Goal: Task Accomplishment & Management: Use online tool/utility

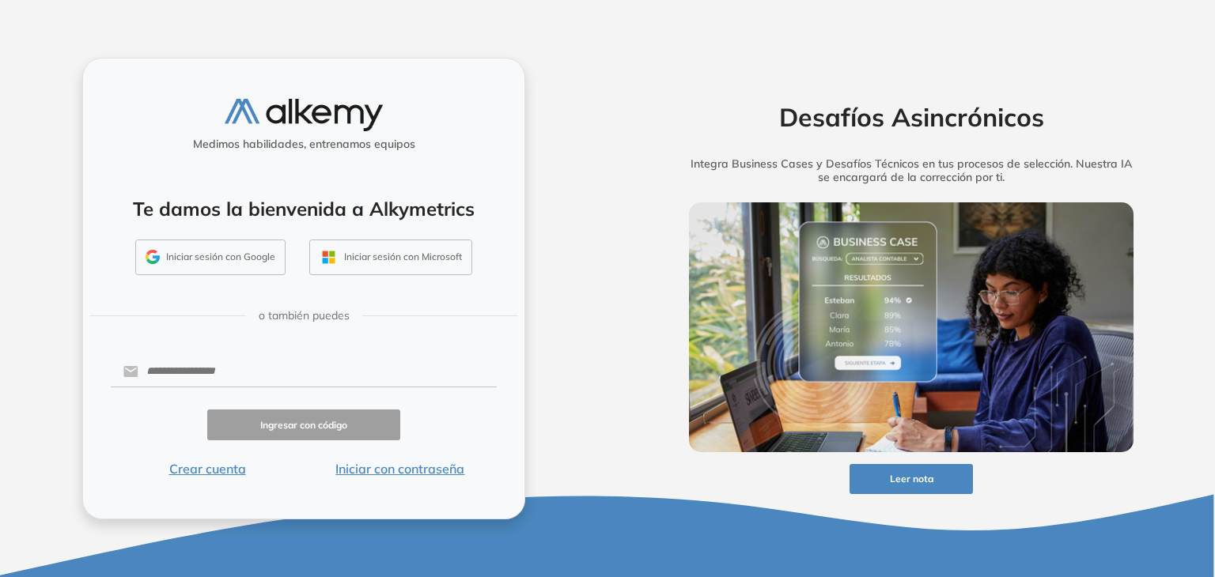
click at [227, 264] on button "Iniciar sesión con Google" at bounding box center [210, 258] width 150 height 36
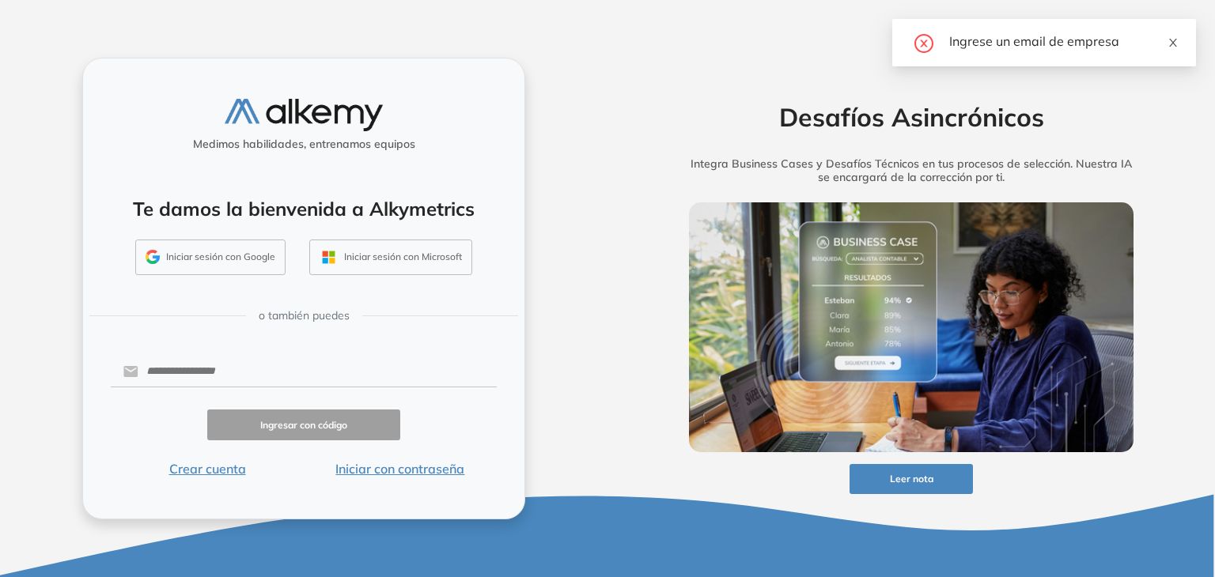
click at [1171, 47] on icon "close" at bounding box center [1172, 42] width 11 height 11
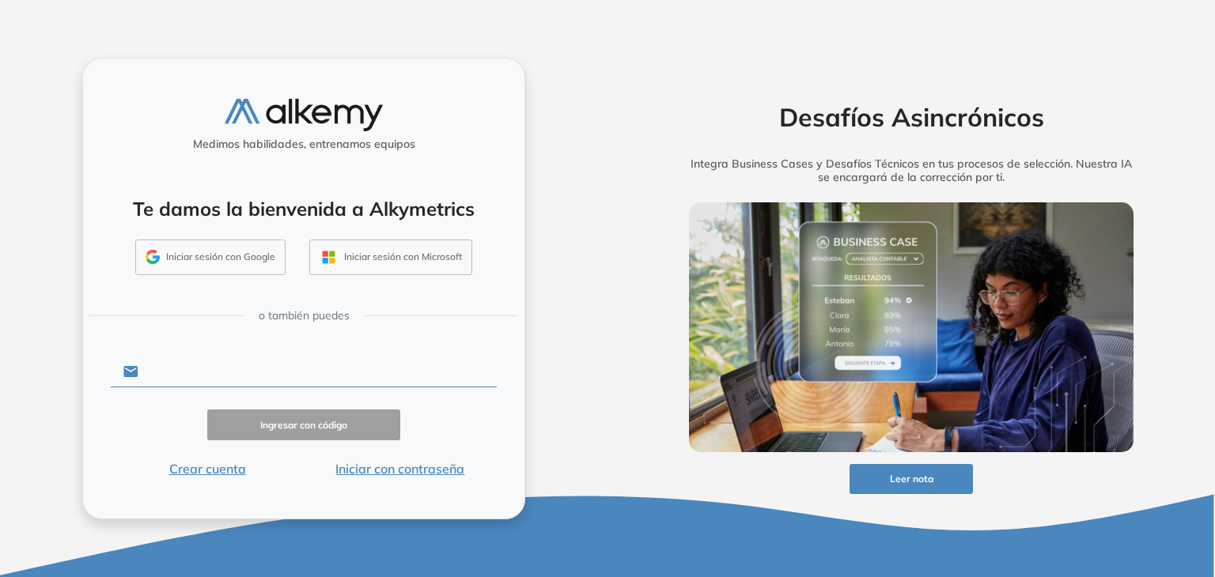
click at [229, 365] on input "text" at bounding box center [317, 372] width 358 height 30
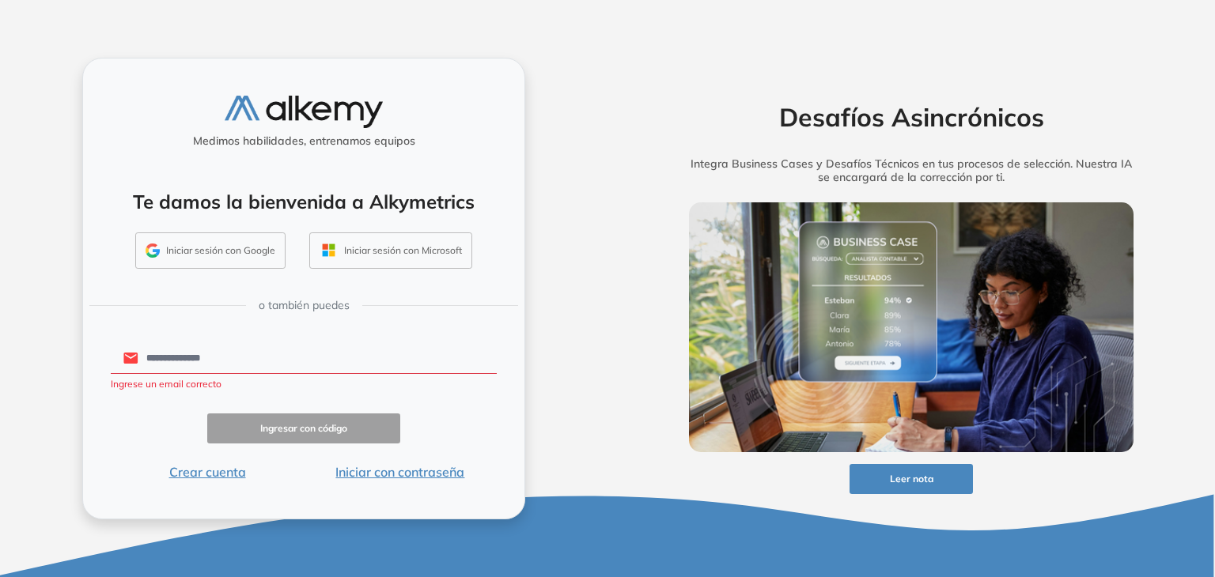
type input "**********"
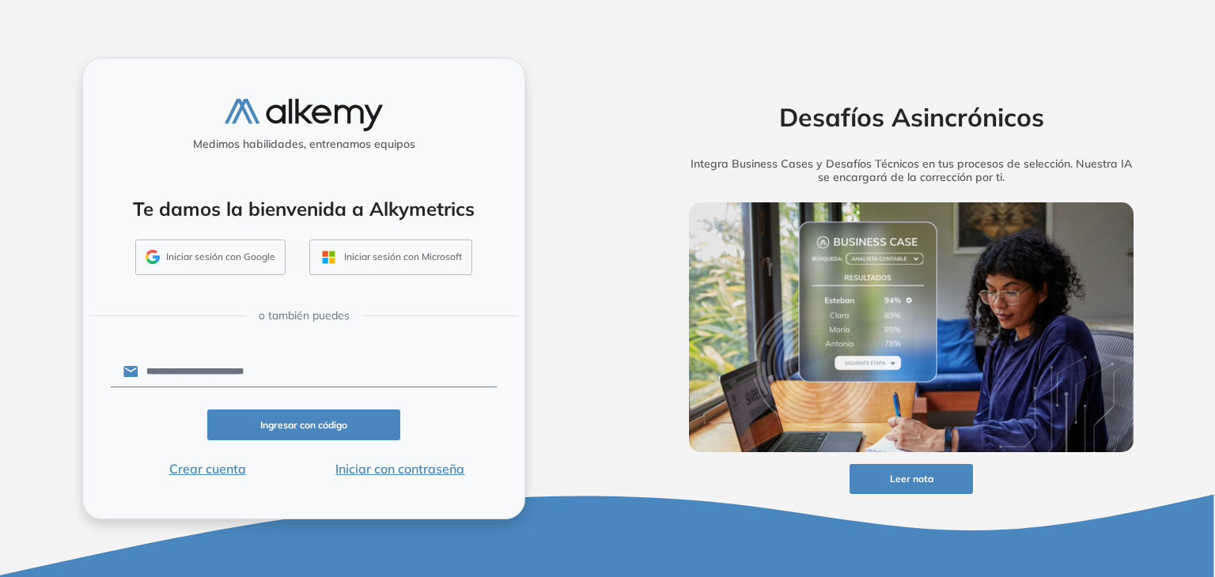
click at [258, 422] on button "Ingresar con código" at bounding box center [303, 425] width 193 height 31
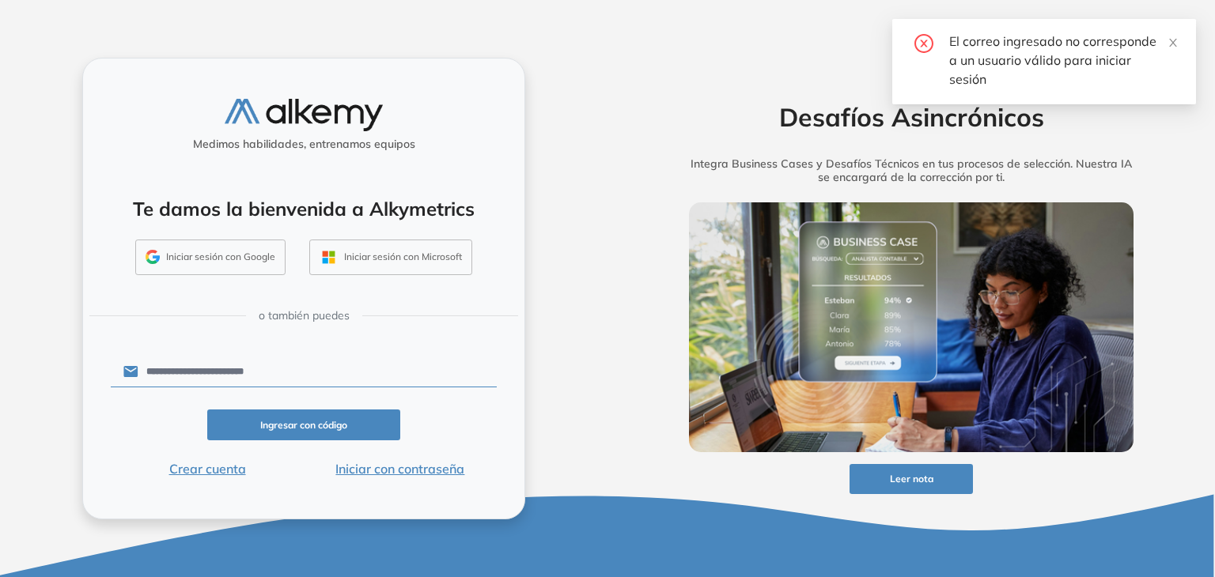
click at [224, 469] on button "Crear cuenta" at bounding box center [207, 469] width 193 height 19
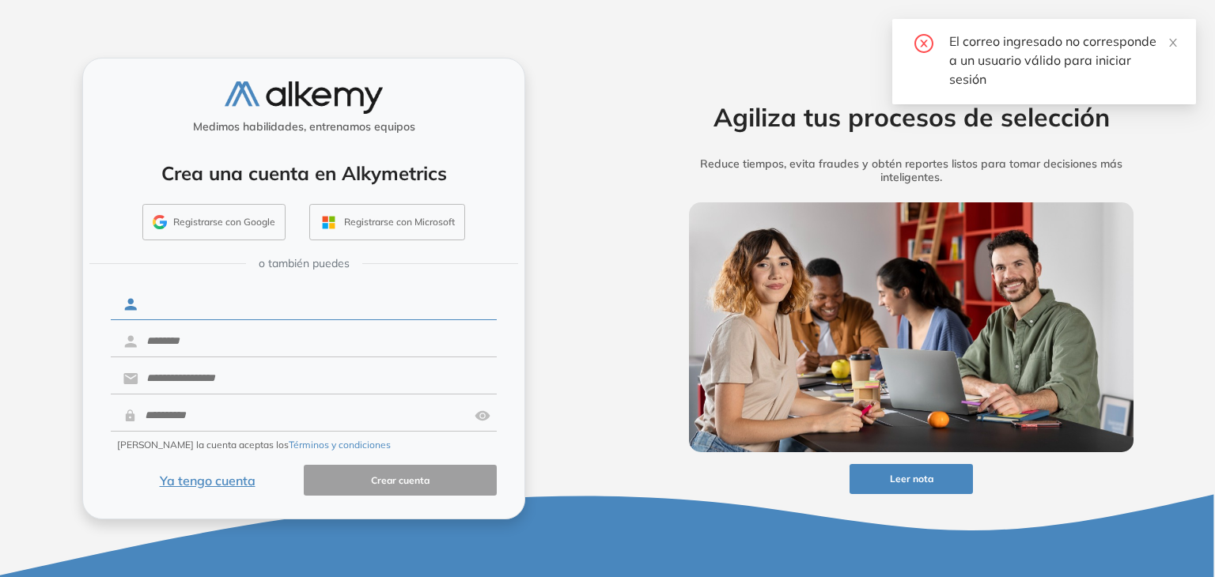
click at [255, 308] on input "text" at bounding box center [317, 304] width 358 height 30
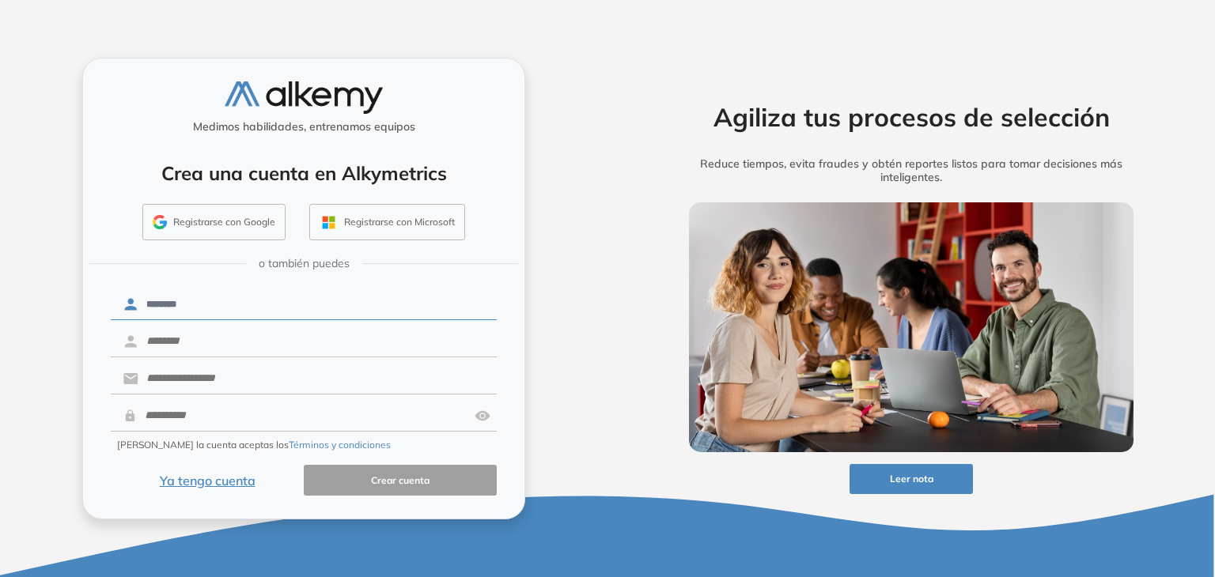
type input "********"
type input "******"
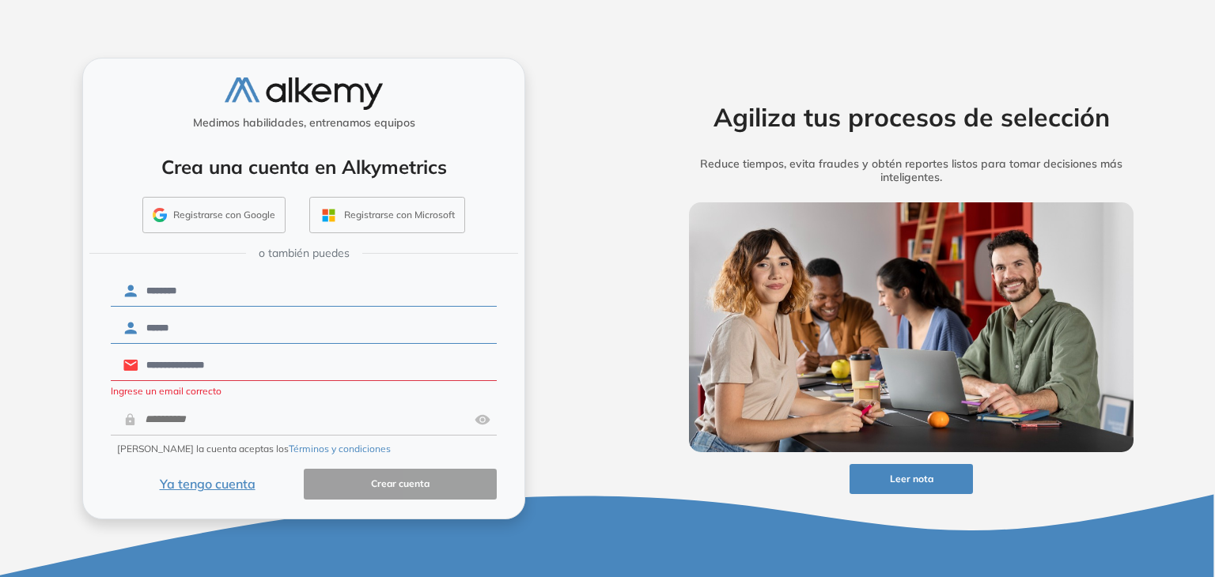
type input "**********"
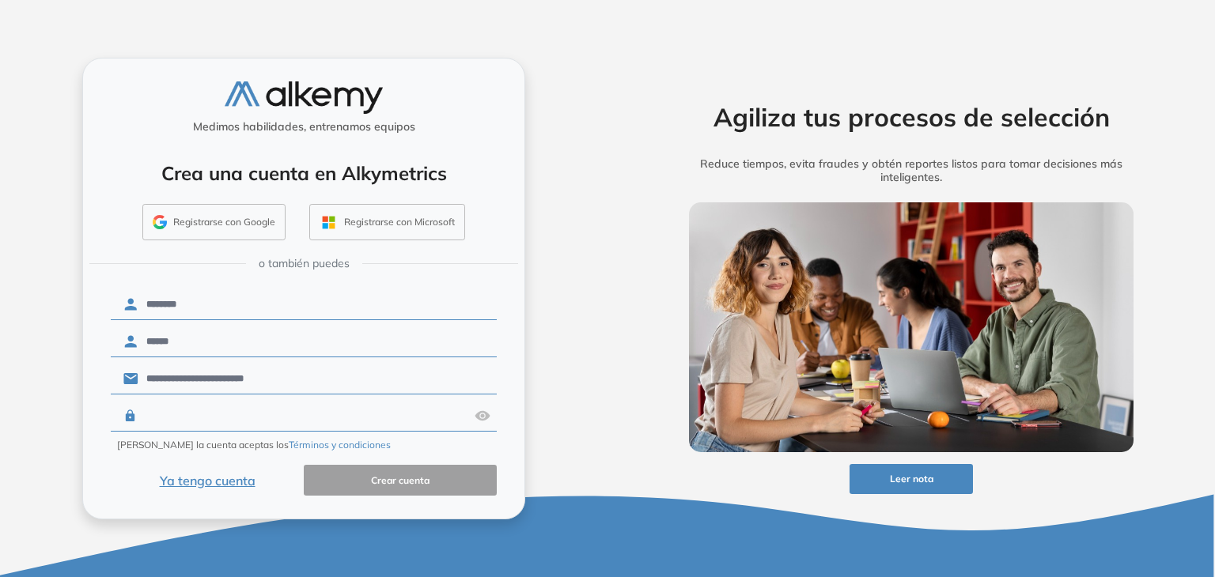
click at [292, 410] on input "text" at bounding box center [302, 416] width 331 height 30
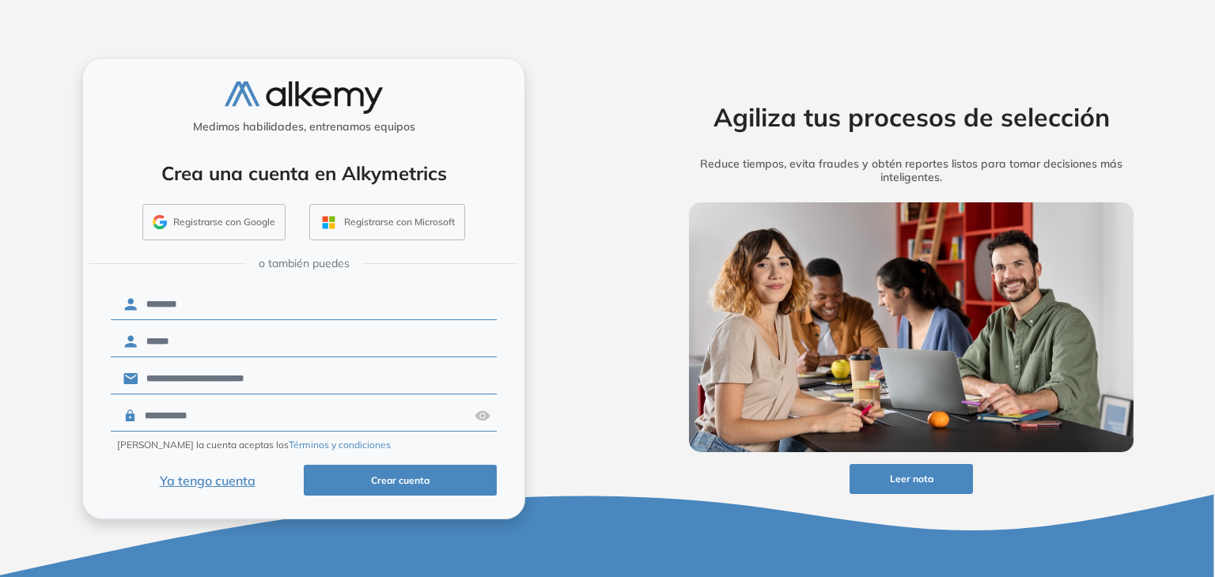
type input "**********"
click at [366, 475] on button "Crear cuenta" at bounding box center [400, 480] width 193 height 31
click at [430, 479] on button "Crear cuenta" at bounding box center [400, 480] width 193 height 31
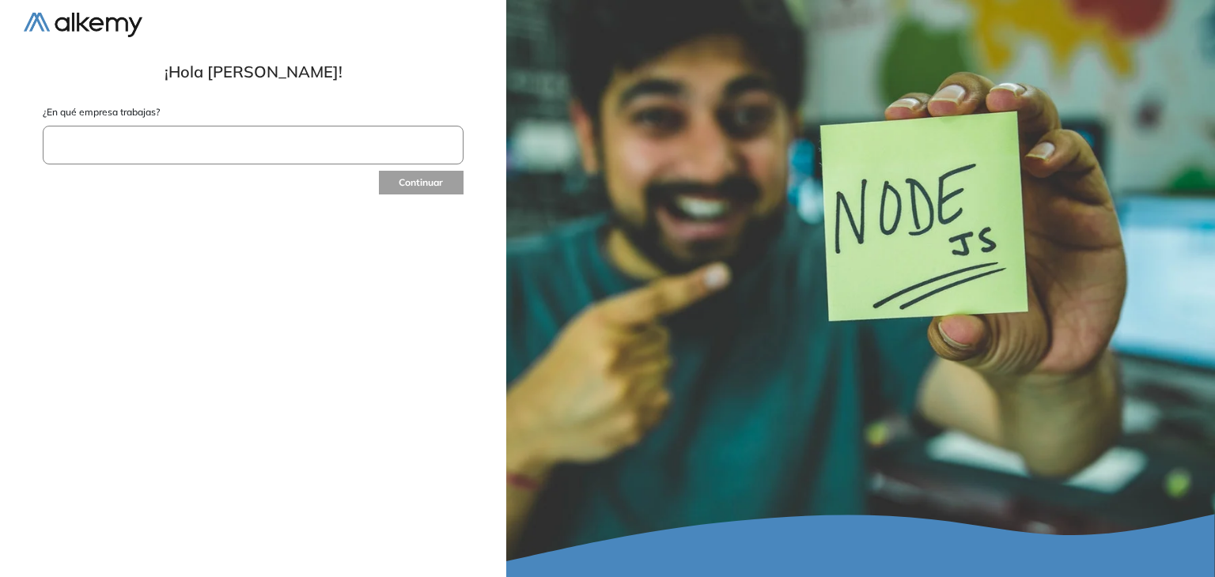
click at [274, 140] on input "text" at bounding box center [253, 145] width 421 height 39
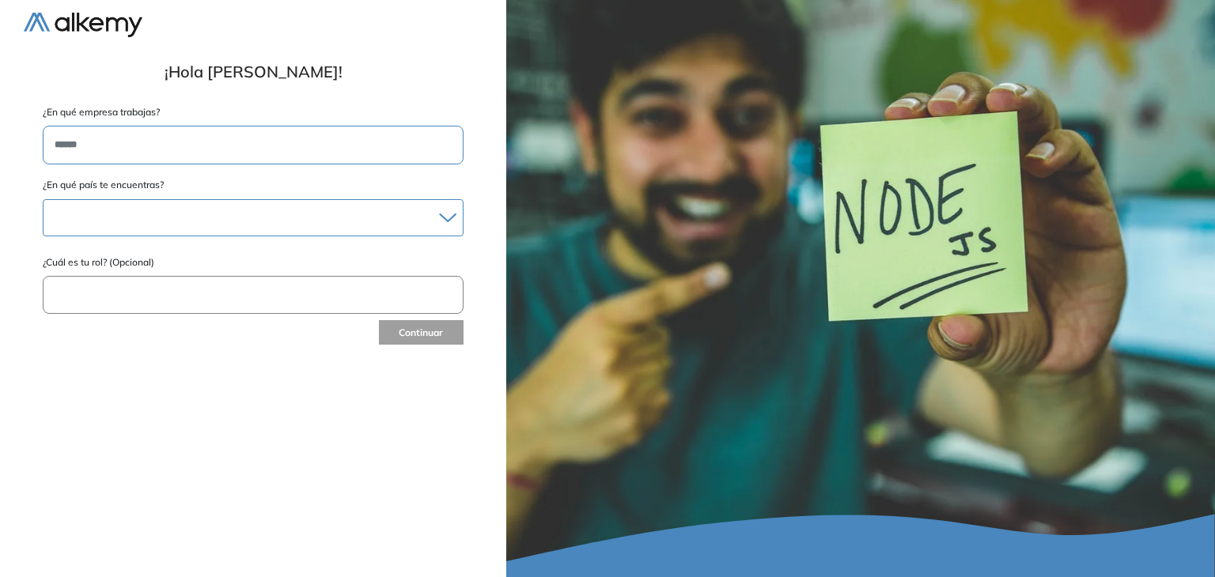
type input "******"
click at [294, 206] on div at bounding box center [253, 217] width 419 height 23
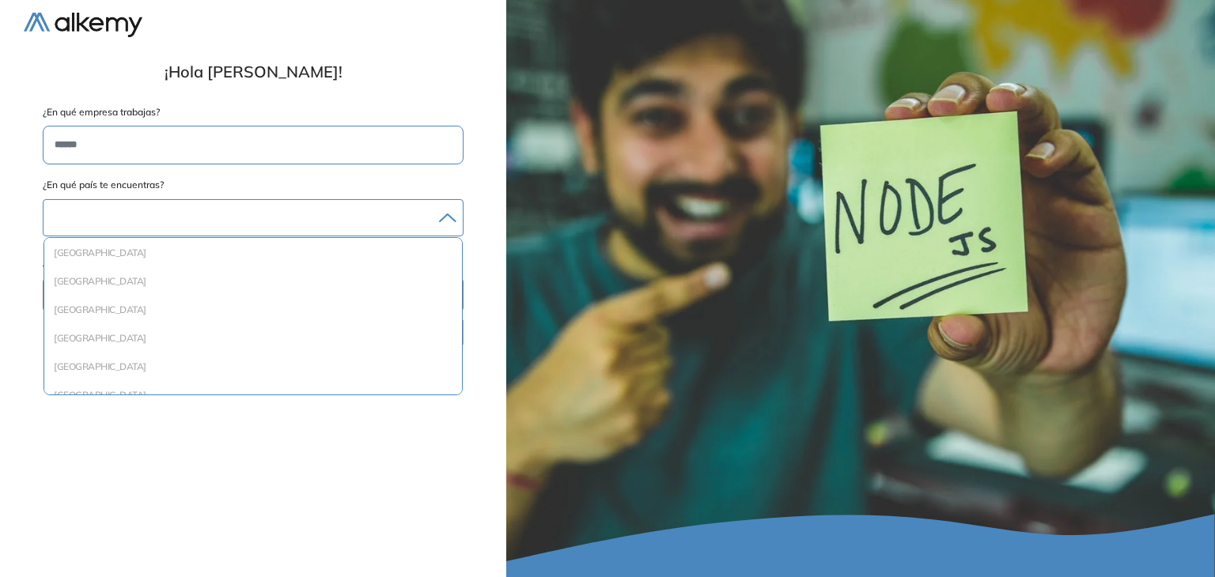
scroll to position [1485, 0]
click at [194, 264] on div "México" at bounding box center [253, 254] width 418 height 28
click at [79, 250] on li "México" at bounding box center [253, 254] width 405 height 16
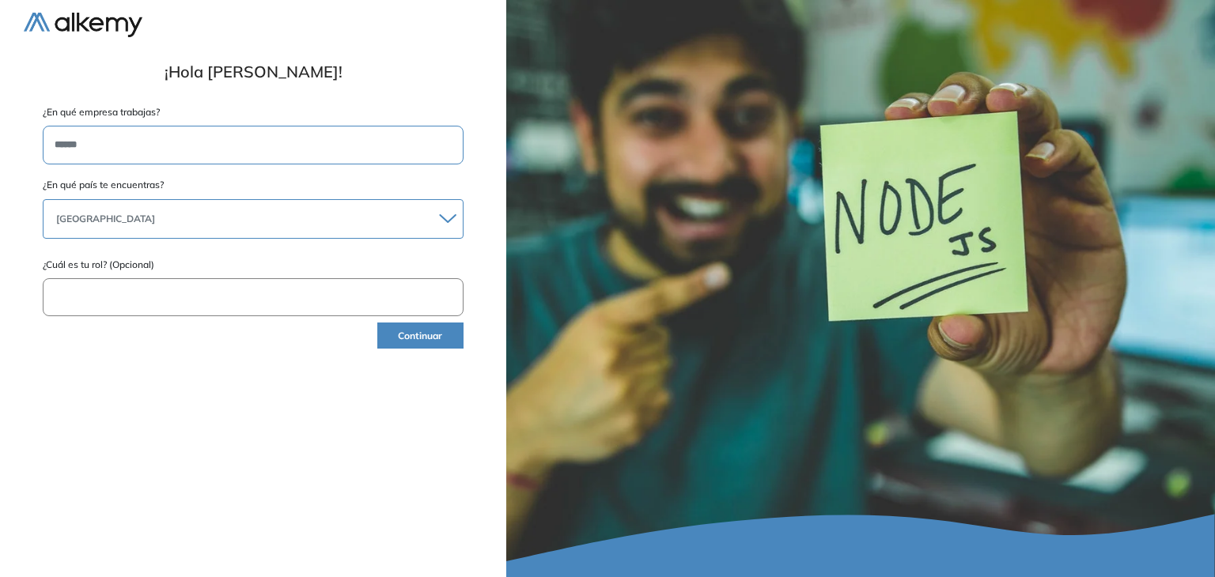
click at [125, 289] on input "text" at bounding box center [253, 297] width 421 height 39
click at [407, 330] on button "Continuar" at bounding box center [420, 336] width 86 height 26
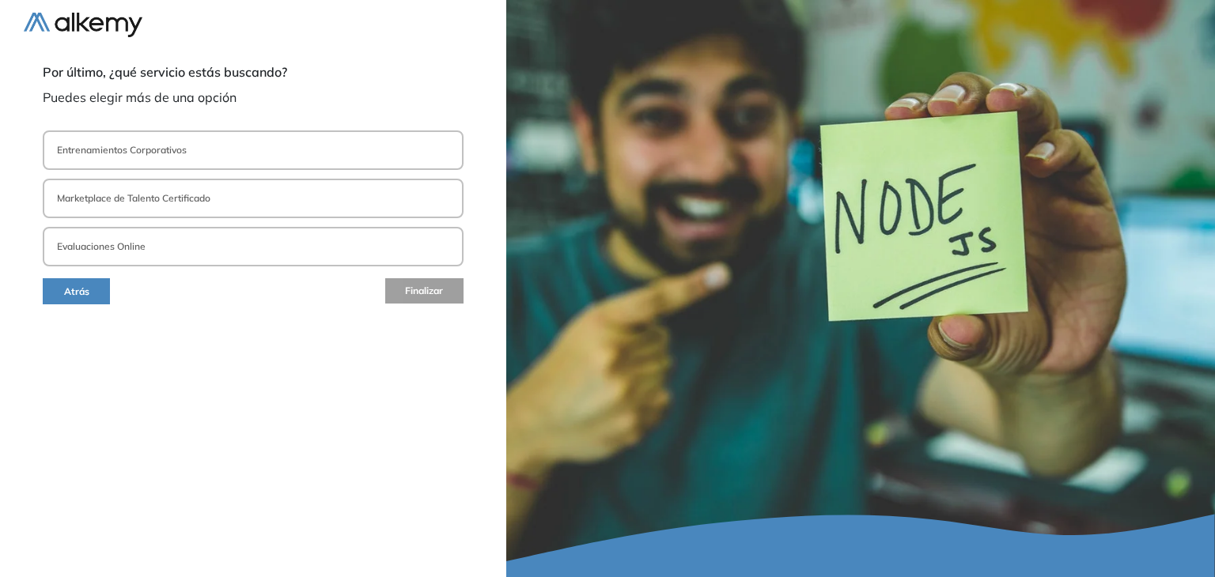
scroll to position [0, 0]
click at [229, 255] on button "Evaluaciones Online" at bounding box center [253, 247] width 421 height 40
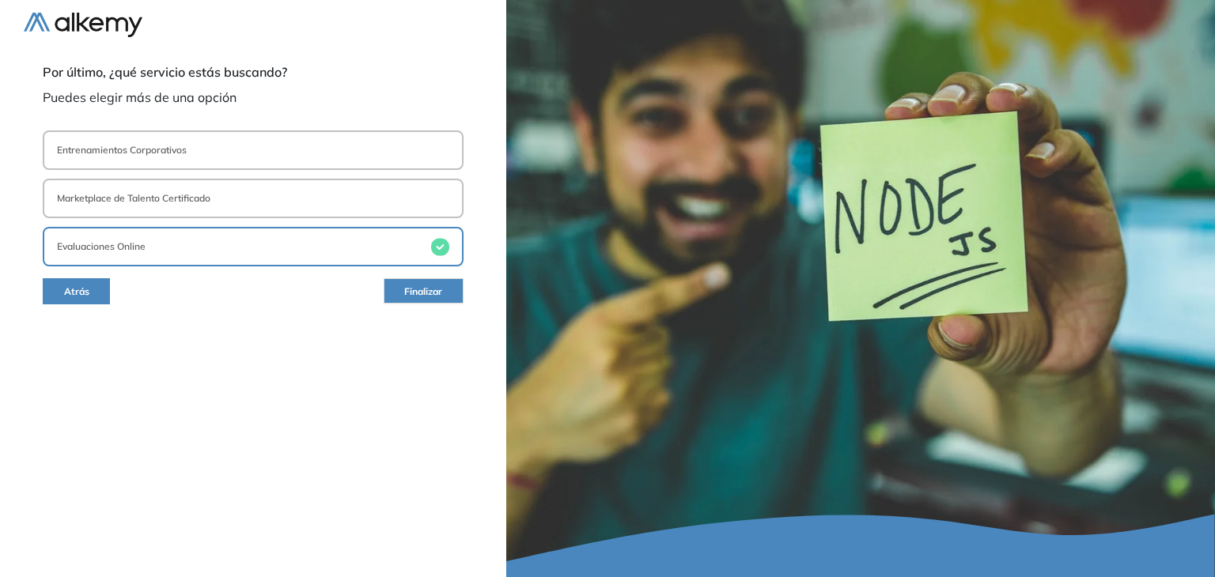
click at [414, 293] on span "Finalizar" at bounding box center [423, 292] width 38 height 15
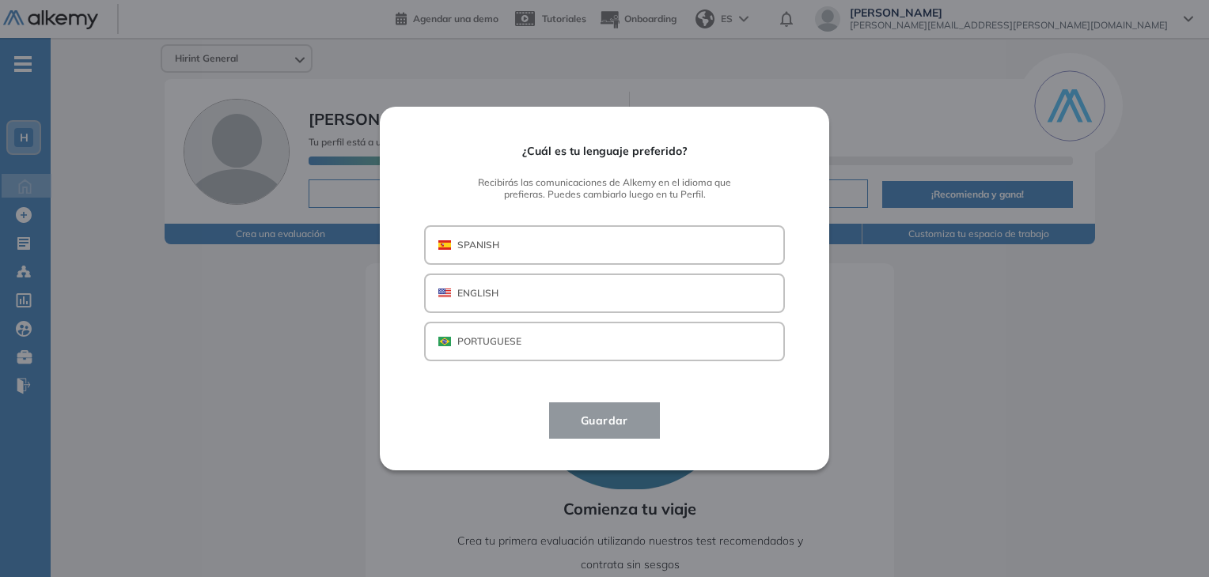
click at [596, 251] on button "SPANISH" at bounding box center [604, 245] width 361 height 40
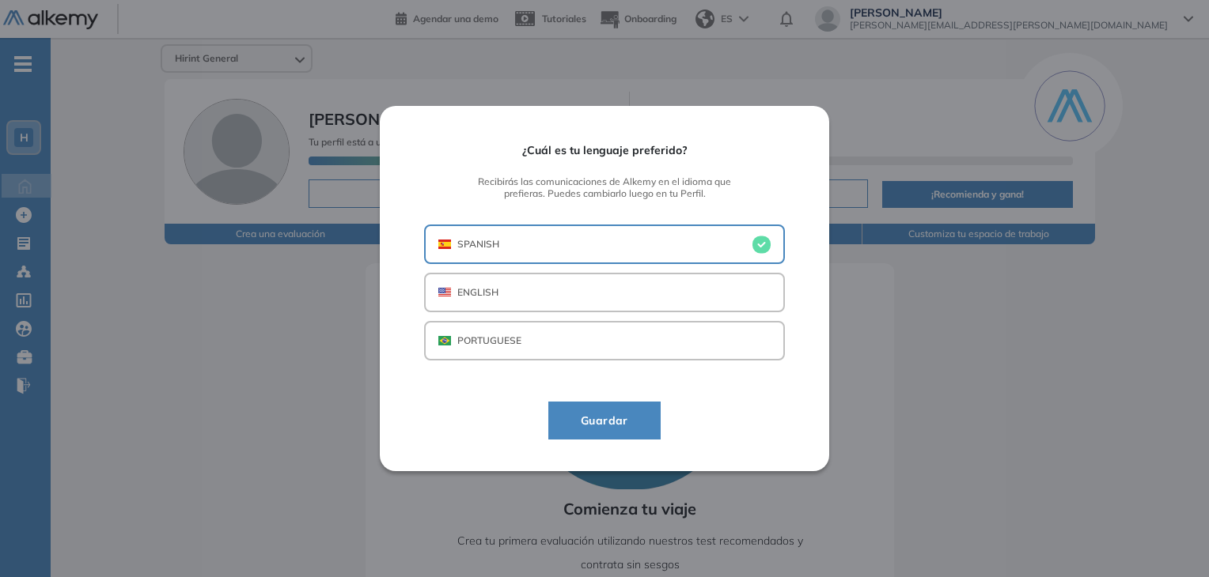
click at [644, 426] on button "Guardar" at bounding box center [604, 421] width 112 height 38
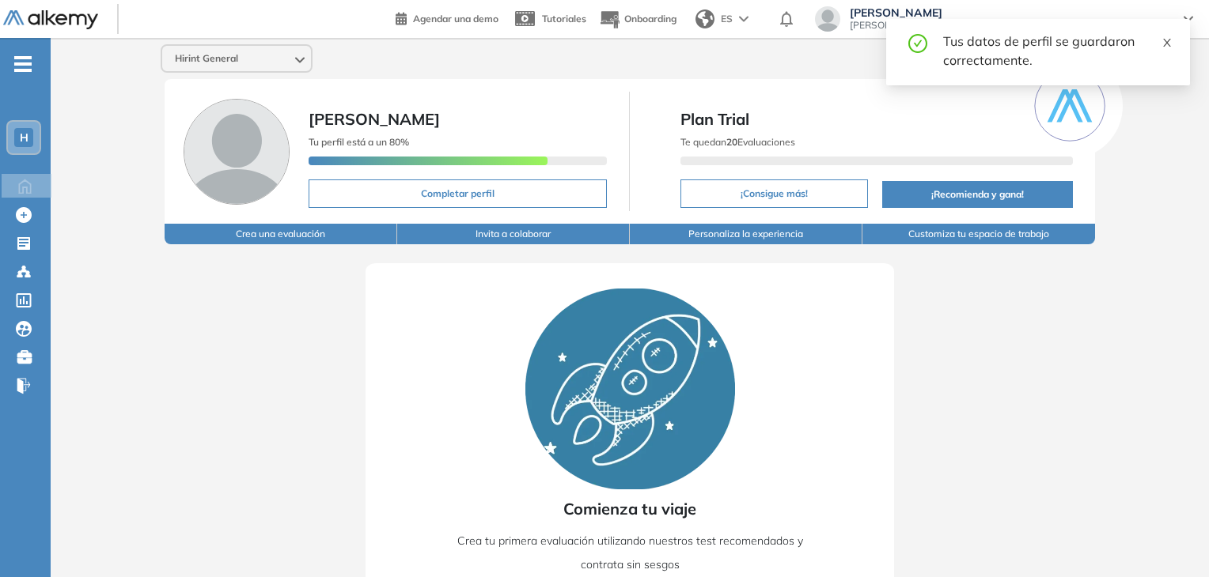
click at [1163, 45] on icon "close" at bounding box center [1166, 42] width 11 height 11
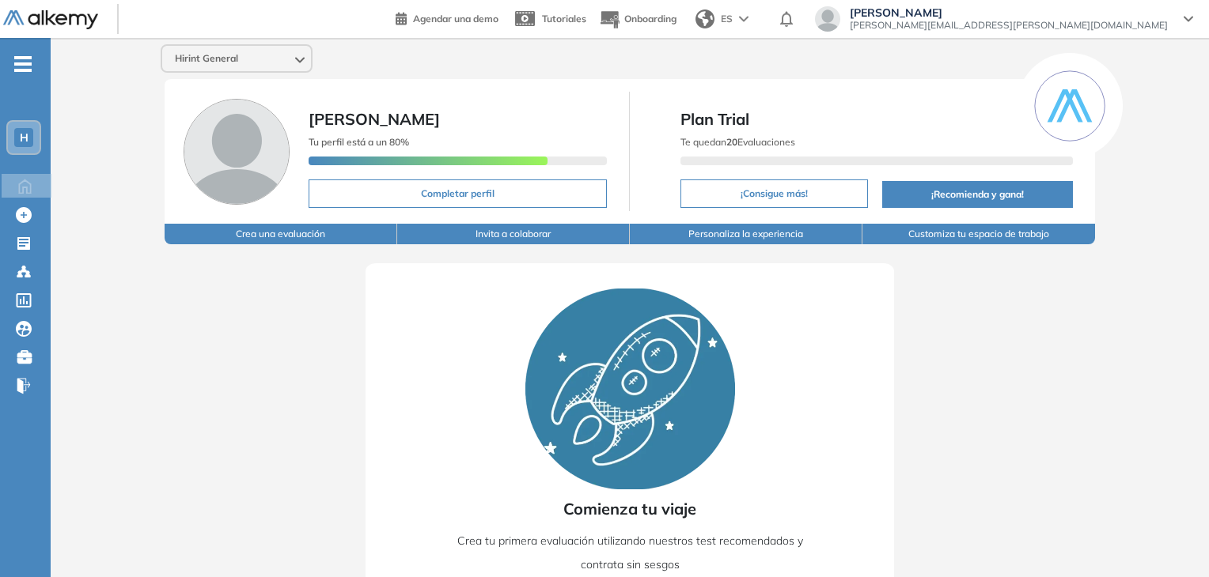
scroll to position [9, 0]
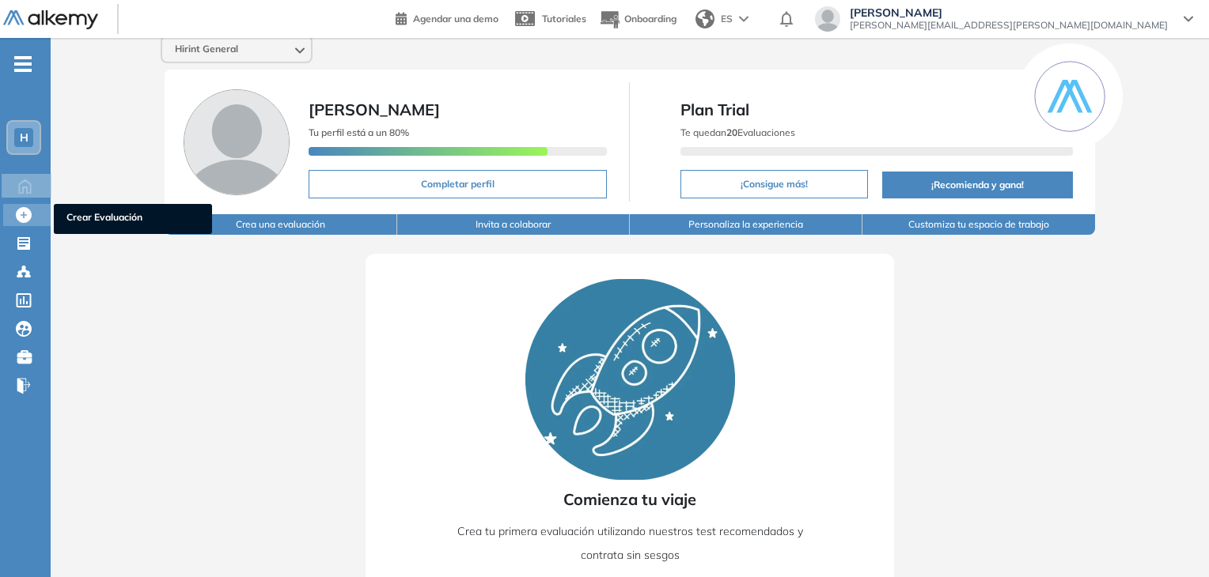
click at [35, 219] on div "Crear Evaluación Crear Evaluación" at bounding box center [26, 215] width 47 height 22
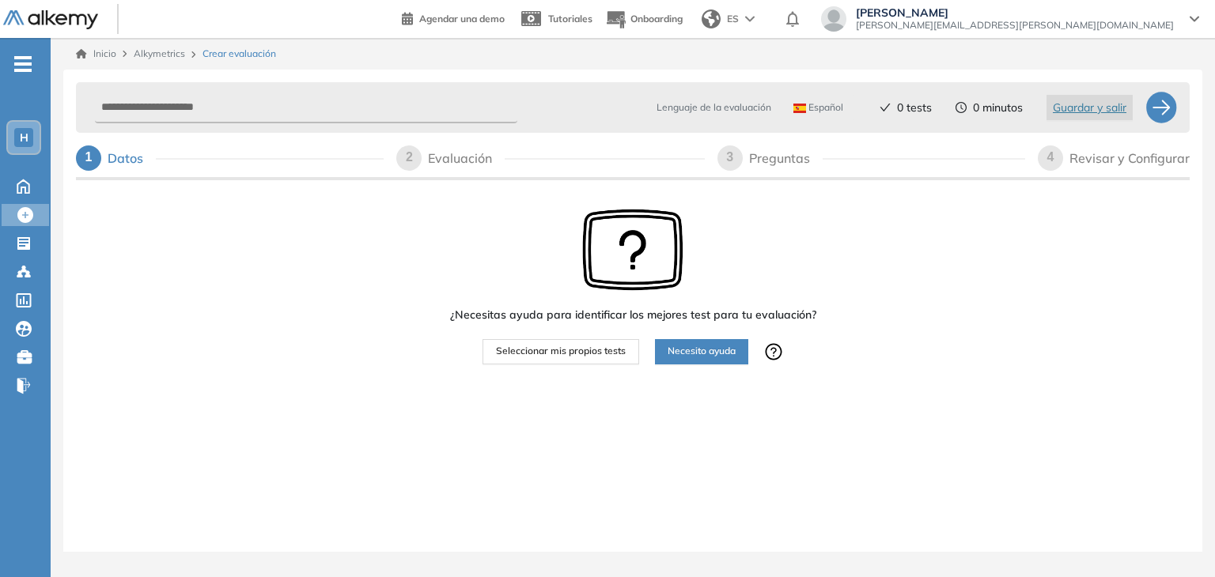
click at [599, 354] on span "Seleccionar mis propios tests" at bounding box center [561, 351] width 130 height 15
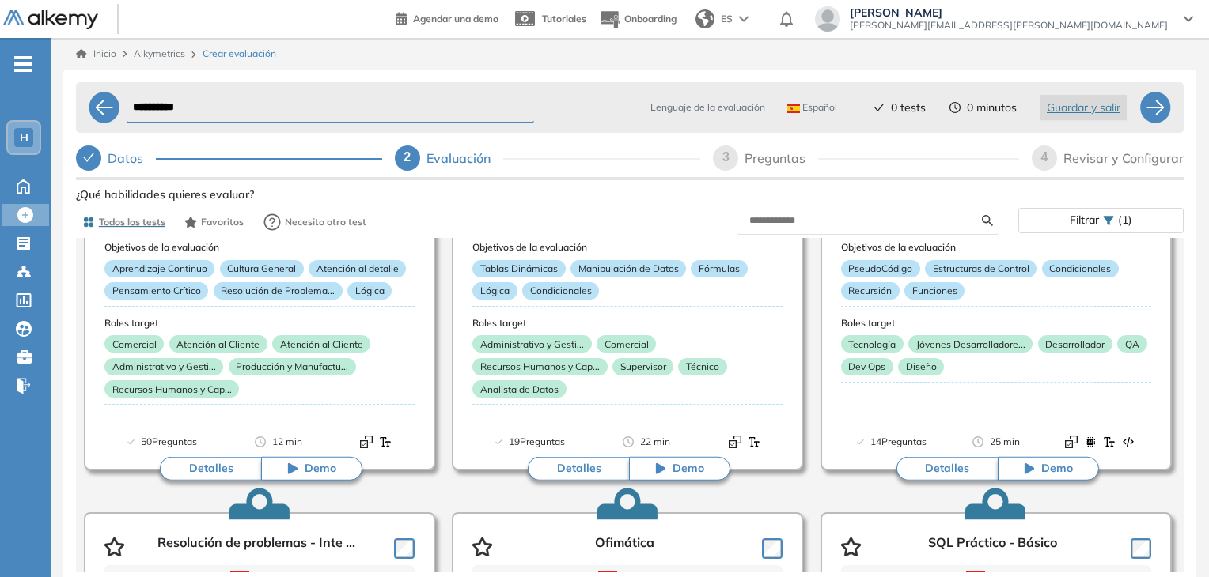
scroll to position [164, 0]
click at [690, 468] on span "Demo" at bounding box center [688, 468] width 32 height 16
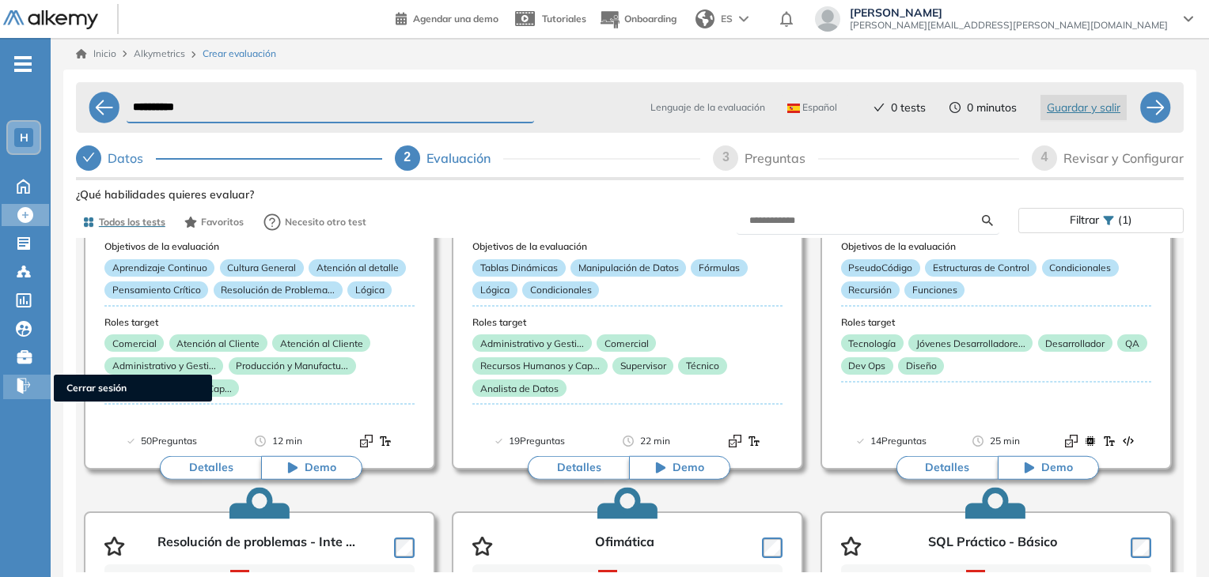
click at [28, 375] on div at bounding box center [25, 385] width 19 height 21
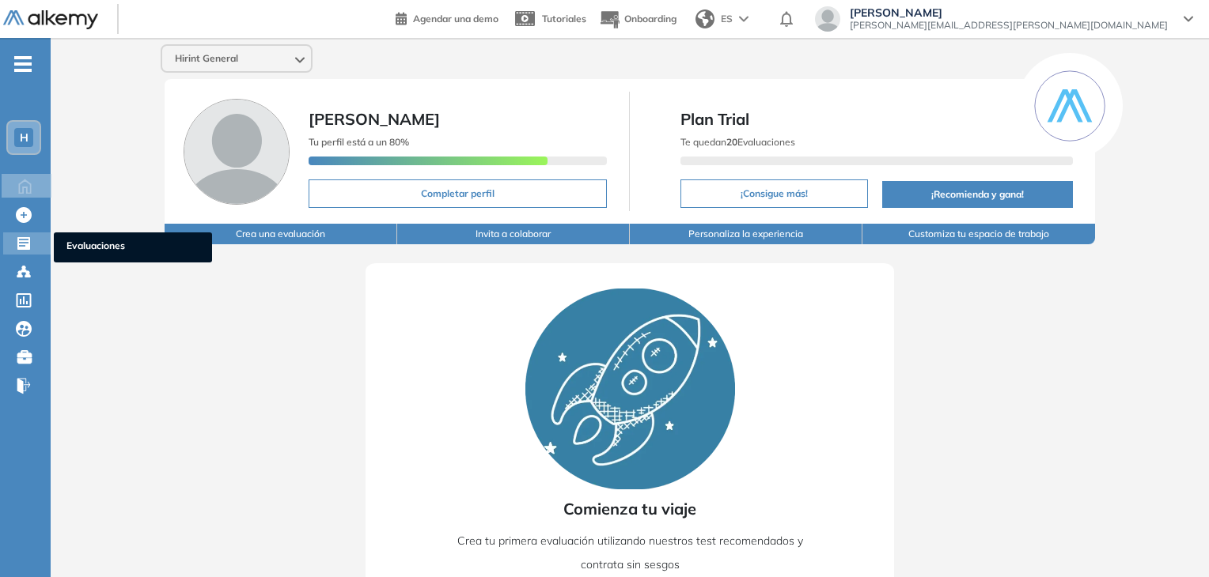
click at [22, 237] on icon at bounding box center [23, 243] width 13 height 13
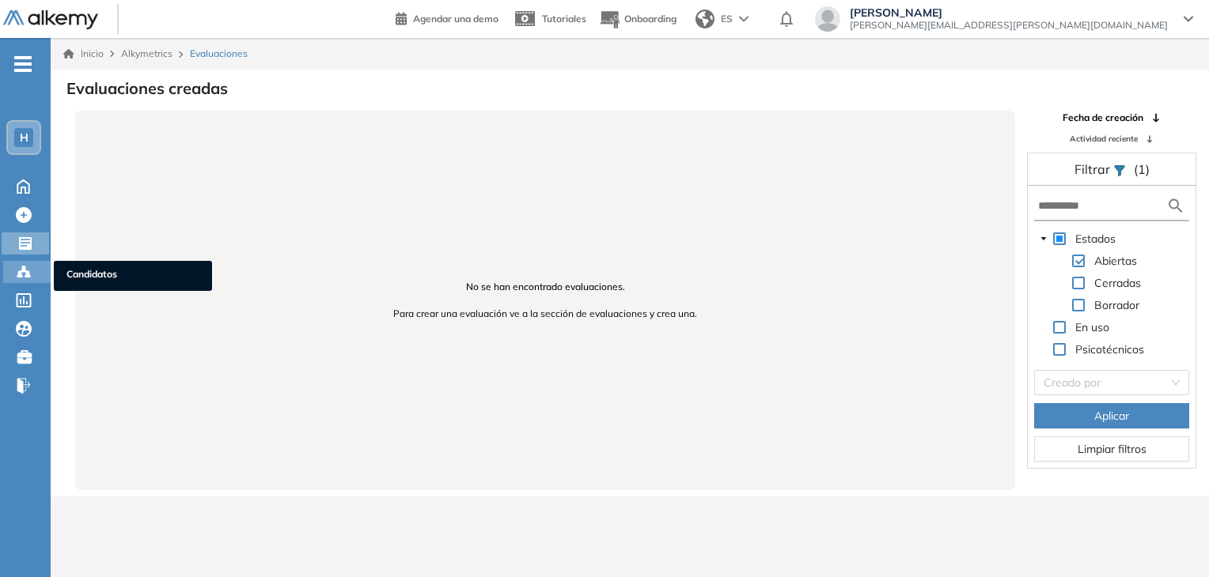
click at [28, 271] on circle at bounding box center [27, 272] width 3 height 3
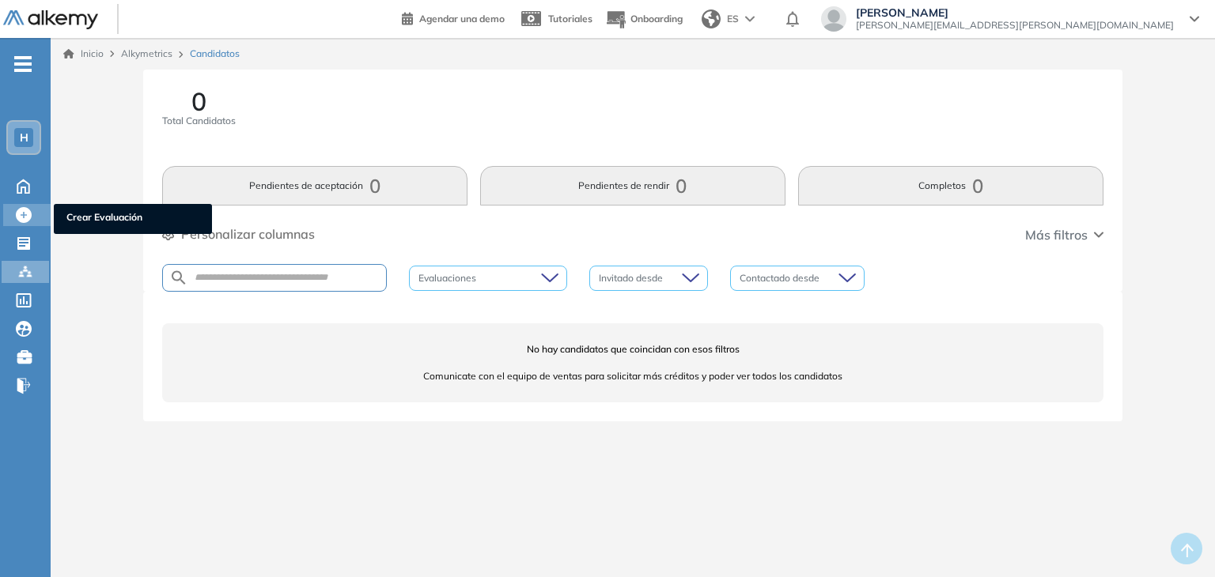
click at [20, 210] on icon at bounding box center [24, 215] width 16 height 16
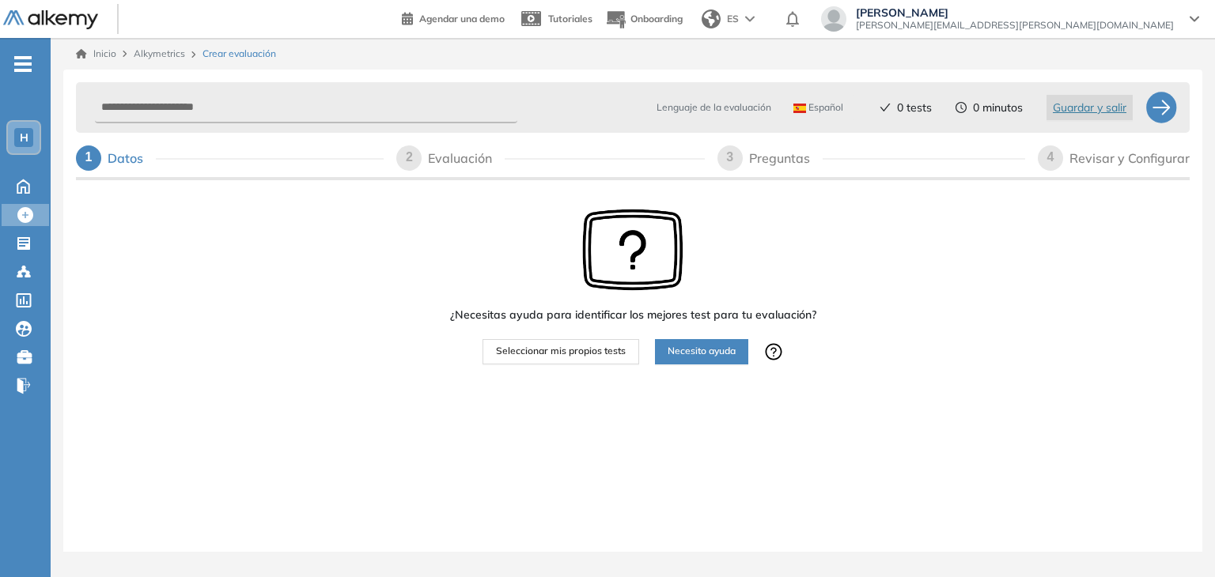
click at [625, 353] on button "Seleccionar mis propios tests" at bounding box center [560, 351] width 157 height 25
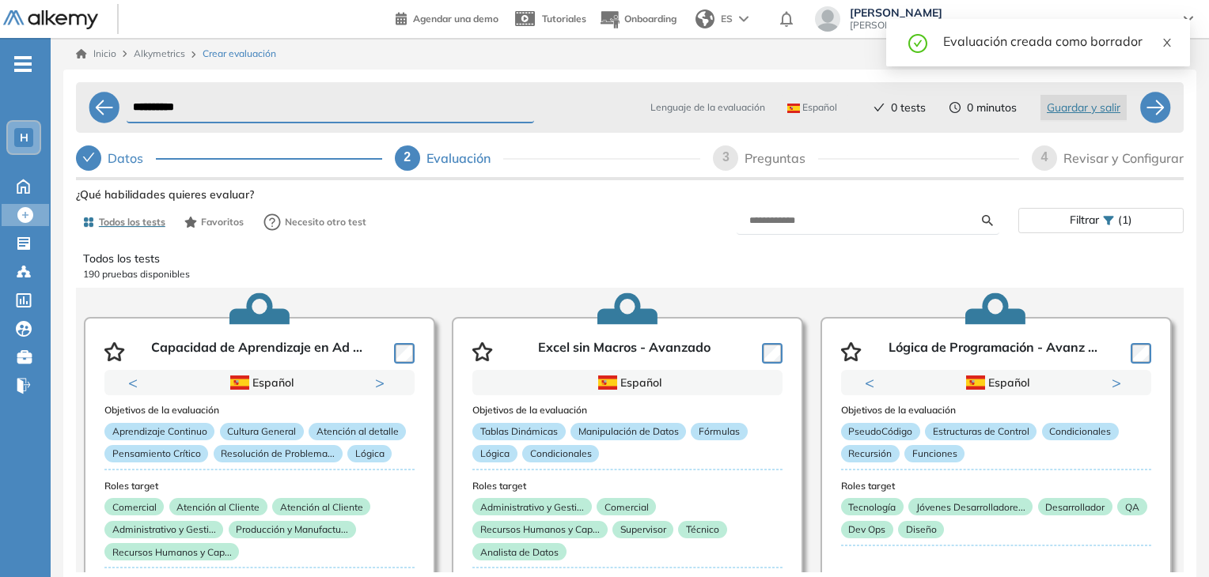
click at [1166, 43] on icon "close" at bounding box center [1167, 43] width 8 height 8
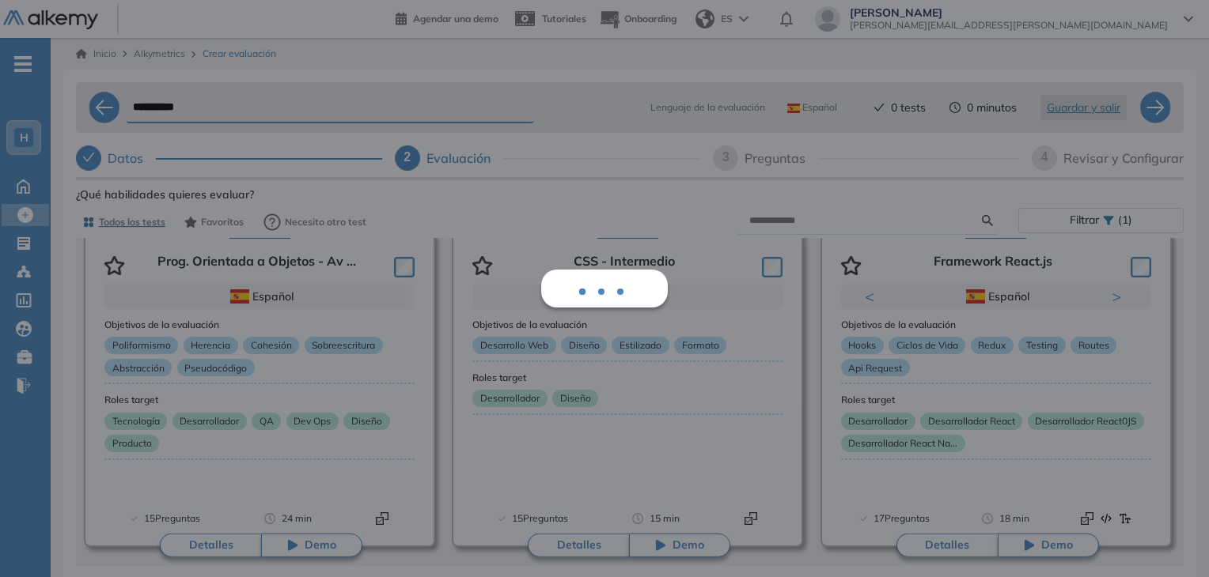
scroll to position [8, 0]
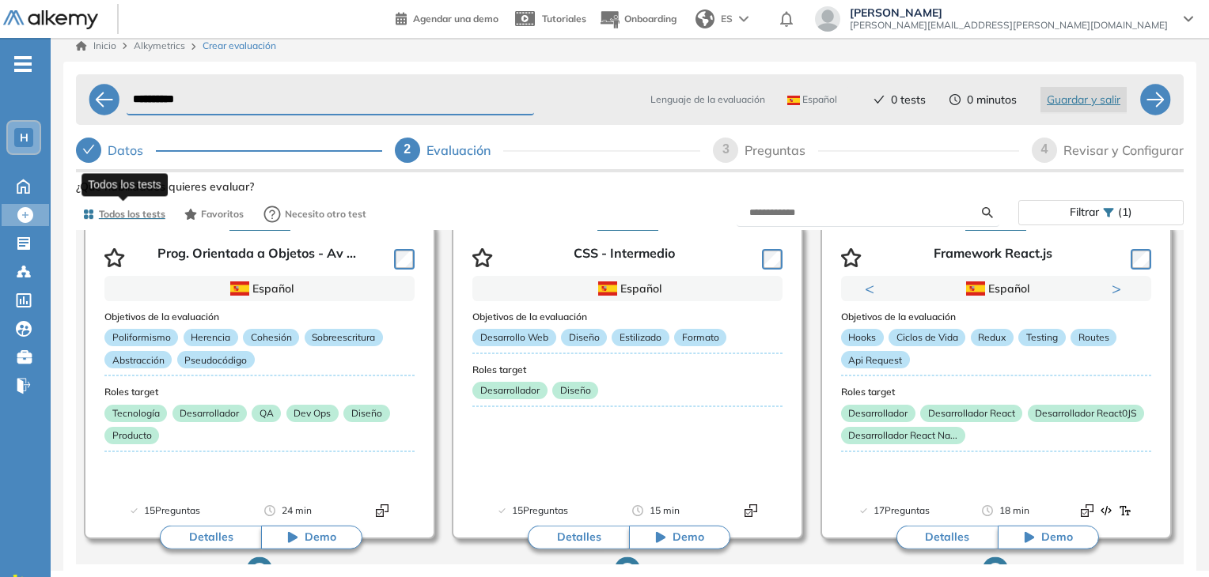
click at [128, 215] on span "Todos los tests" at bounding box center [132, 214] width 66 height 14
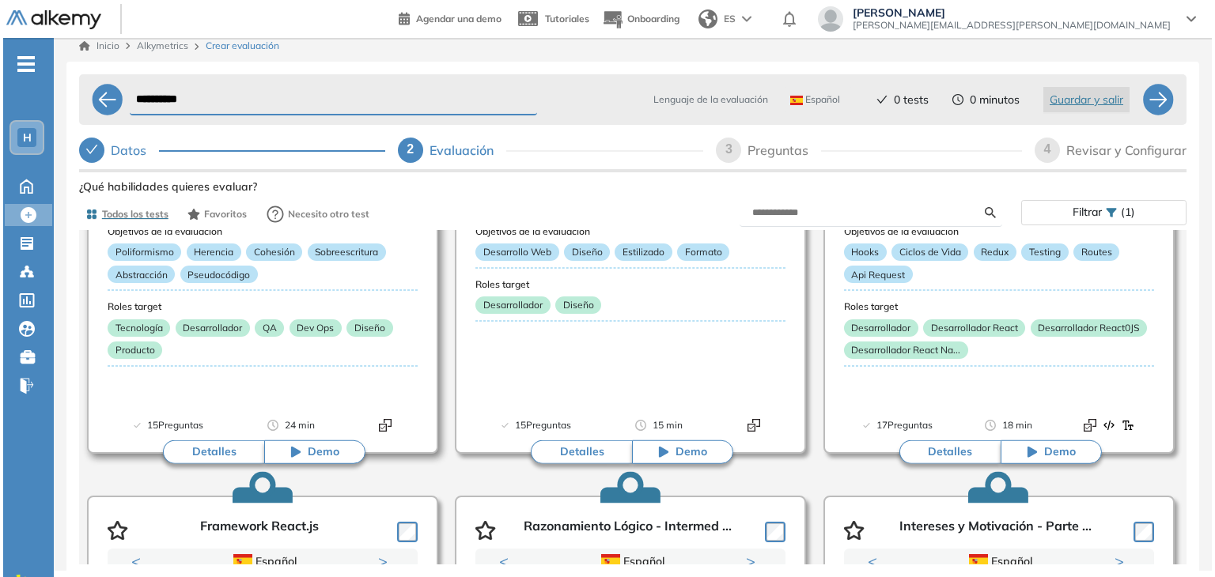
scroll to position [1594, 0]
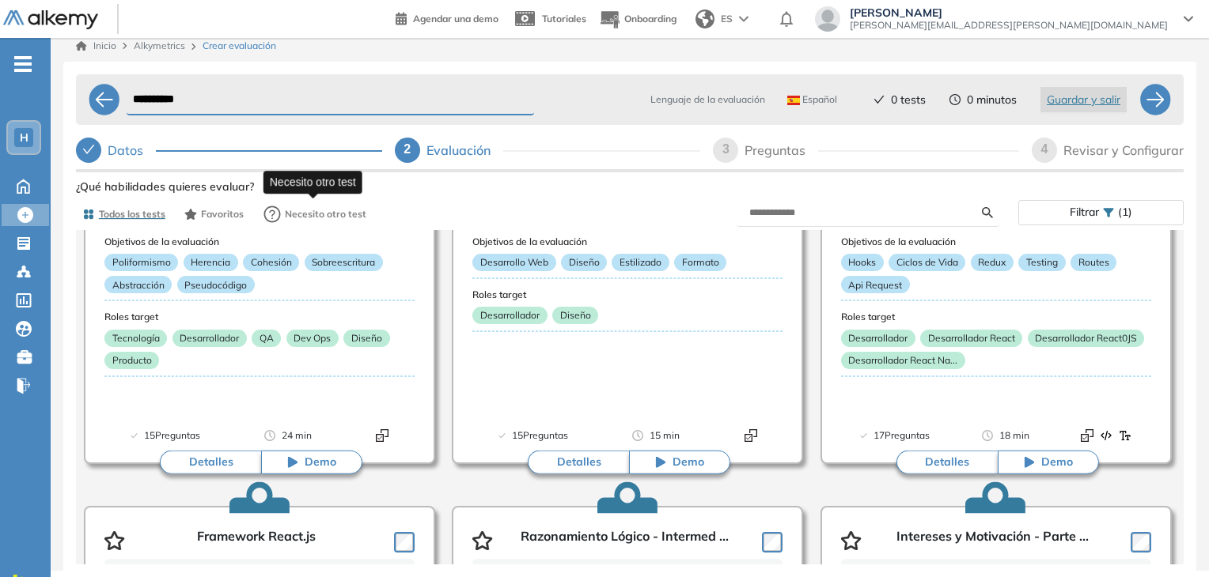
click at [311, 214] on span "Necesito otro test" at bounding box center [325, 214] width 81 height 14
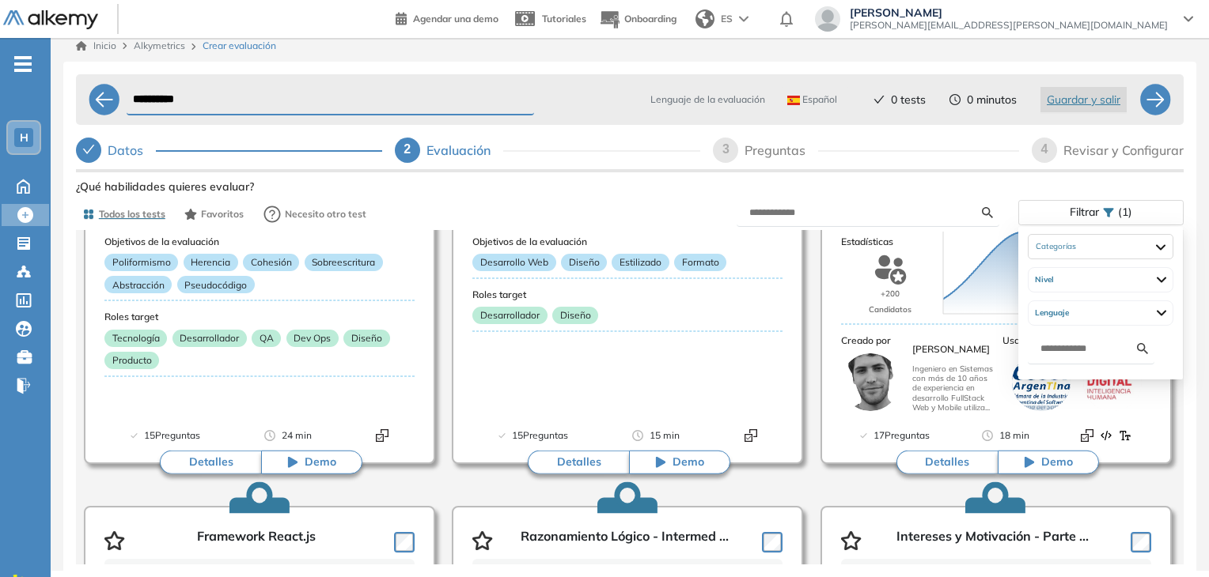
click at [1104, 218] on icon at bounding box center [1108, 212] width 11 height 11
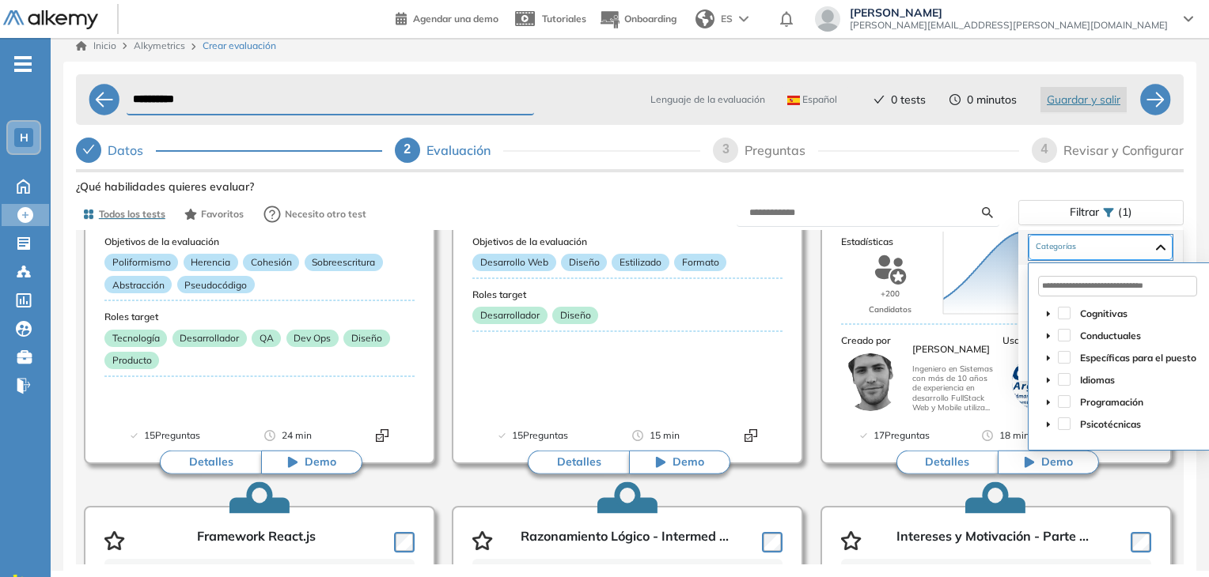
click at [1115, 251] on div at bounding box center [1100, 247] width 144 height 25
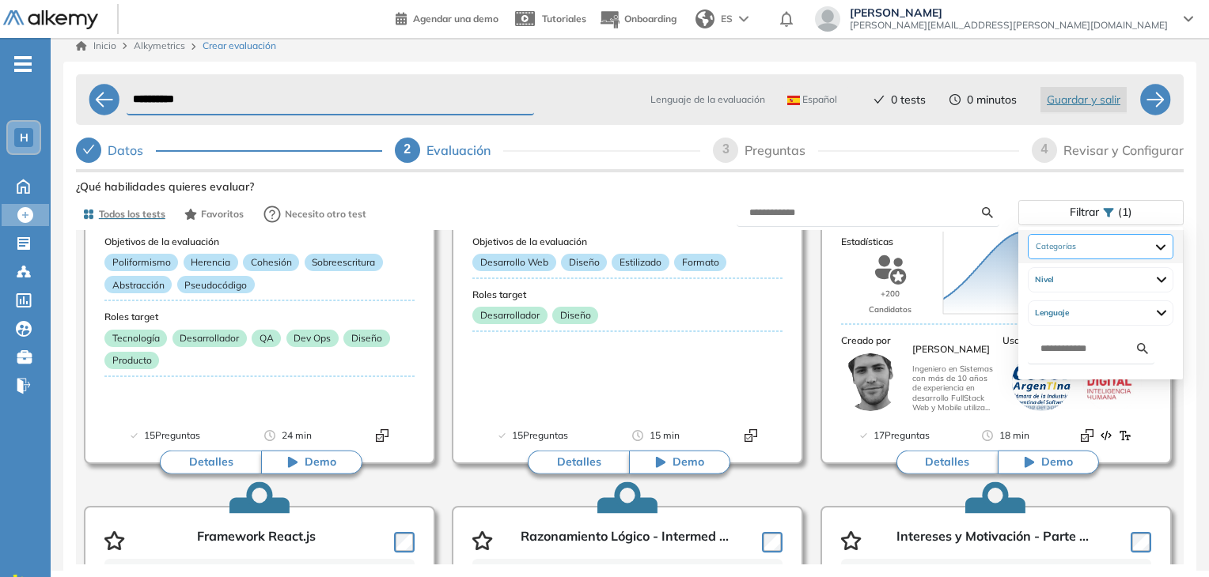
click at [1115, 251] on div at bounding box center [1100, 246] width 146 height 25
click at [1118, 289] on div "Nivel" at bounding box center [1100, 279] width 146 height 25
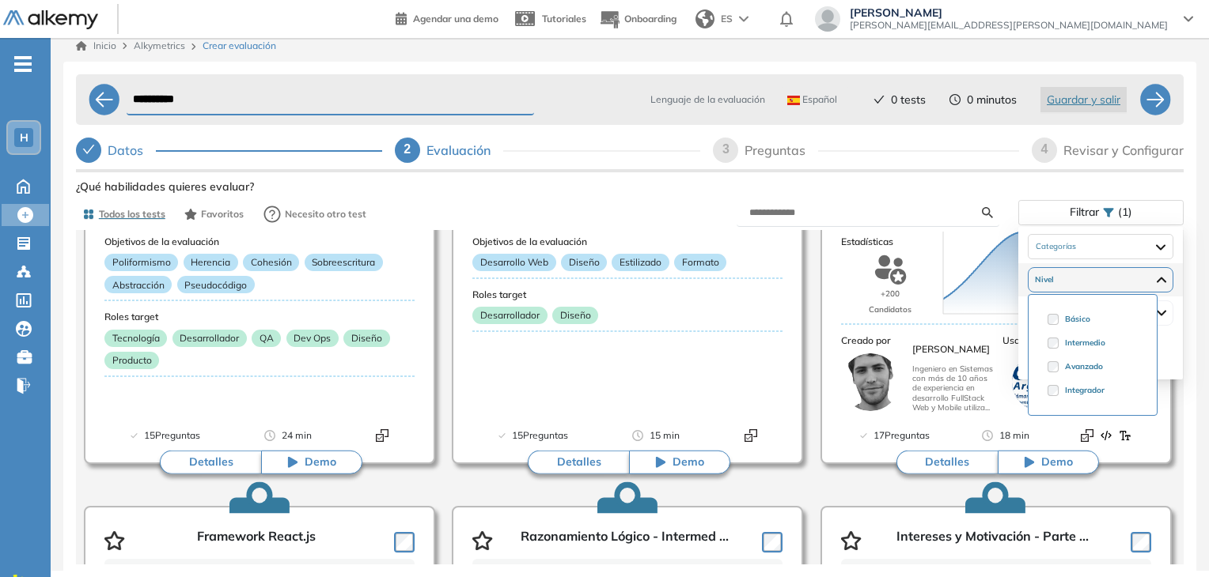
click at [1118, 289] on div "Nivel" at bounding box center [1100, 279] width 146 height 25
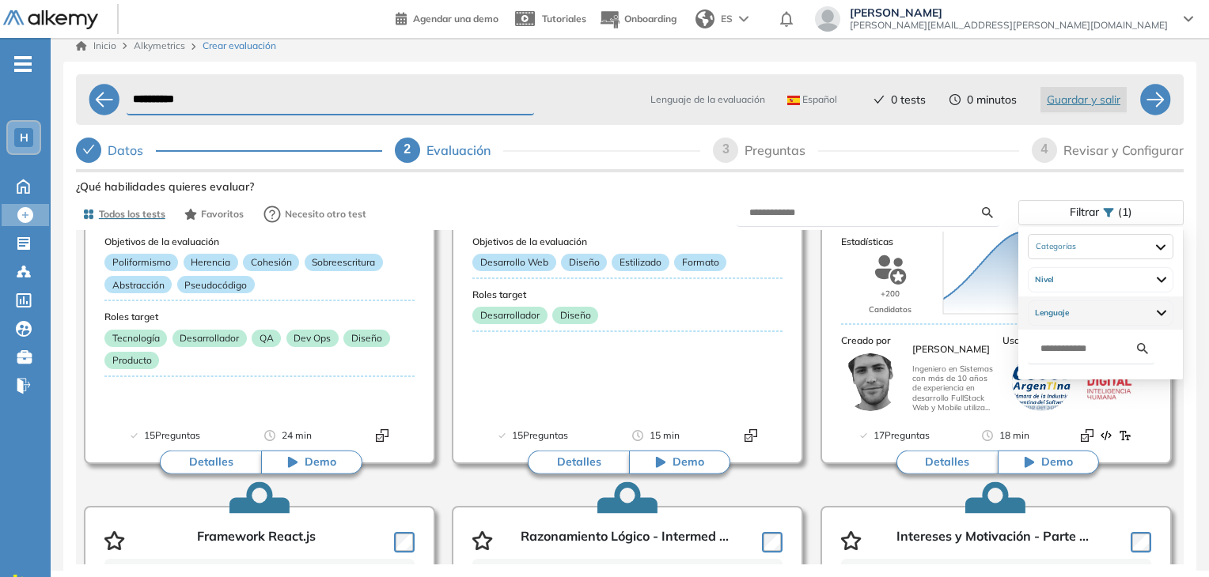
click at [1118, 306] on div "Lenguaje" at bounding box center [1100, 313] width 146 height 25
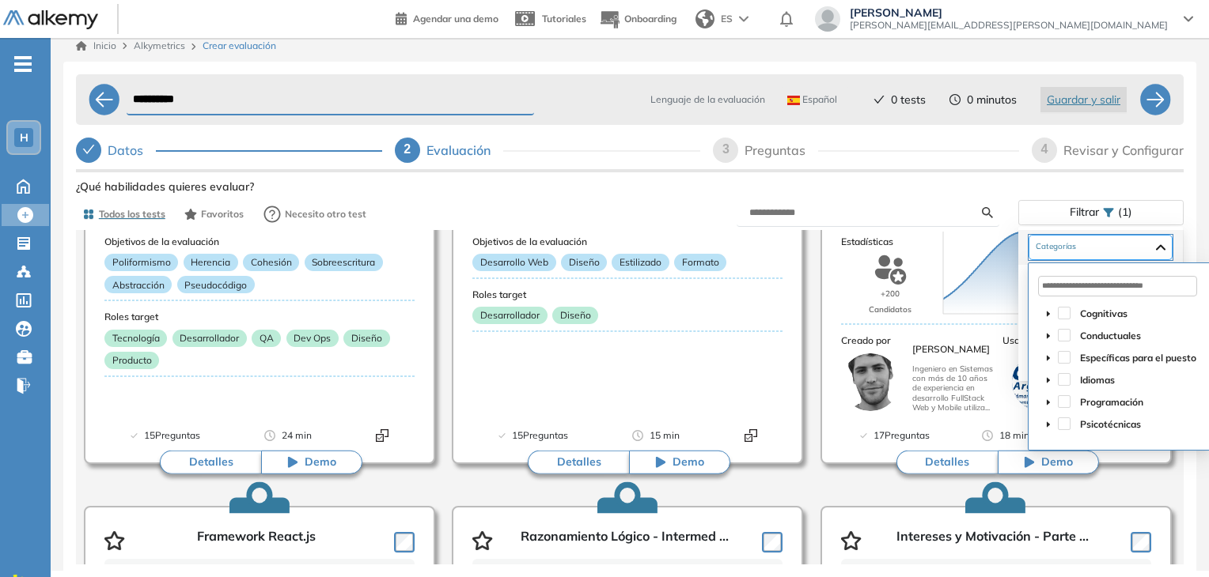
click at [1105, 250] on div at bounding box center [1100, 247] width 144 height 25
click at [1050, 400] on icon "caret-down" at bounding box center [1048, 403] width 8 height 8
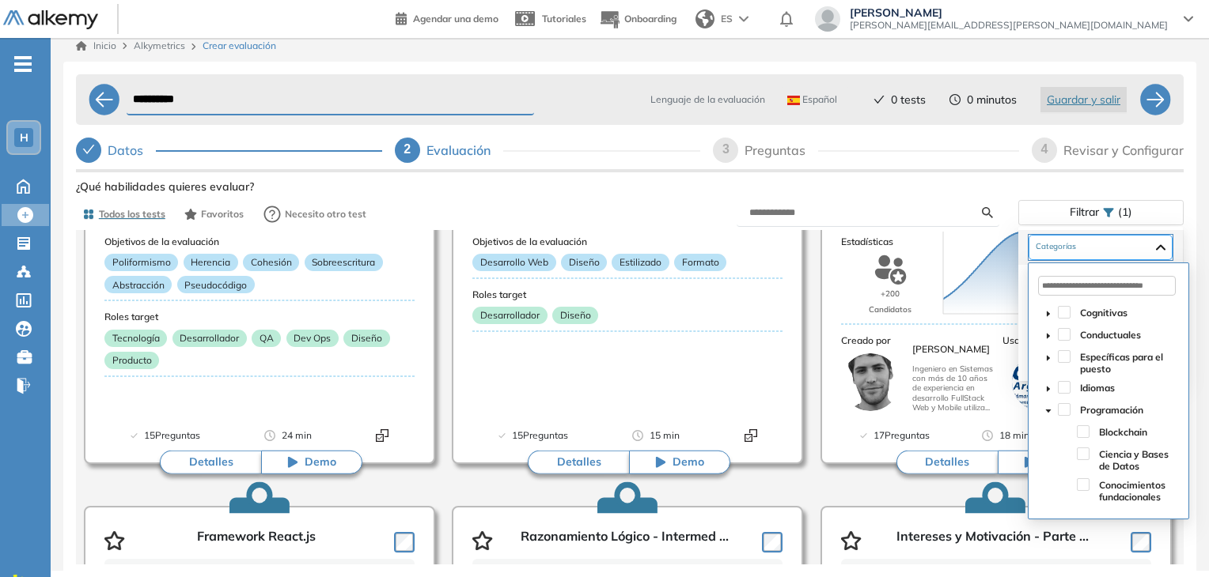
click at [1170, 249] on div at bounding box center [1100, 247] width 144 height 25
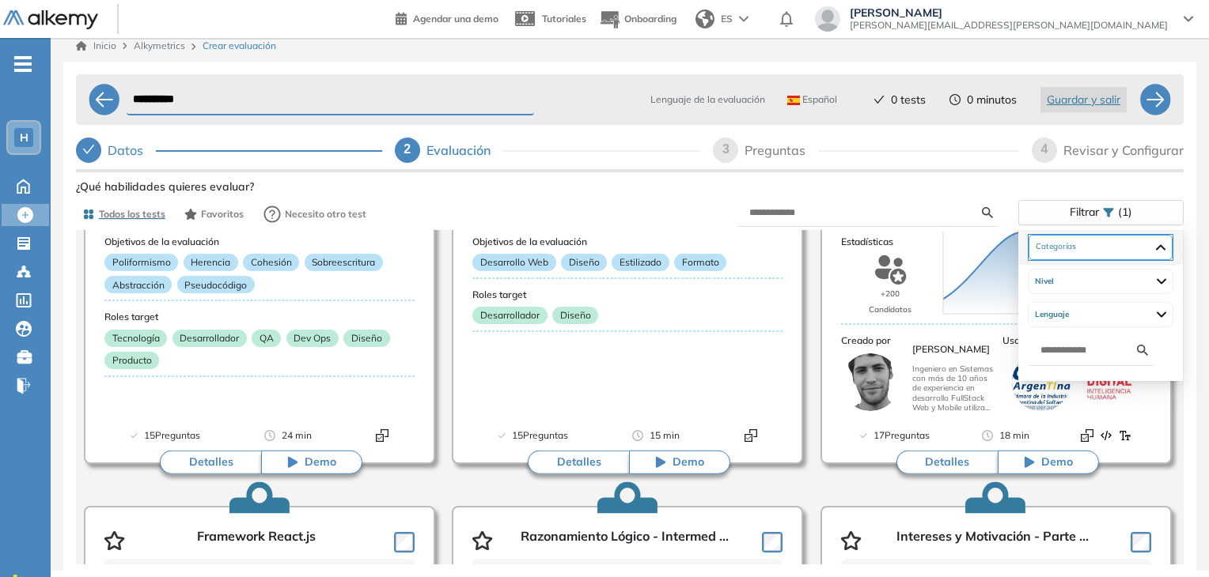
click at [1170, 249] on div at bounding box center [1100, 247] width 144 height 25
click at [1170, 249] on div at bounding box center [1100, 246] width 146 height 25
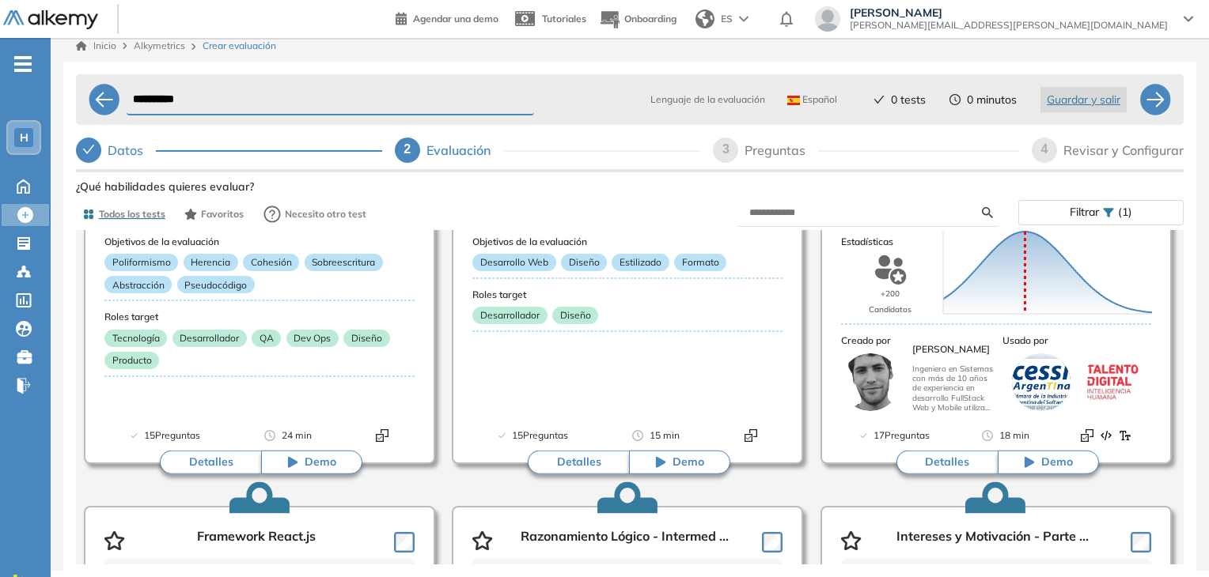
click at [962, 165] on div "**********" at bounding box center [629, 118] width 1107 height 101
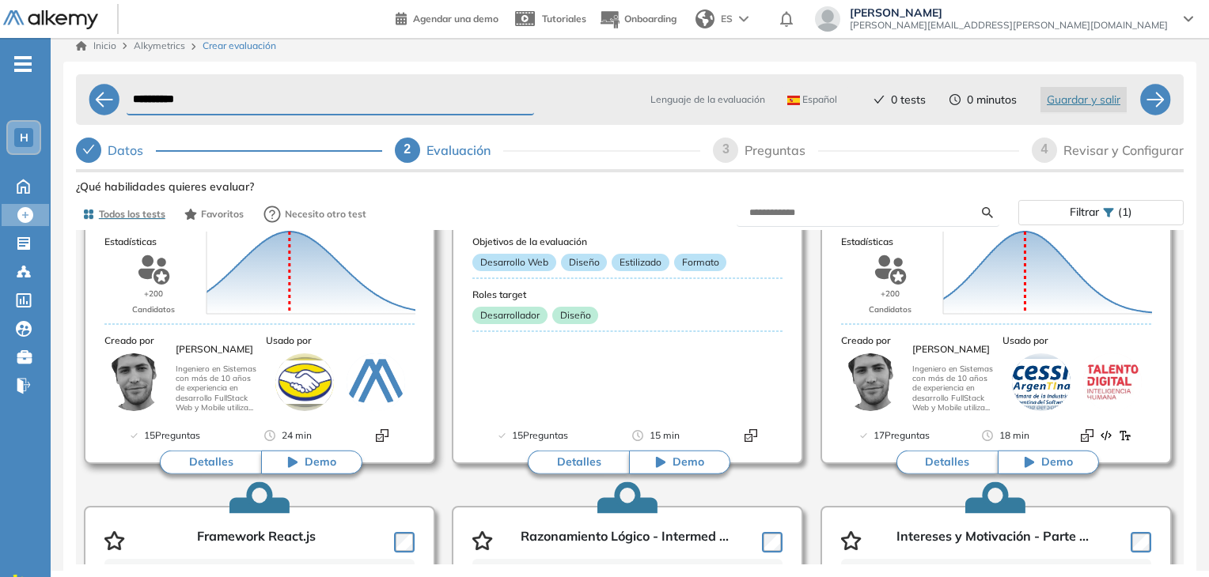
click at [215, 462] on button "Detalles" at bounding box center [210, 463] width 101 height 24
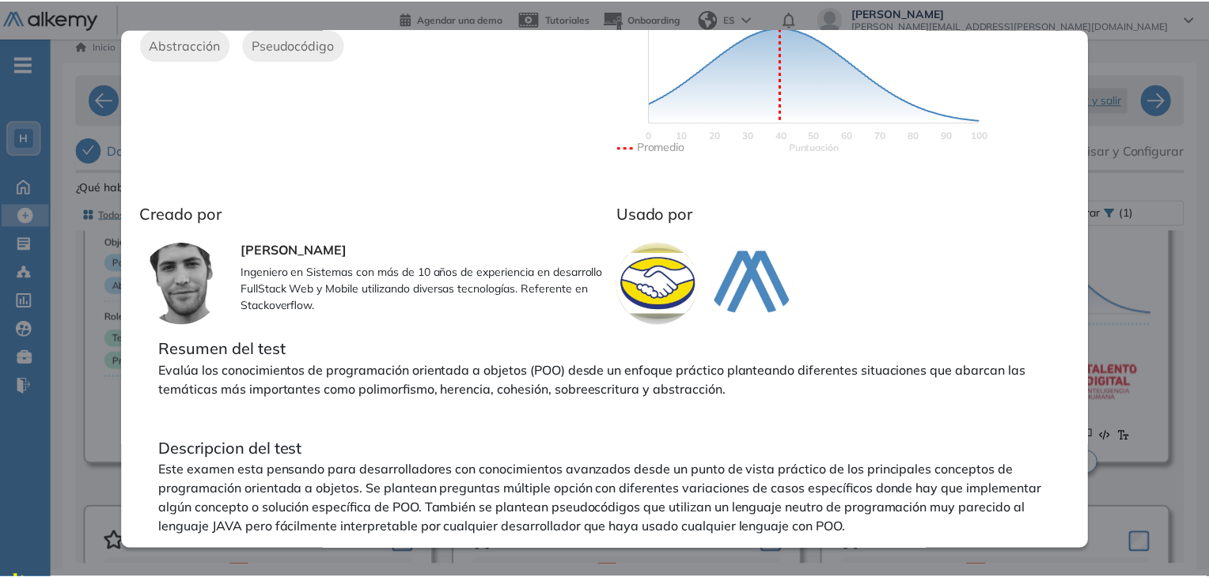
scroll to position [0, 0]
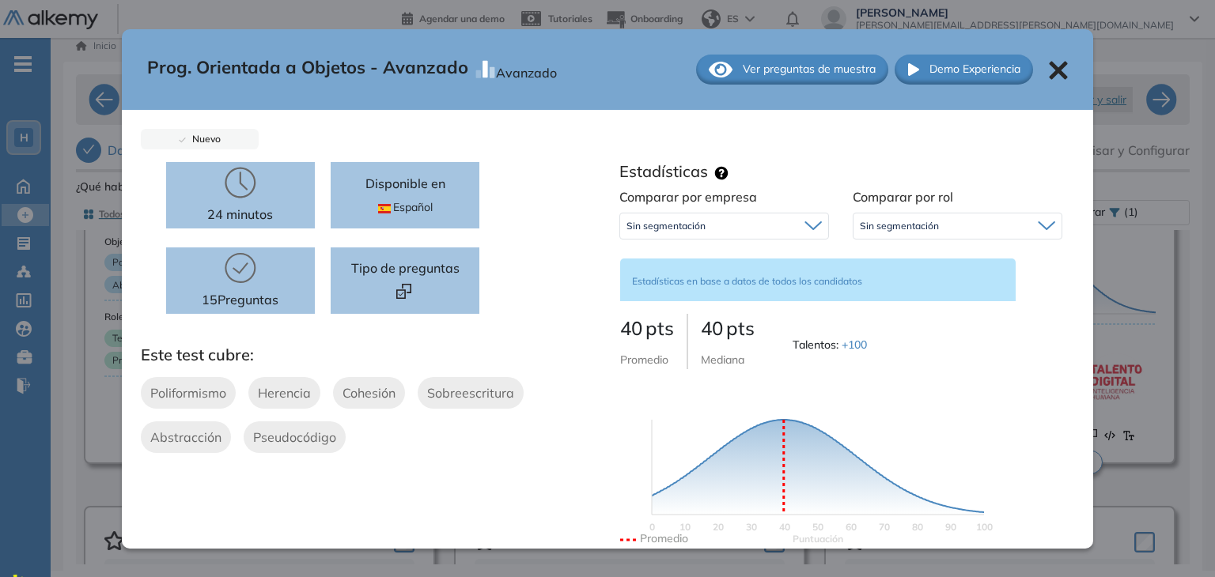
click at [1050, 76] on icon at bounding box center [1059, 70] width 18 height 18
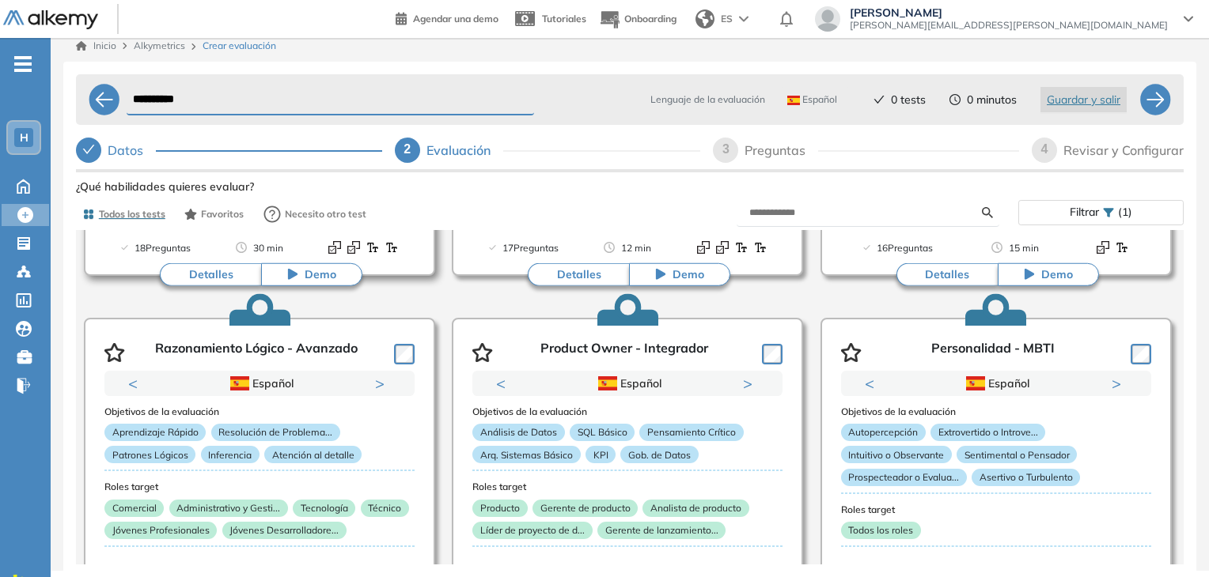
scroll to position [3214, 0]
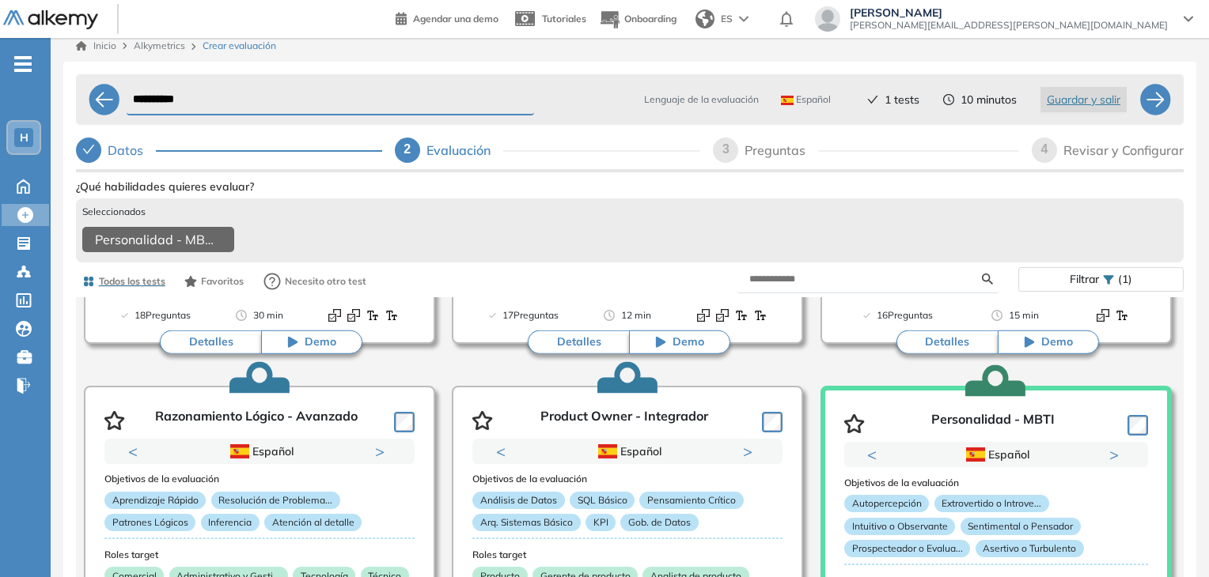
click at [728, 147] on span "3" at bounding box center [725, 148] width 7 height 13
select select "*****"
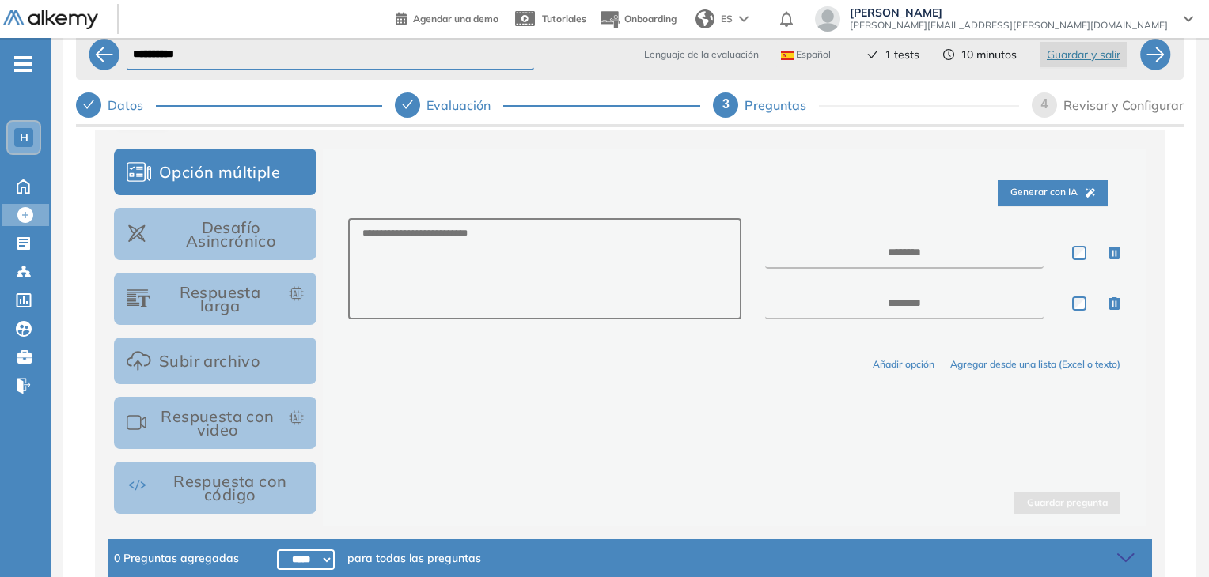
scroll to position [59, 0]
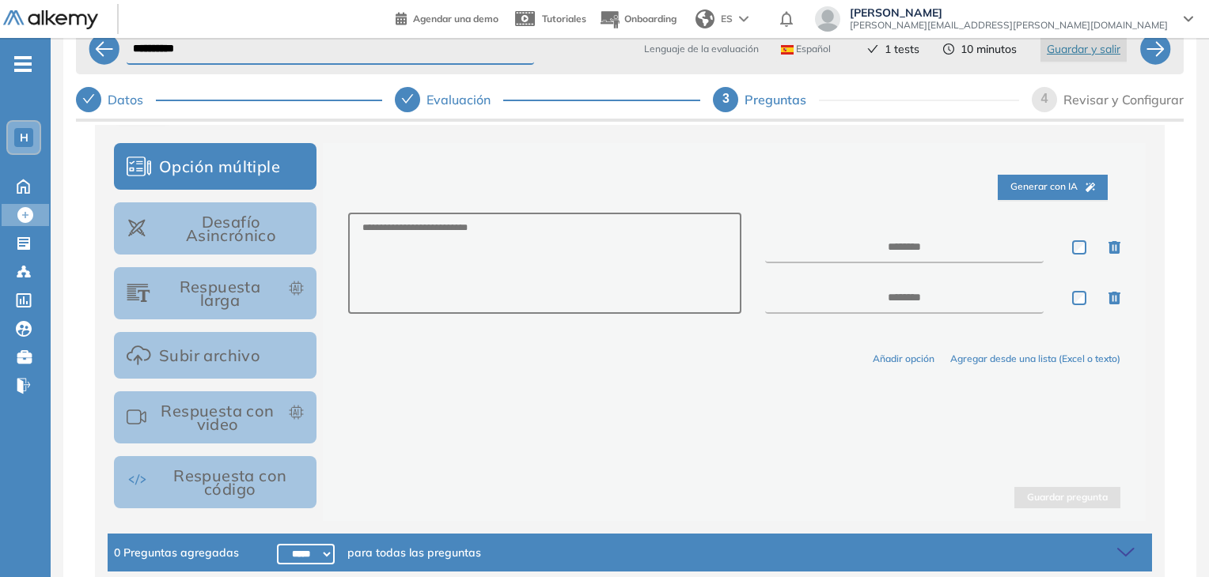
click at [997, 191] on button "Generar con IA" at bounding box center [1052, 187] width 110 height 25
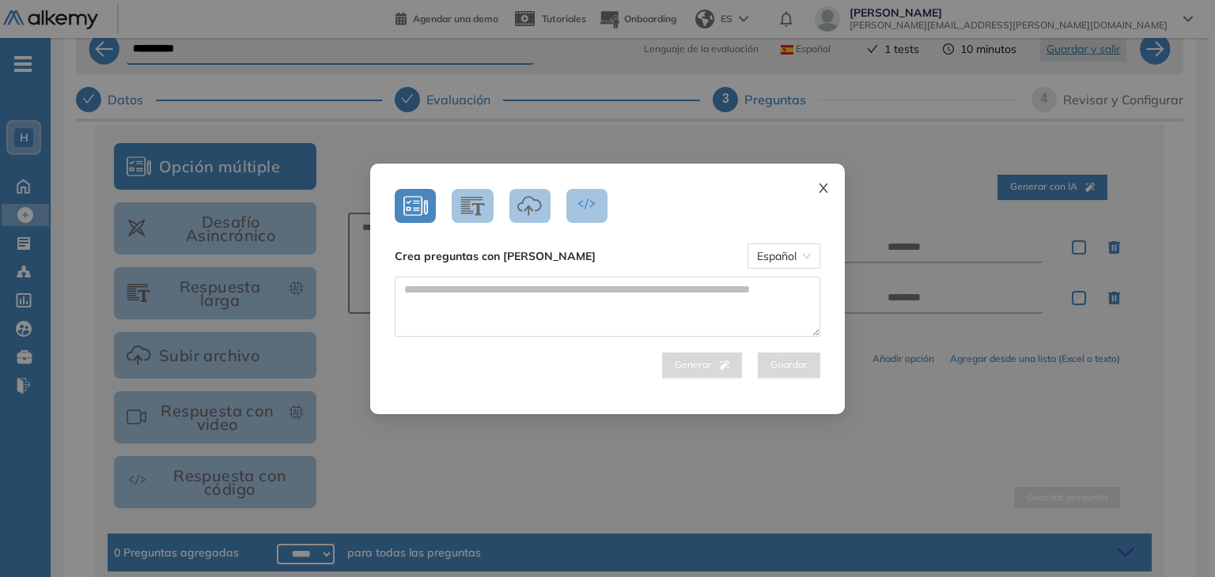
click at [821, 191] on icon "close" at bounding box center [823, 188] width 13 height 13
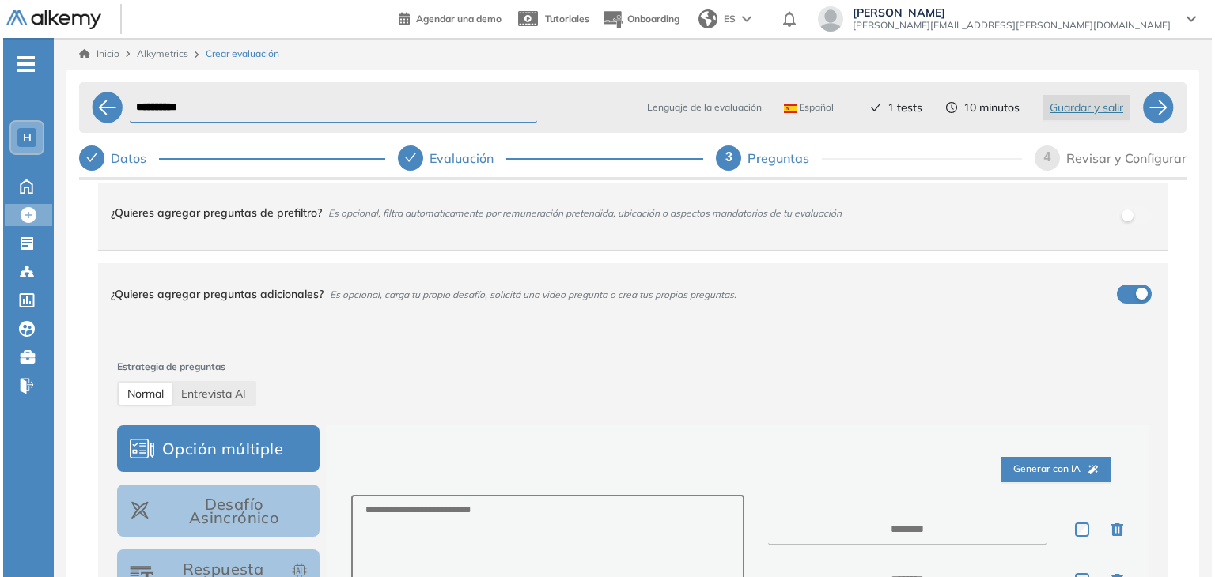
scroll to position [47, 0]
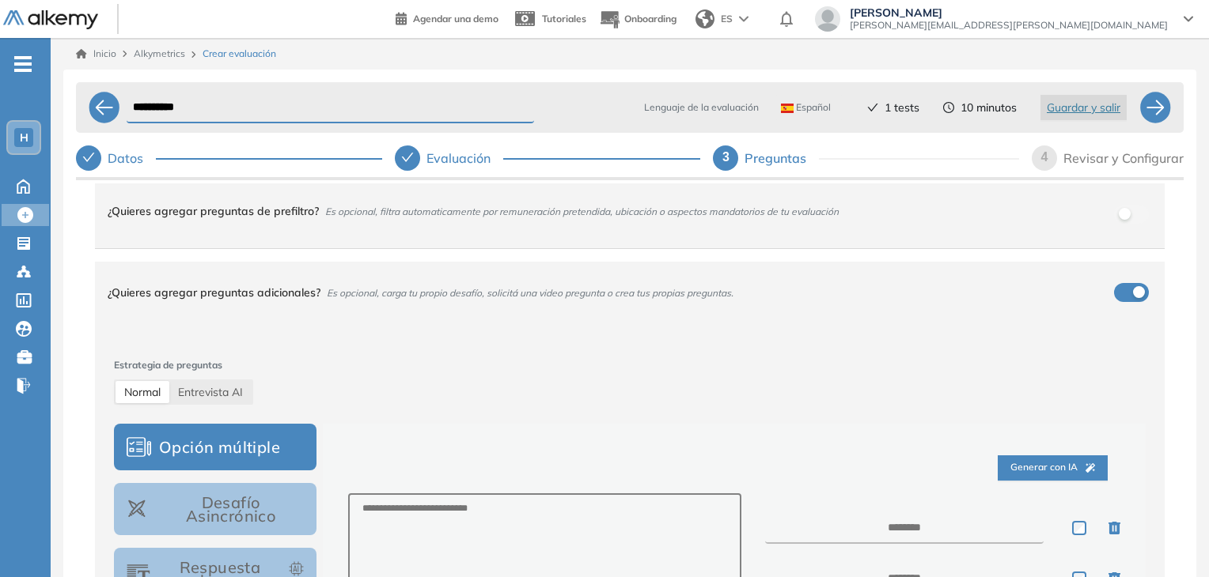
click at [32, 135] on div "H" at bounding box center [23, 137] width 19 height 19
click at [21, 67] on span "-" at bounding box center [22, 62] width 17 height 13
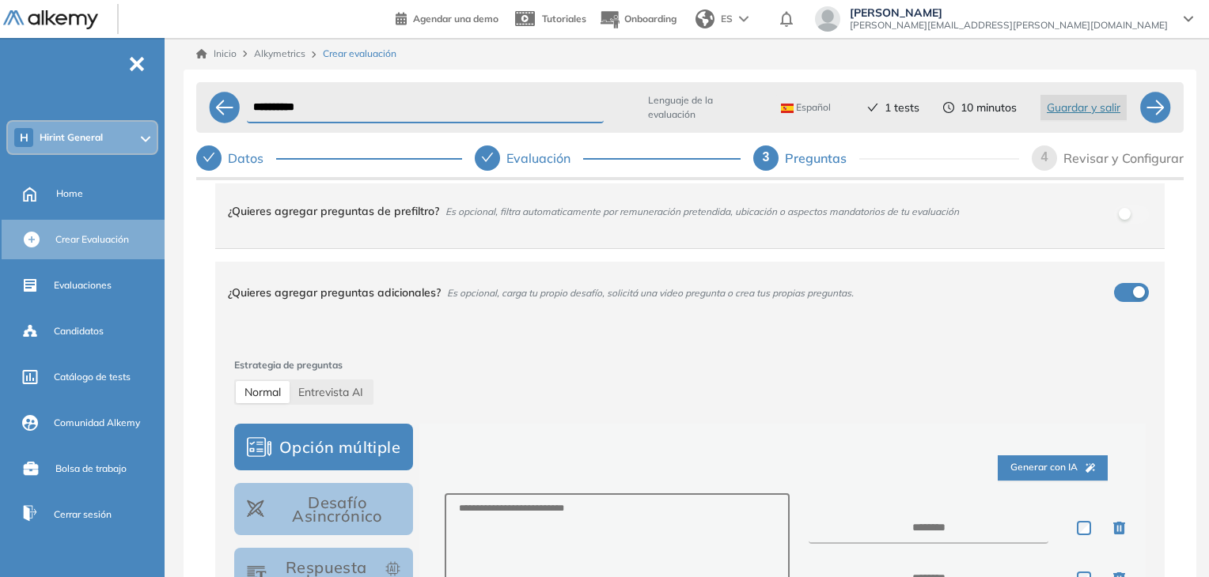
click at [139, 70] on ul "H Hirint General Home Crear Evaluación Evaluaciones Candidatos Catálogo de test…" at bounding box center [82, 298] width 165 height 471
click at [133, 61] on span "-" at bounding box center [136, 62] width 17 height 13
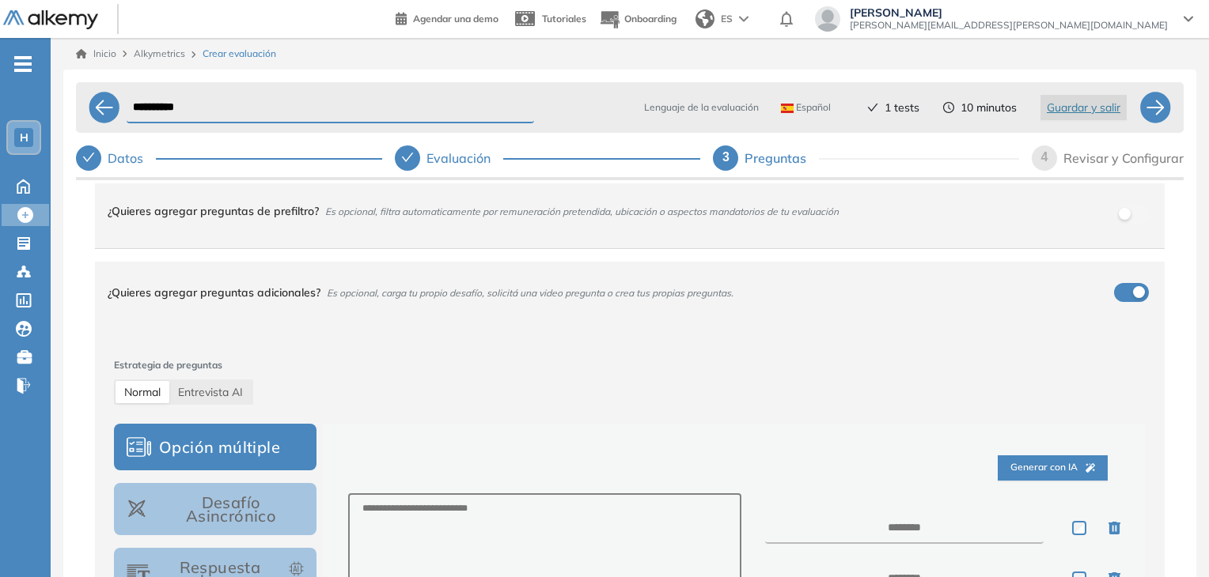
click at [76, 13] on img at bounding box center [50, 20] width 95 height 20
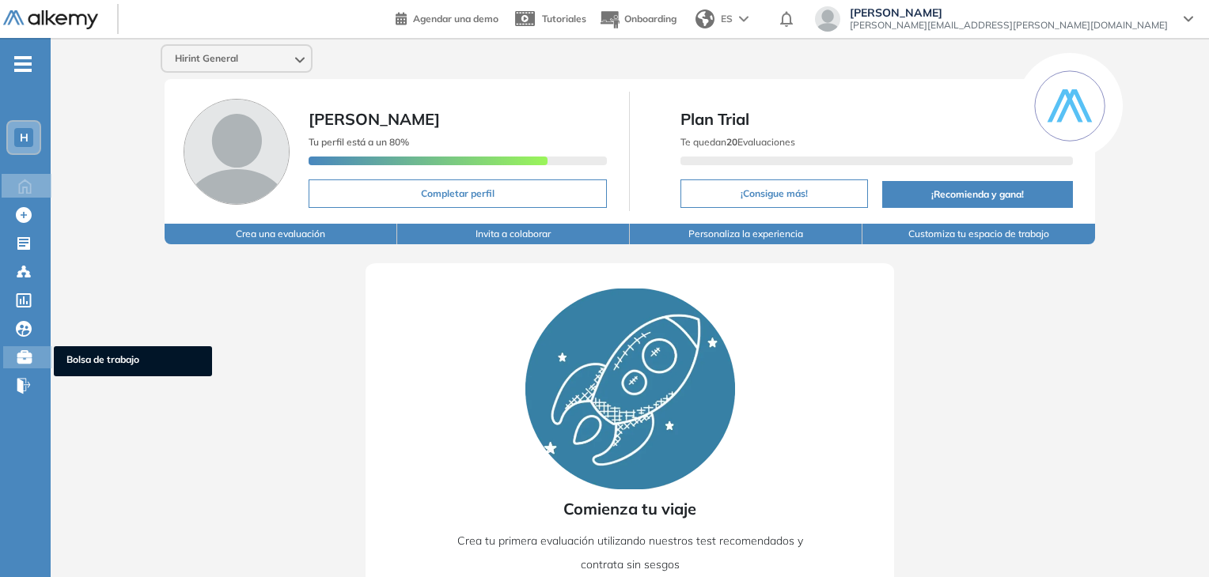
click at [28, 354] on icon at bounding box center [24, 356] width 14 height 13
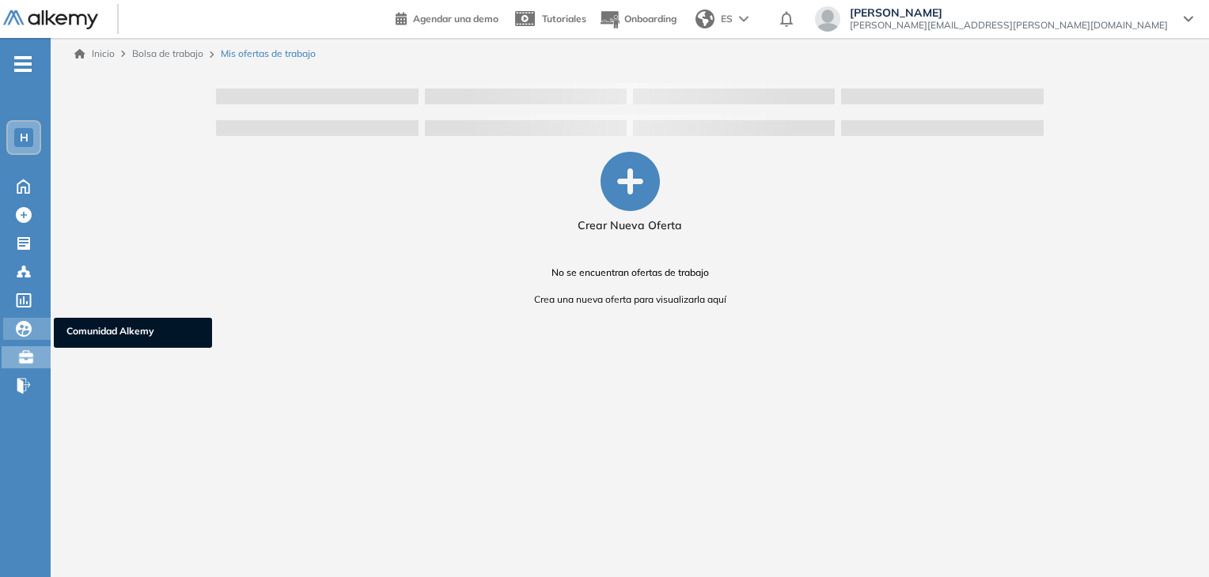
click at [28, 318] on div at bounding box center [25, 327] width 19 height 19
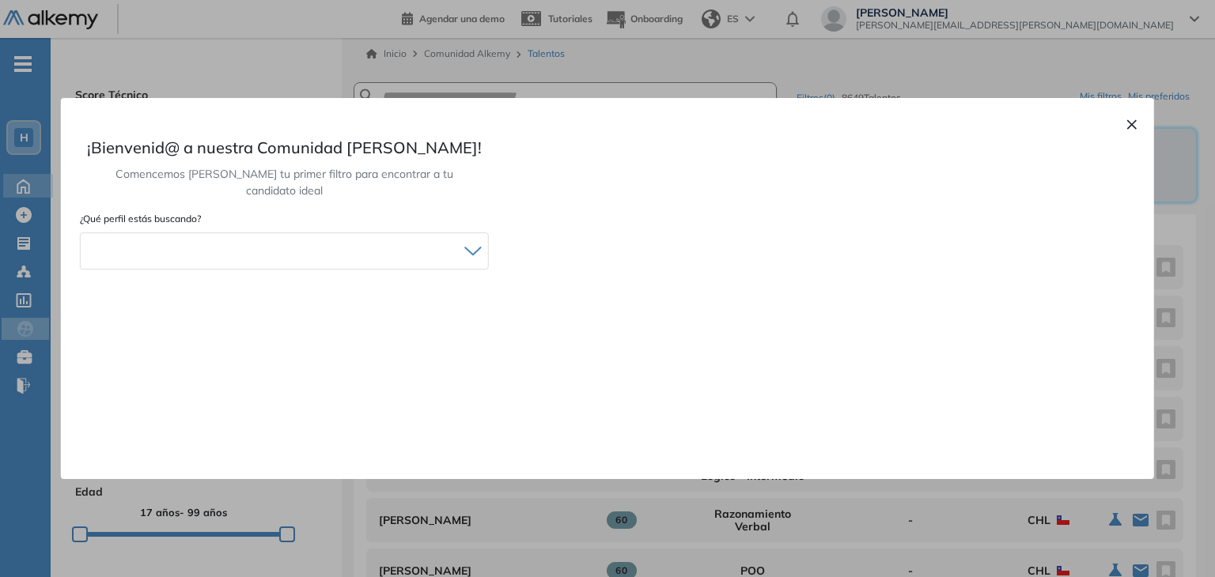
click at [32, 193] on div at bounding box center [607, 288] width 1215 height 577
click at [1130, 133] on button "×" at bounding box center [1131, 123] width 13 height 19
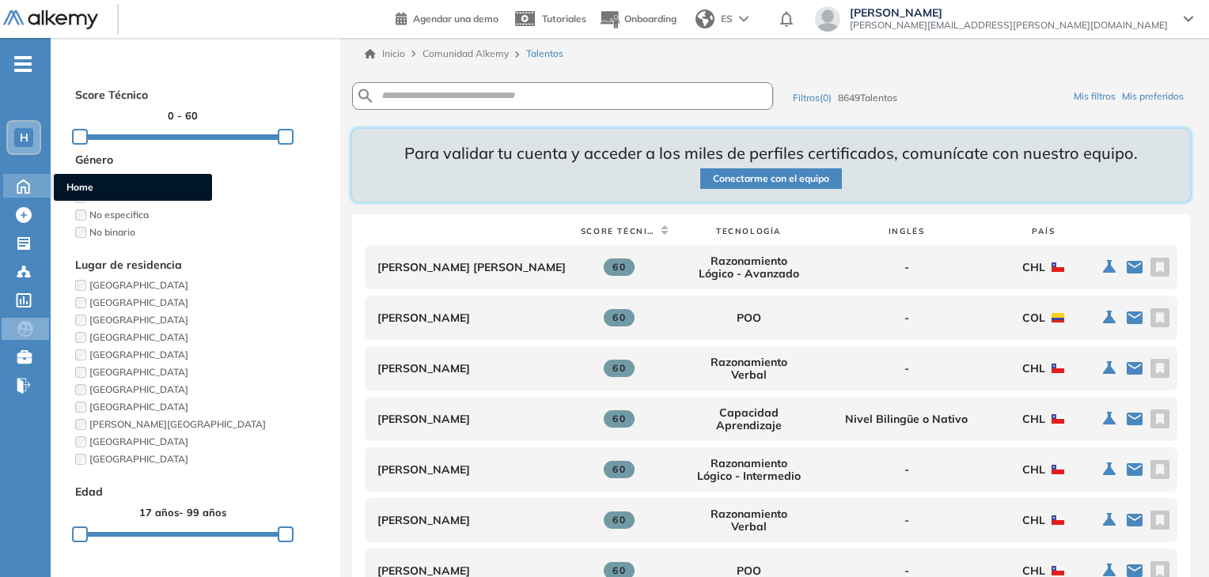
click at [28, 189] on icon at bounding box center [23, 186] width 12 height 13
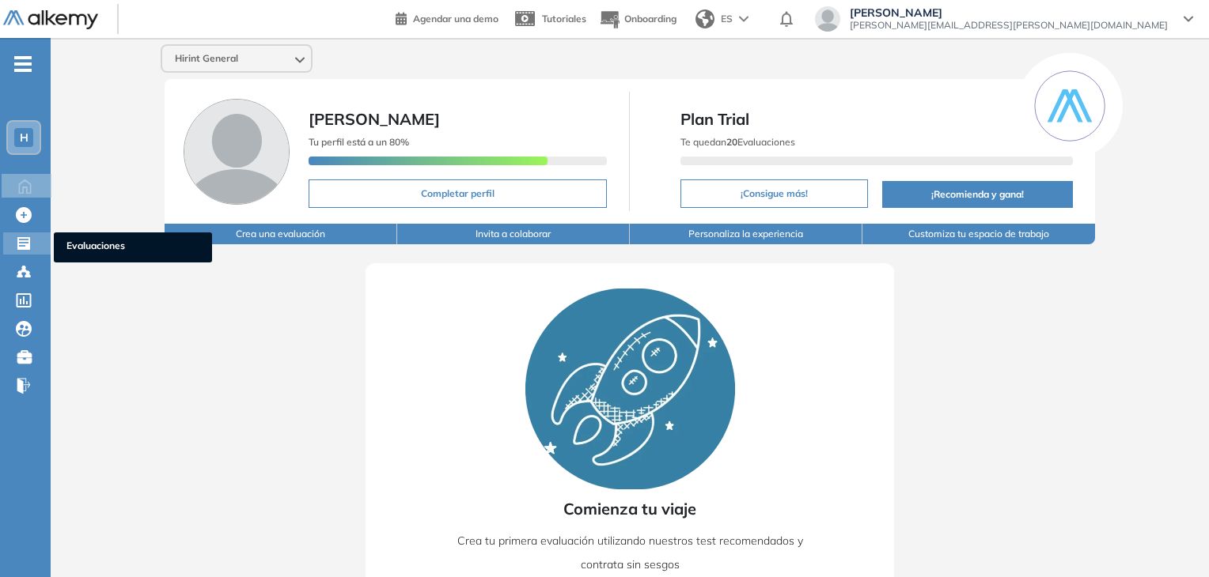
click at [25, 245] on icon at bounding box center [23, 243] width 13 height 13
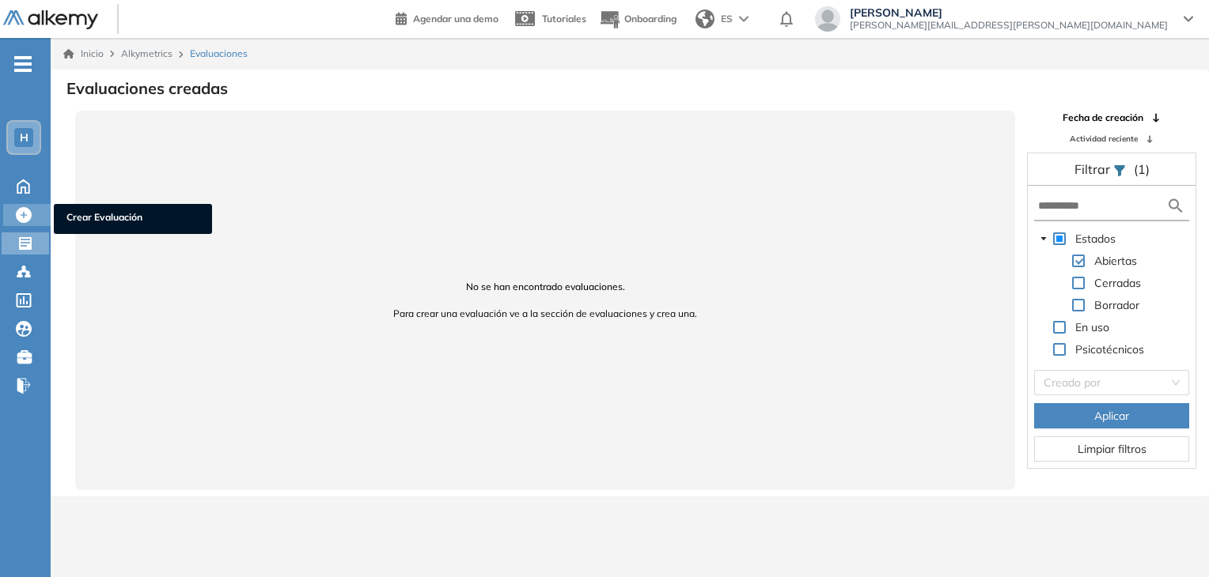
click at [25, 210] on icon at bounding box center [24, 215] width 16 height 16
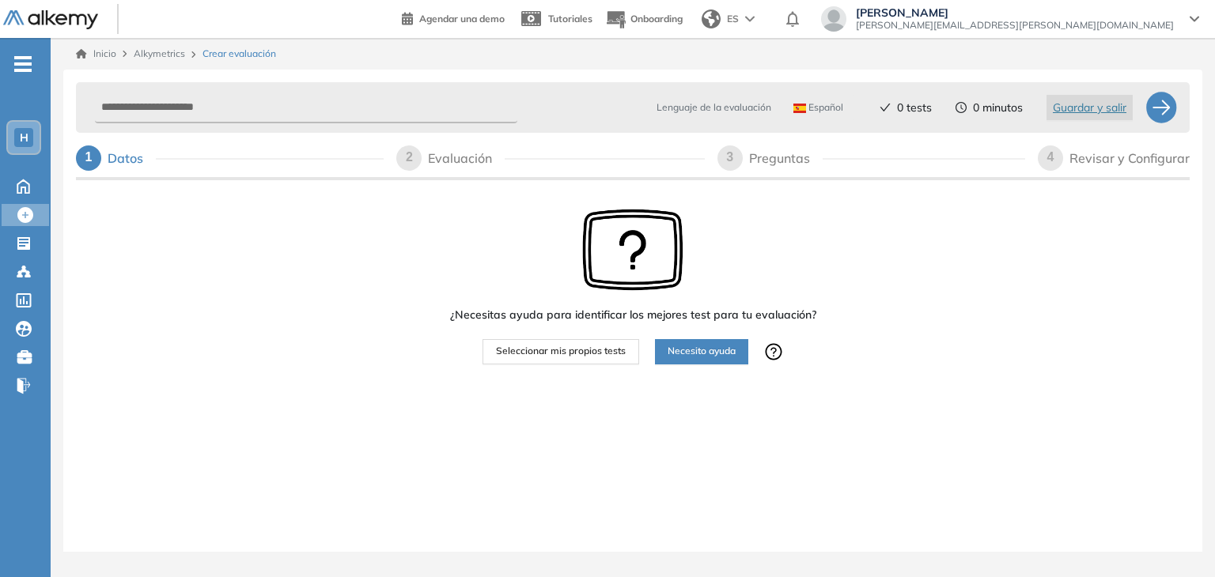
click at [709, 353] on span "Necesito ayuda" at bounding box center [702, 351] width 68 height 15
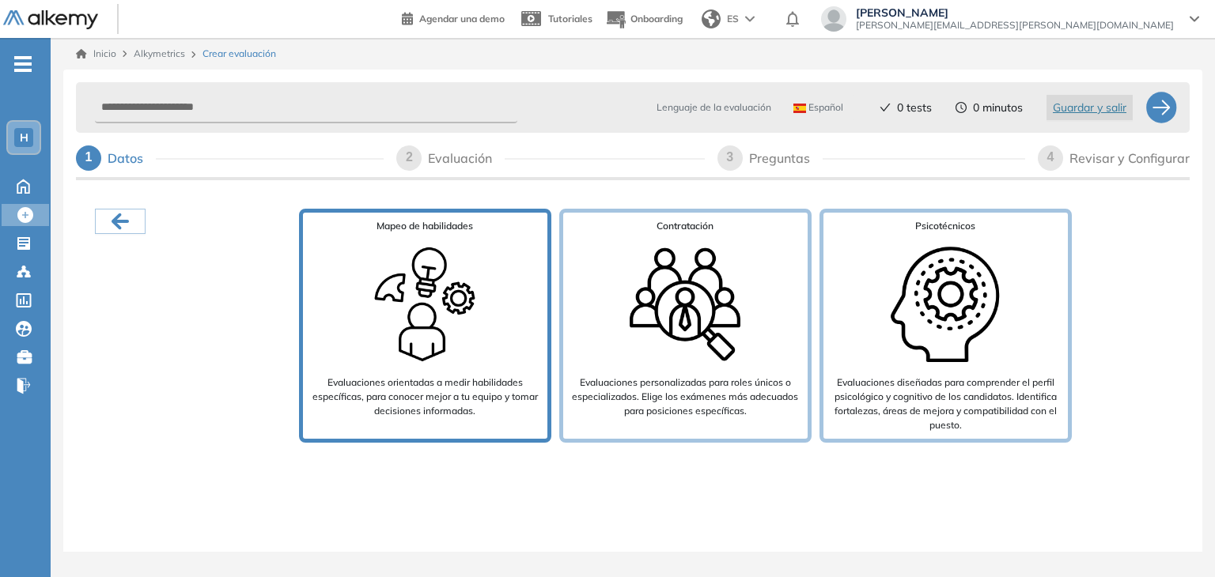
click at [463, 285] on img at bounding box center [424, 304] width 127 height 127
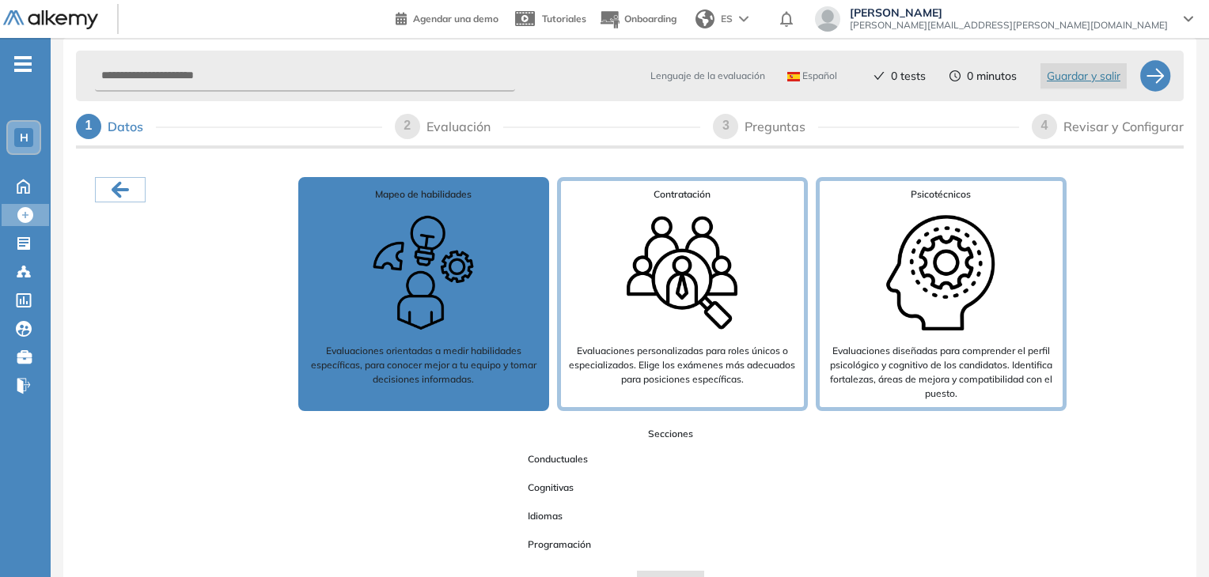
scroll to position [57, 0]
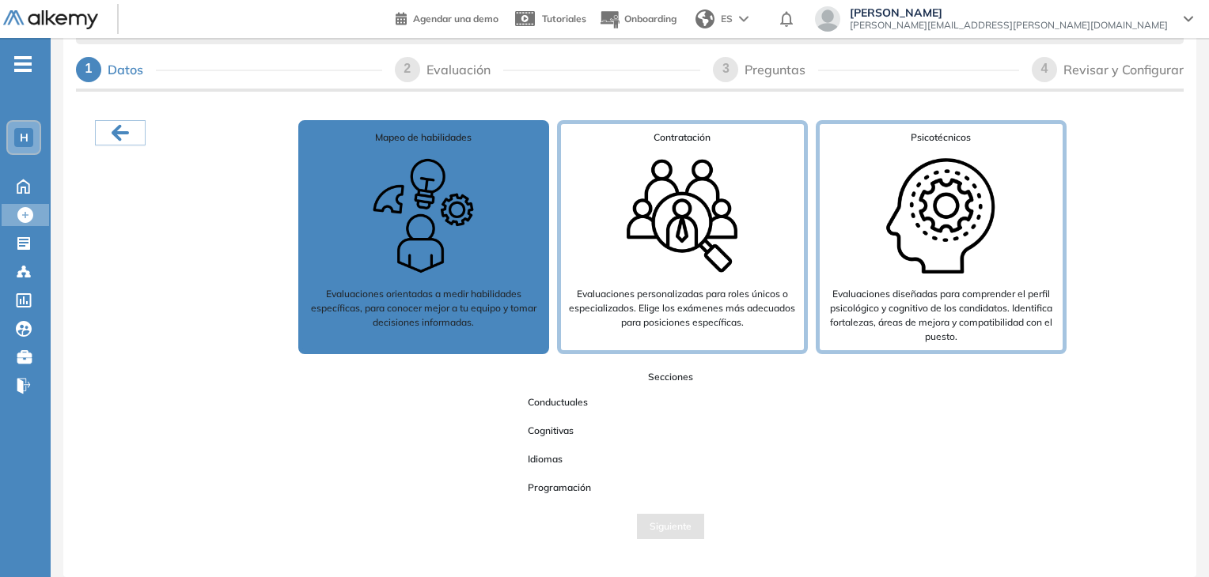
click at [677, 374] on div "Secciones Conductuales Cognitivas Idiomas Programación Siguiente" at bounding box center [669, 454] width 1003 height 169
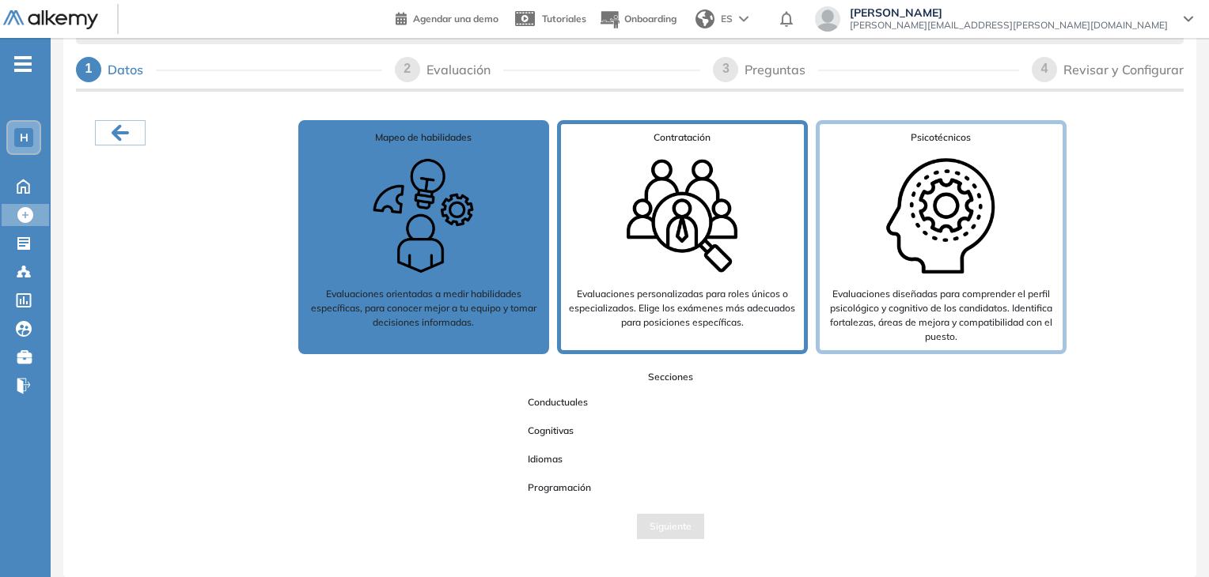
click at [676, 327] on p "Evaluaciones personalizadas para roles únicos o especializados. Elige los exáme…" at bounding box center [682, 308] width 230 height 43
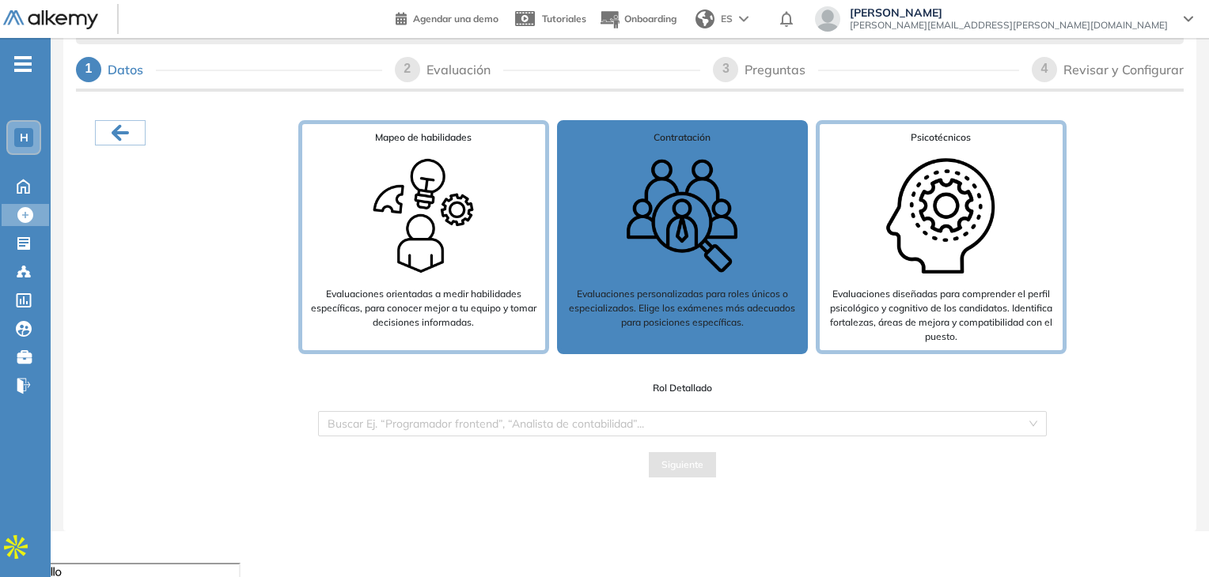
scroll to position [101, 0]
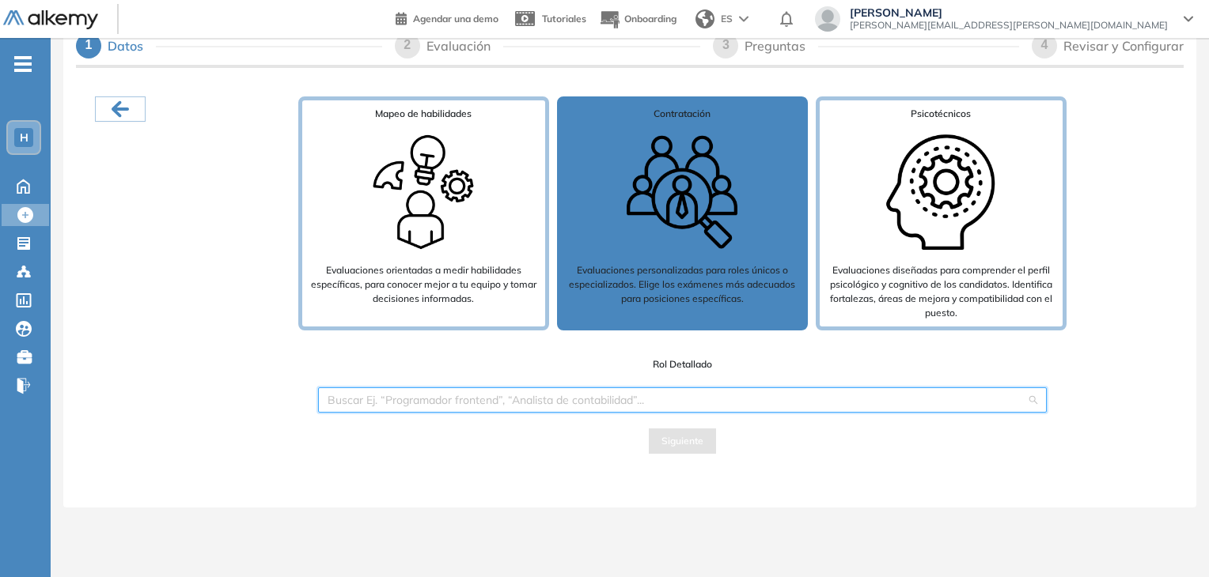
click at [577, 395] on input "search" at bounding box center [676, 400] width 698 height 24
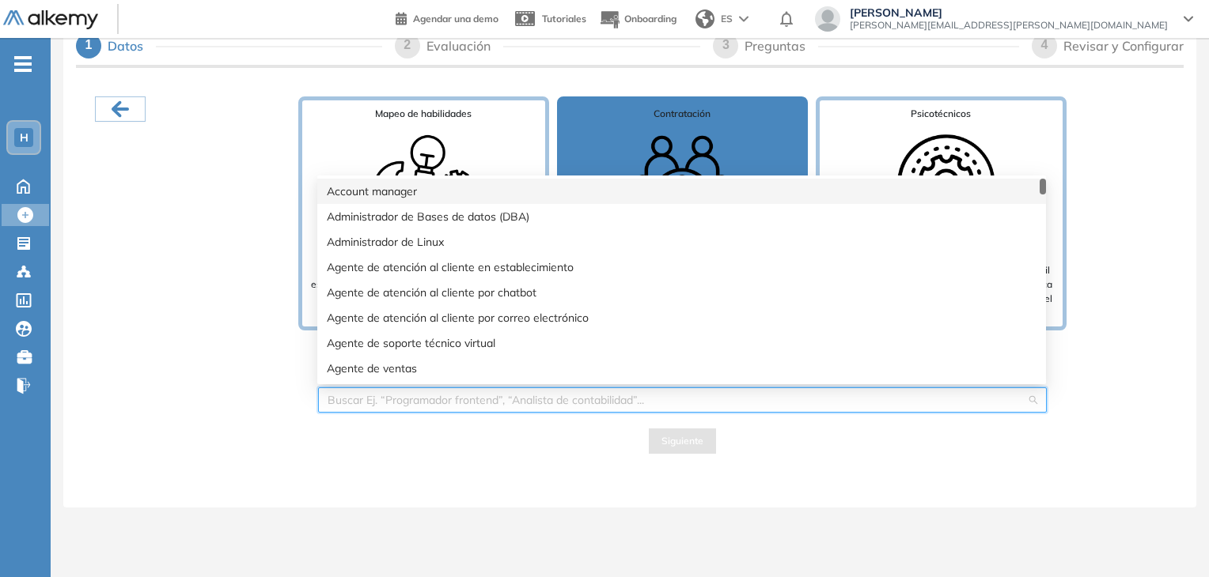
click at [577, 395] on input "search" at bounding box center [676, 400] width 698 height 24
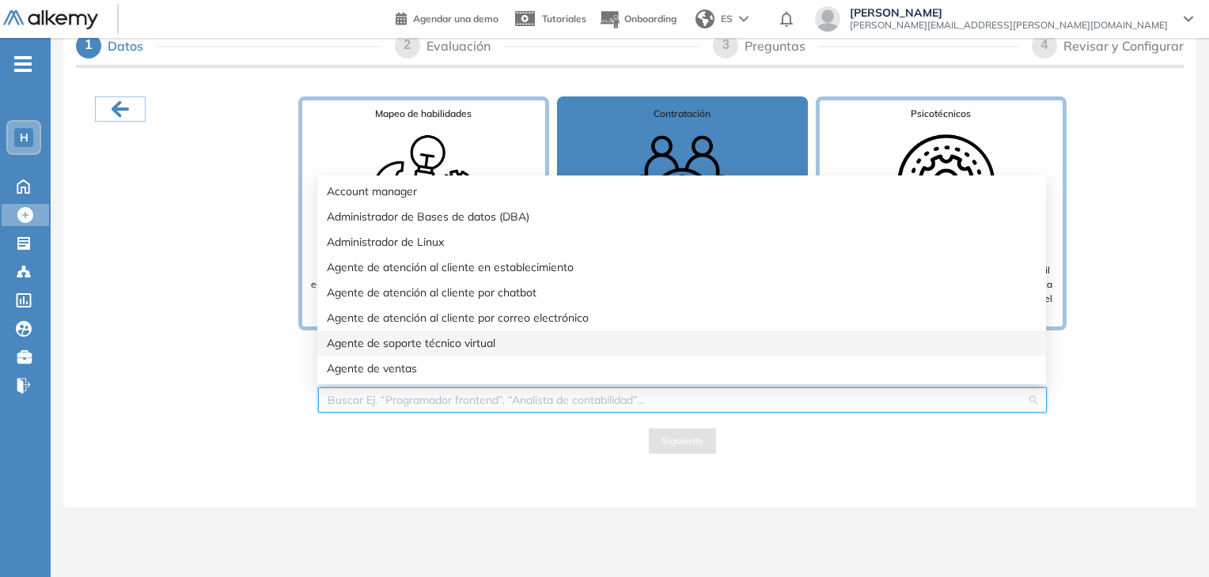
click at [495, 339] on div "Agente de soporte técnico virtual" at bounding box center [681, 343] width 709 height 17
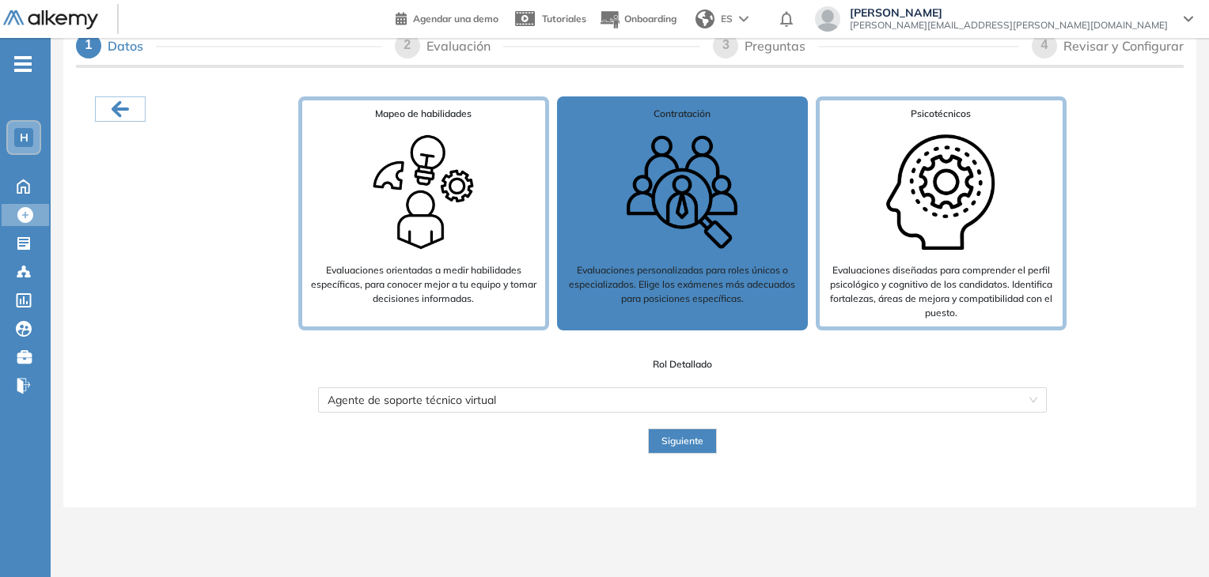
click at [687, 441] on span "Siguiente" at bounding box center [682, 441] width 42 height 15
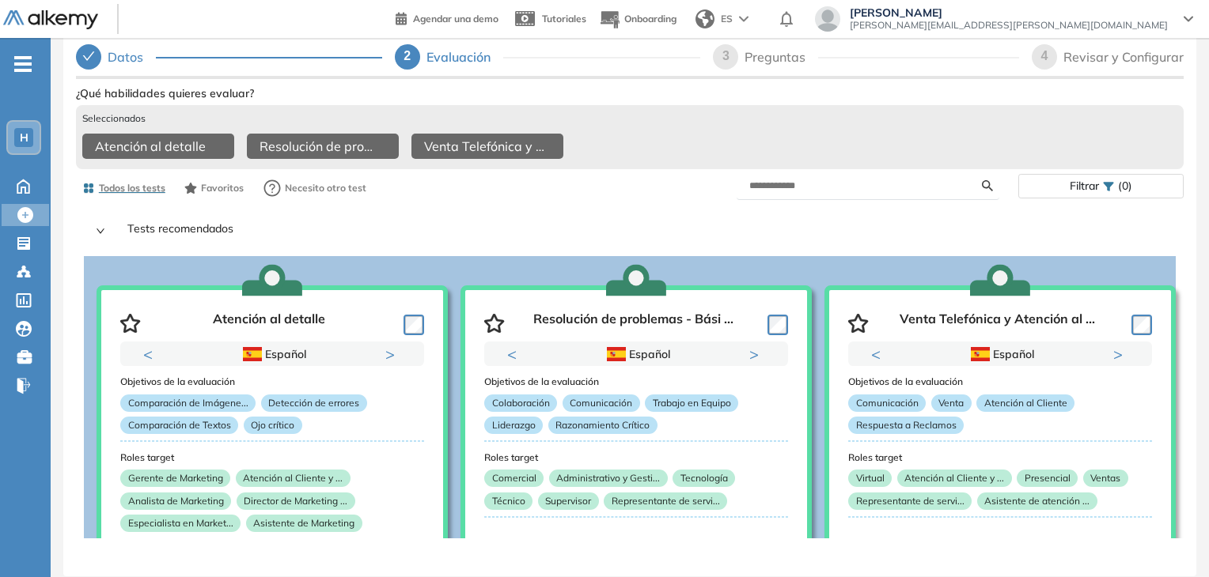
click at [687, 147] on div "Atención al detalle Resolución de problemas - Básico Venta Telefónica y Atenció…" at bounding box center [629, 148] width 1095 height 29
click at [729, 61] on div "3" at bounding box center [725, 56] width 25 height 25
select select "*****"
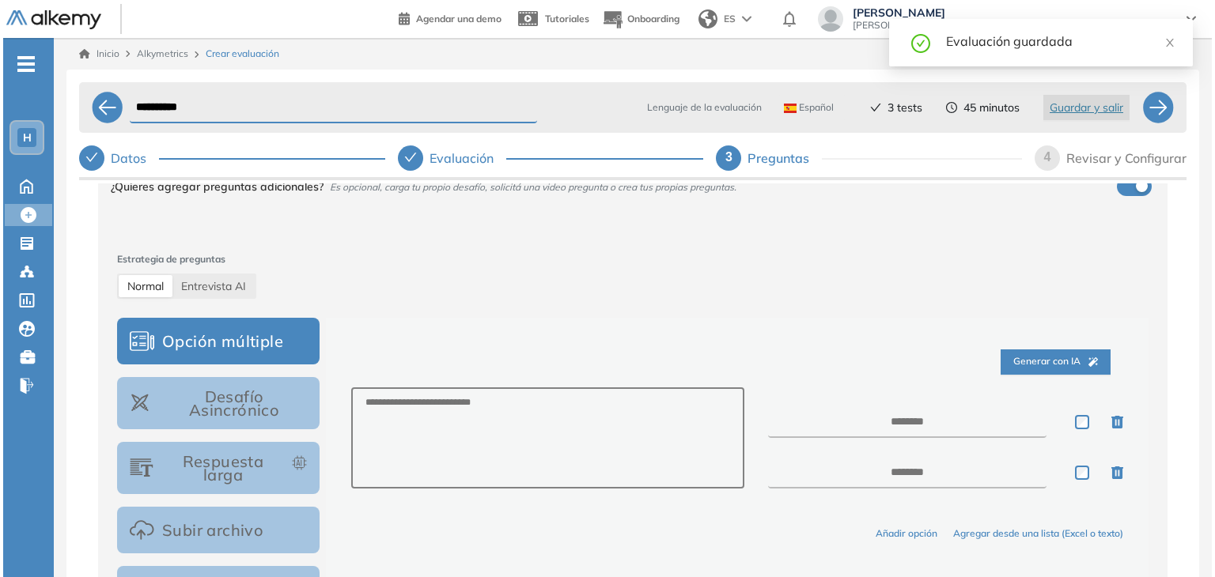
scroll to position [154, 0]
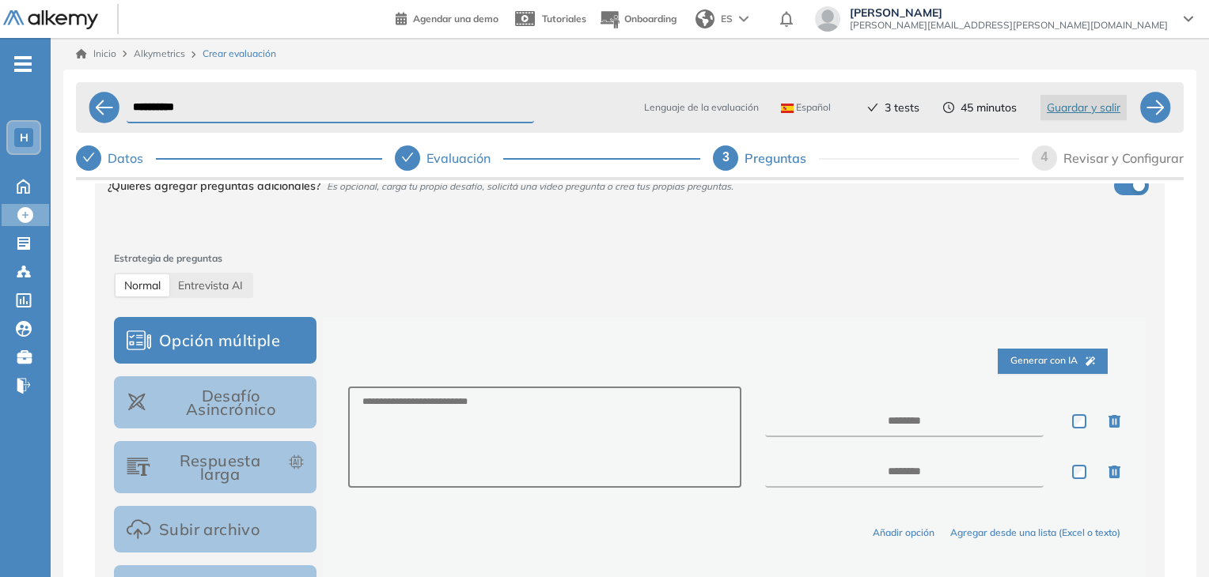
click at [1023, 362] on span "Generar con IA" at bounding box center [1052, 361] width 85 height 15
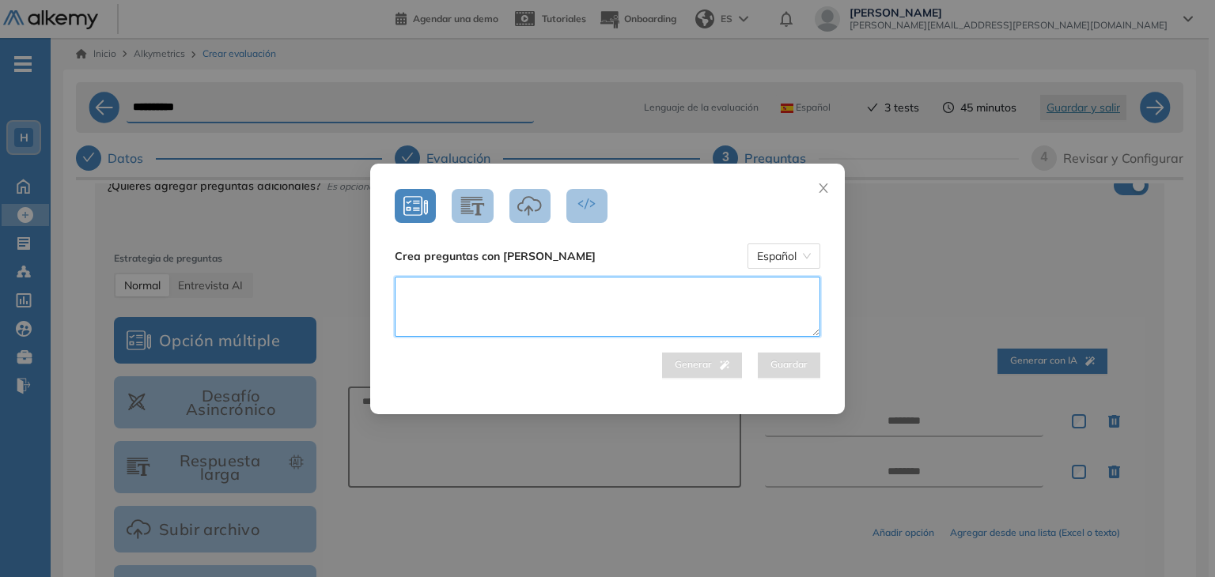
click at [585, 300] on textarea at bounding box center [608, 307] width 426 height 60
type textarea "**********"
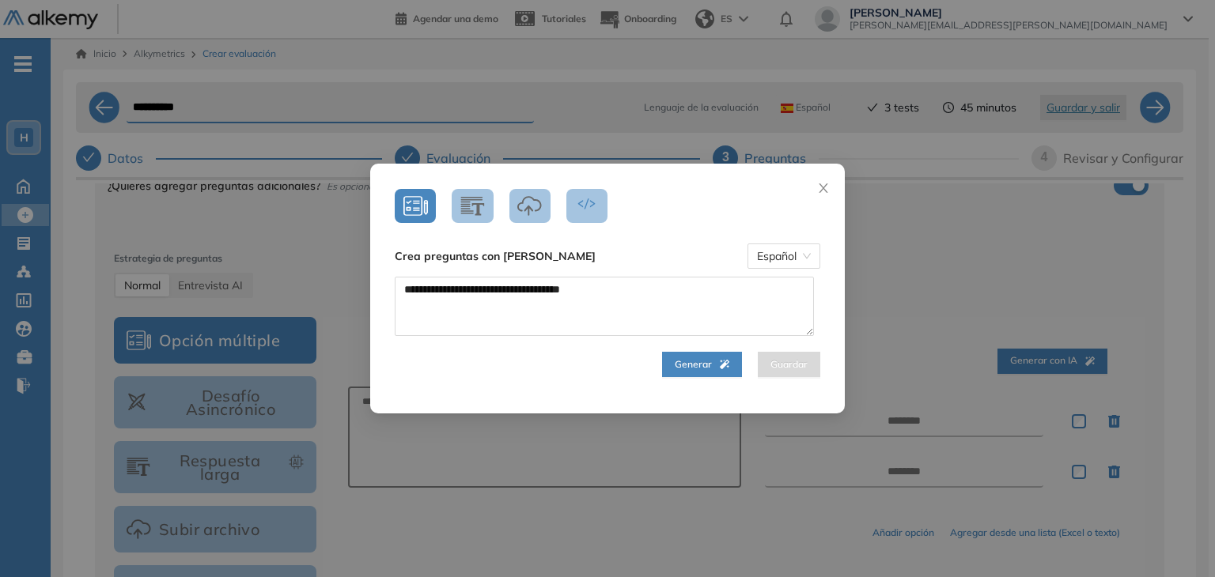
click at [690, 358] on span "Generar" at bounding box center [702, 364] width 55 height 15
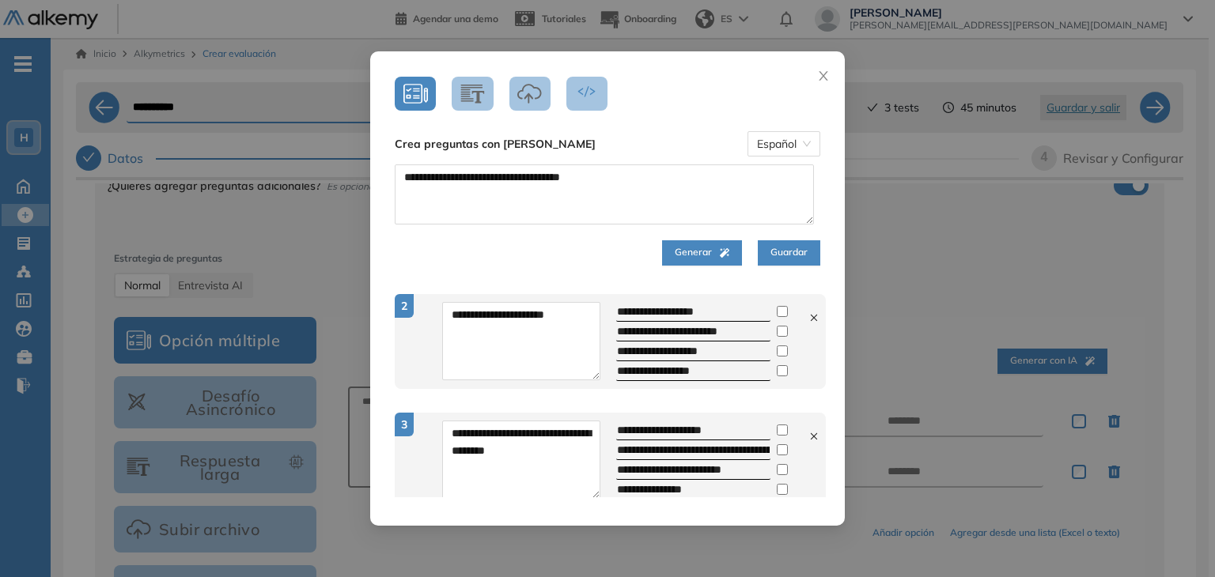
scroll to position [108, 0]
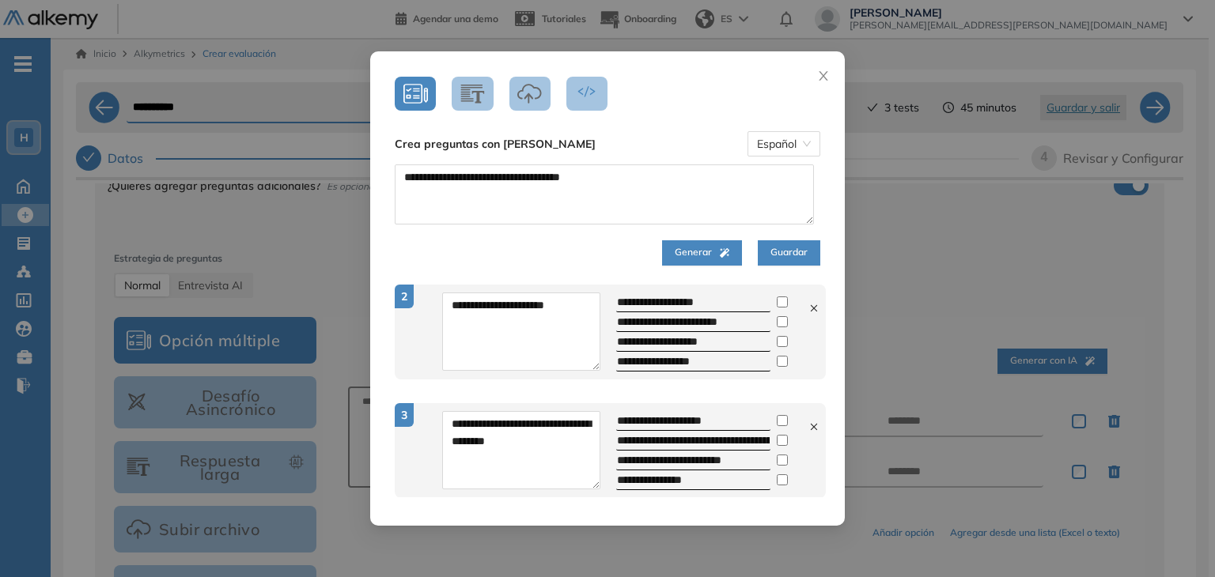
click at [788, 254] on span "Guardar" at bounding box center [788, 252] width 37 height 15
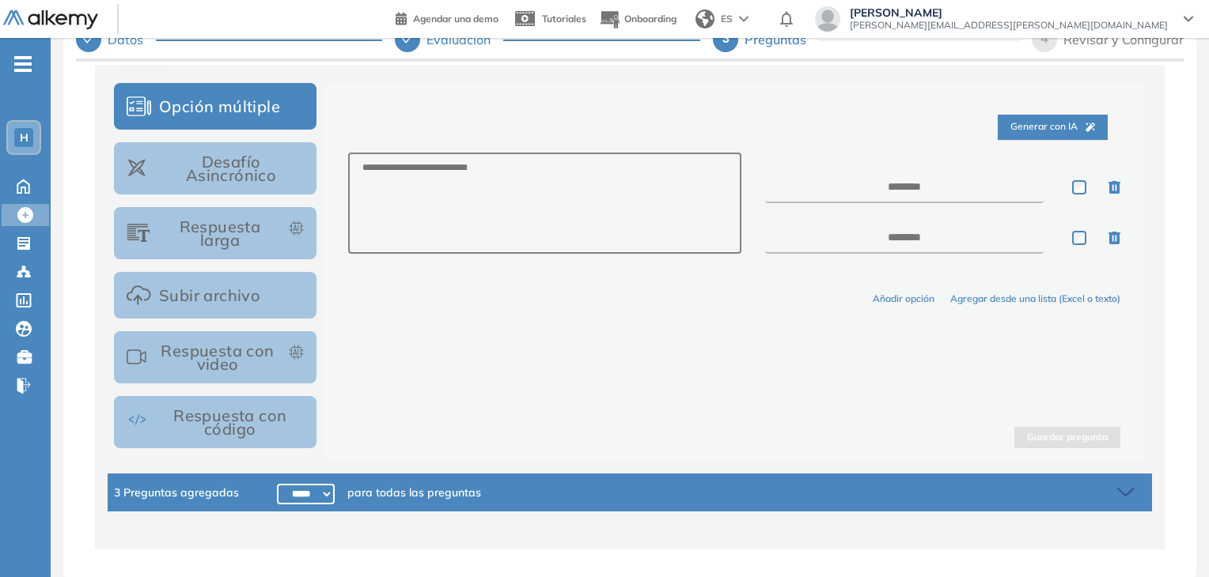
scroll to position [0, 0]
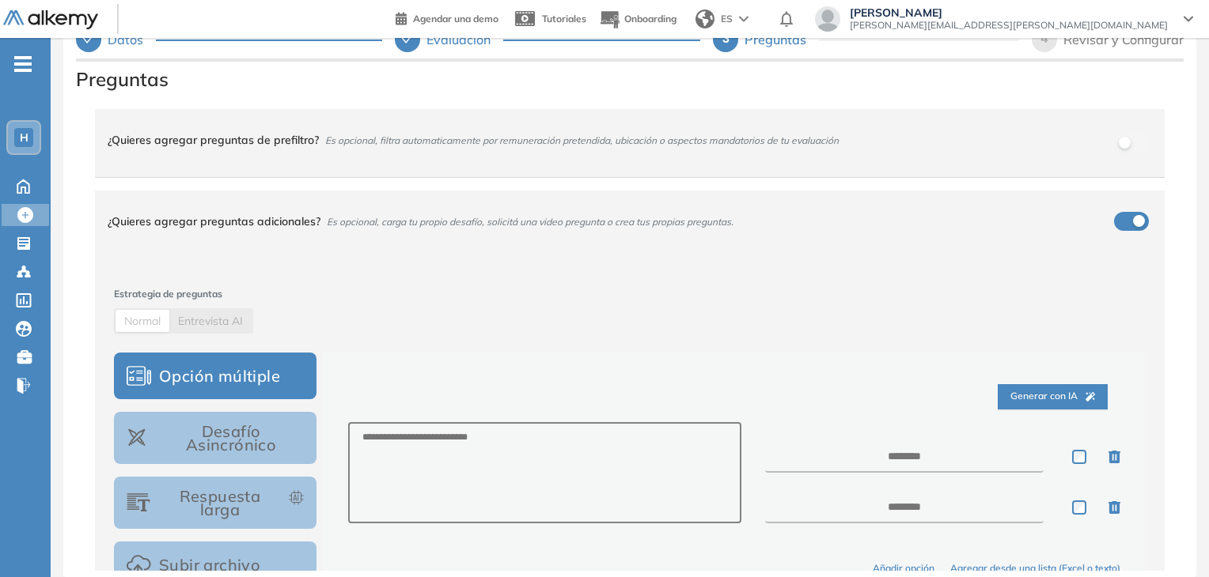
click at [229, 325] on span "Entrevista AI" at bounding box center [210, 321] width 65 height 14
click at [151, 324] on span "Normal" at bounding box center [142, 321] width 36 height 14
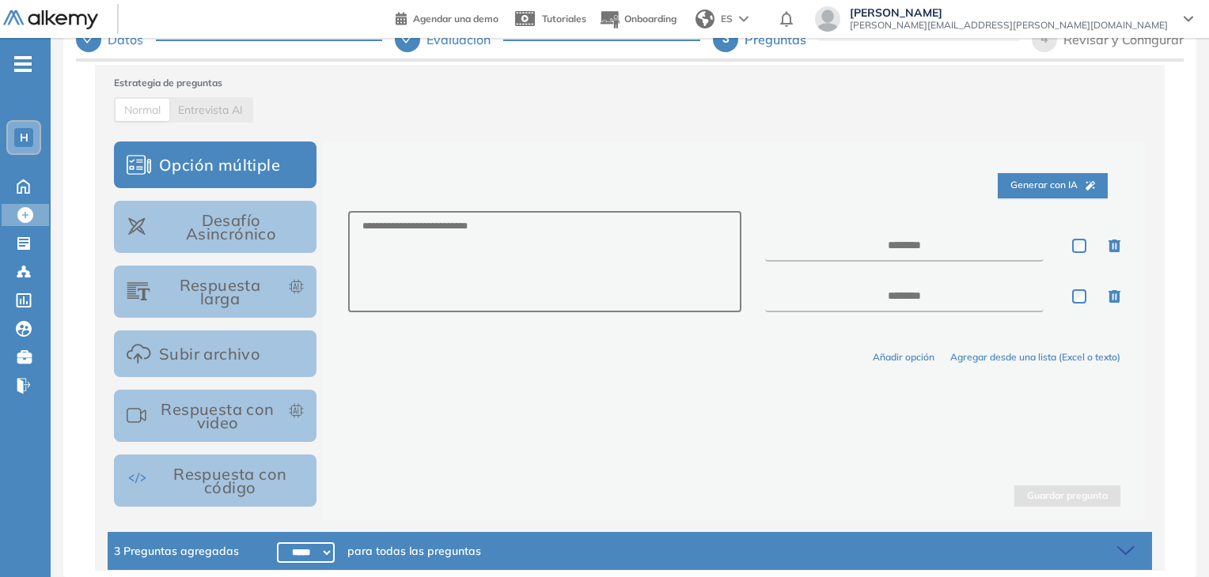
scroll to position [212, 0]
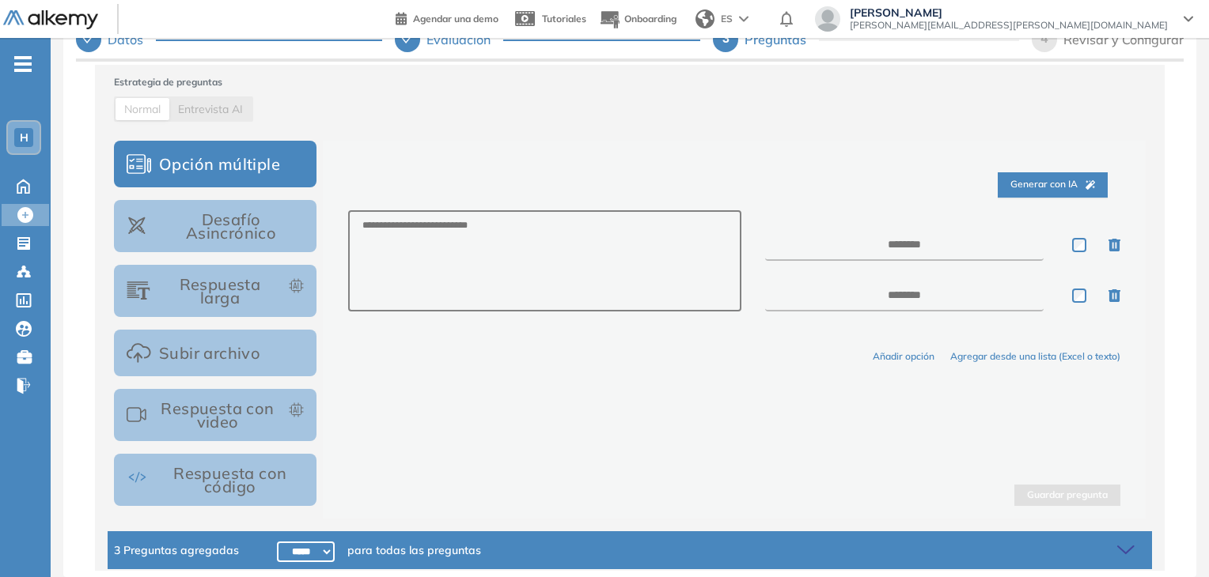
click at [225, 428] on button "Respuesta con video" at bounding box center [215, 415] width 202 height 52
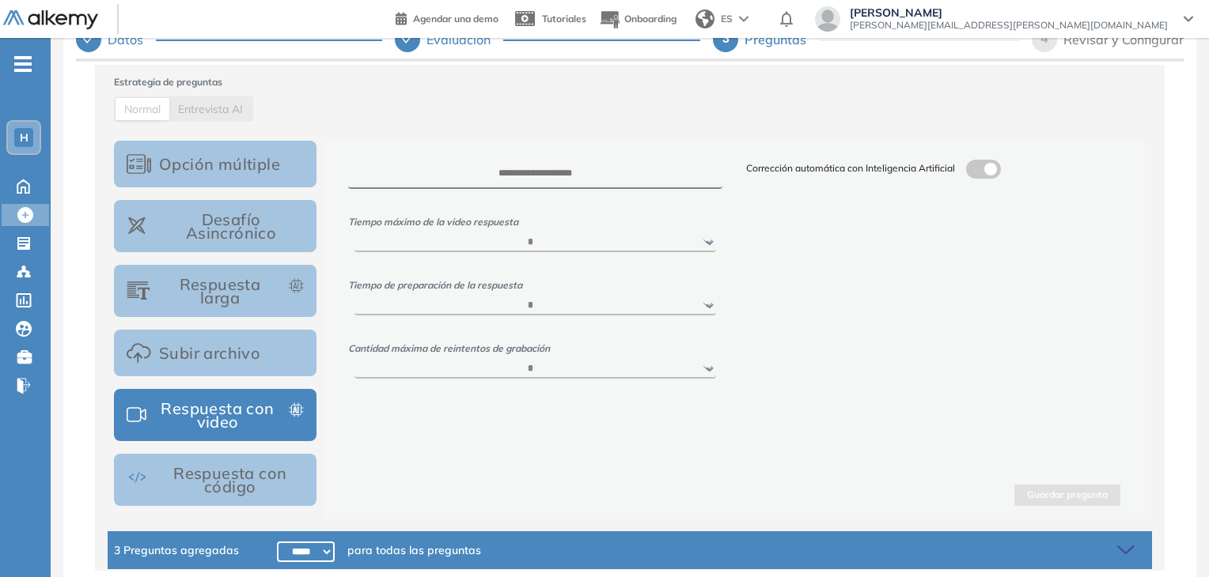
click at [980, 175] on label at bounding box center [983, 169] width 35 height 19
click at [854, 306] on textarea at bounding box center [933, 285] width 374 height 59
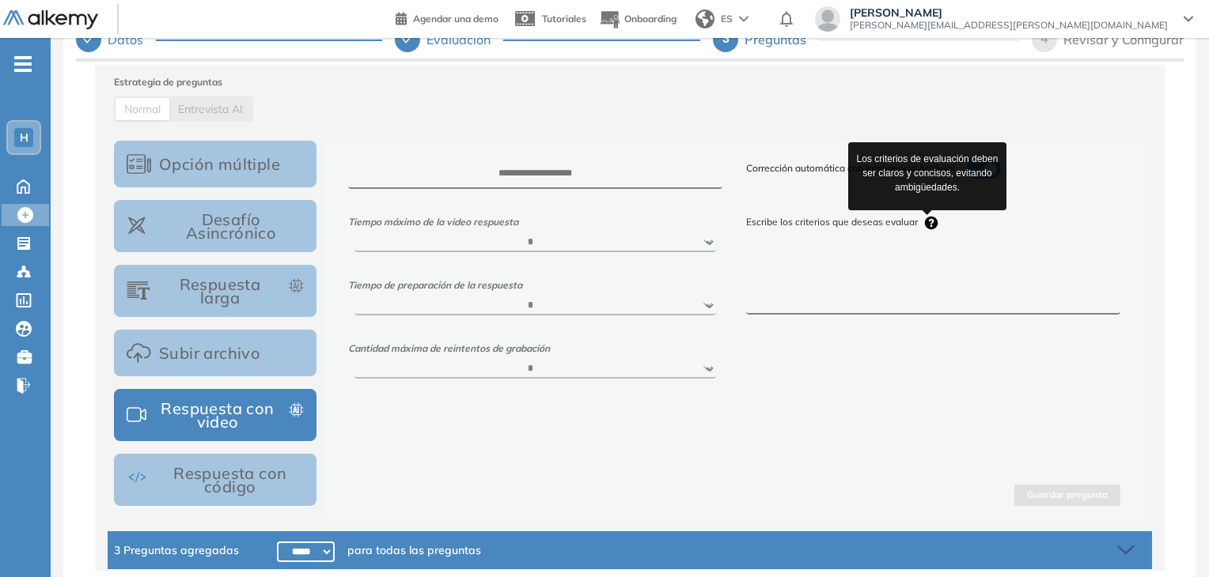
click at [929, 227] on icon at bounding box center [931, 223] width 13 height 13
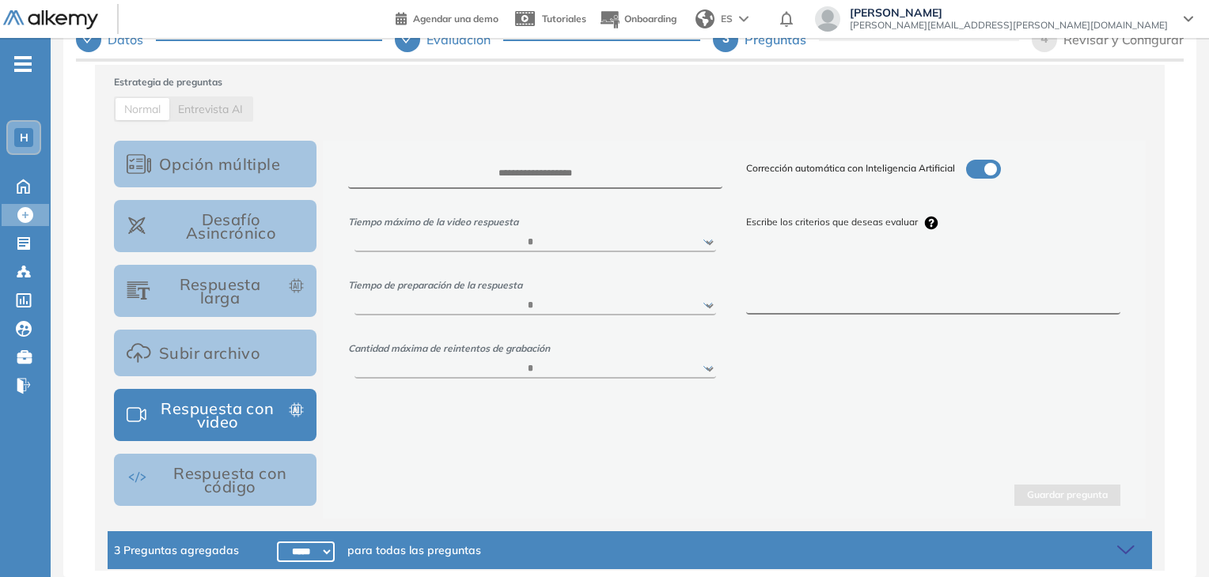
click at [884, 276] on textarea at bounding box center [933, 285] width 374 height 59
type textarea "**********"
click at [962, 376] on div "**********" at bounding box center [933, 269] width 398 height 219
click at [690, 238] on select "****** ***** ***** ***** ***** *****" at bounding box center [534, 242] width 361 height 19
select select "**"
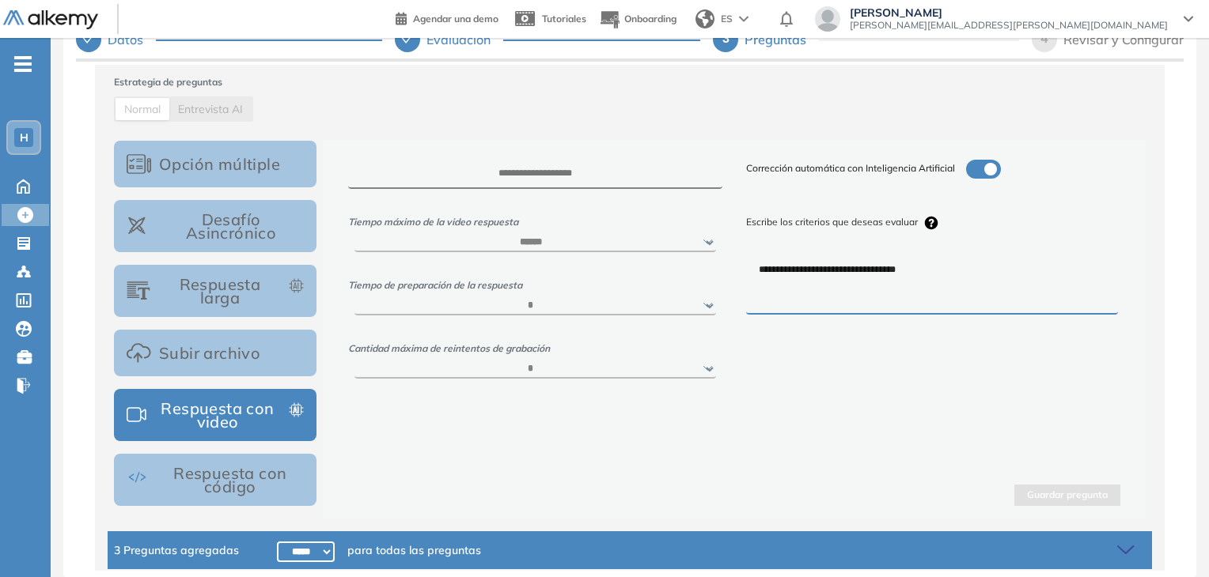
click at [354, 233] on select "****** ***** ***** ***** ***** *****" at bounding box center [534, 242] width 361 height 19
click at [672, 297] on div "***** ****** ****** *****" at bounding box center [535, 304] width 374 height 22
click at [693, 308] on select "***** ****** ****** *****" at bounding box center [534, 306] width 361 height 19
select select "**"
click at [354, 299] on select "***** ****** ****** *****" at bounding box center [534, 306] width 361 height 19
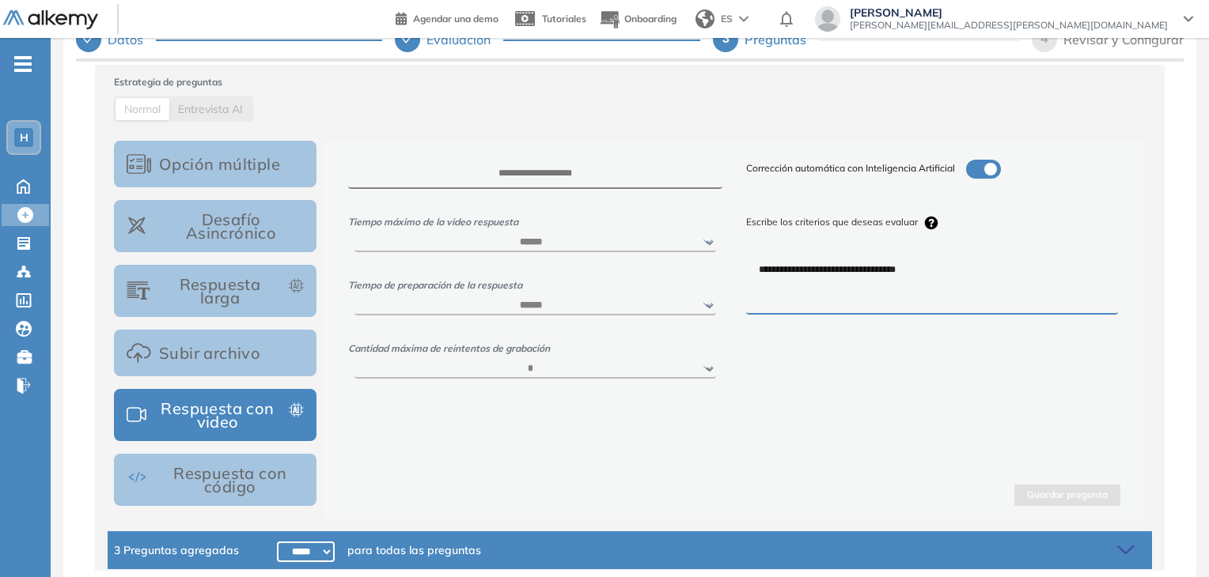
drag, startPoint x: 636, startPoint y: 393, endPoint x: 669, endPoint y: 371, distance: 39.9
click at [669, 371] on div "**********" at bounding box center [734, 330] width 823 height 378
click at [669, 371] on select "* * * * *" at bounding box center [534, 369] width 361 height 19
select select "*"
click at [354, 365] on select "* * * * *" at bounding box center [534, 369] width 361 height 19
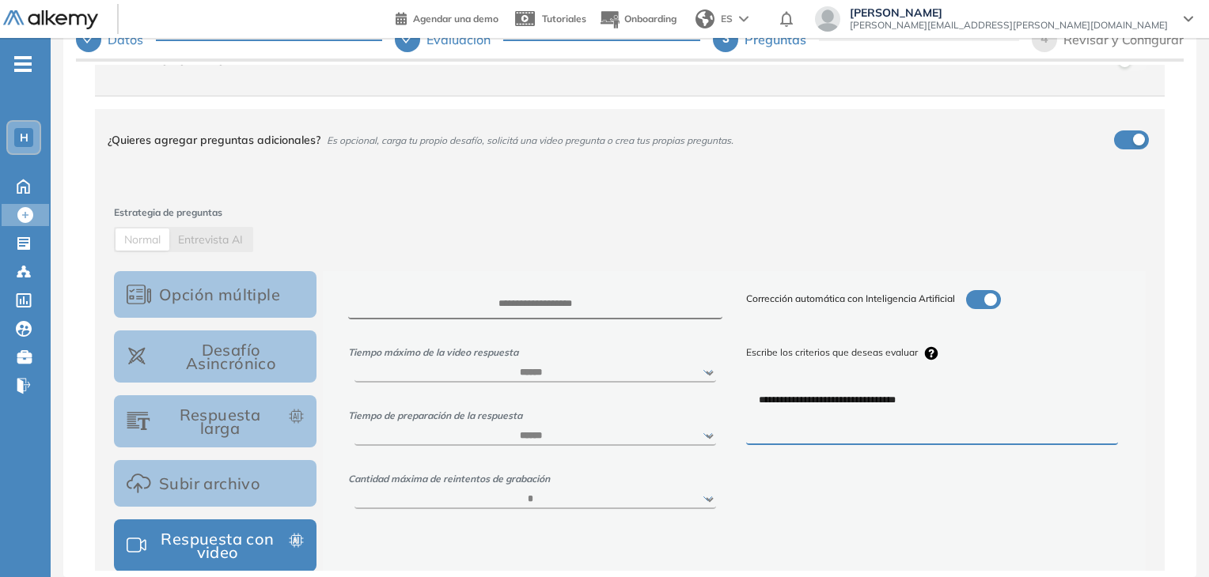
scroll to position [270, 0]
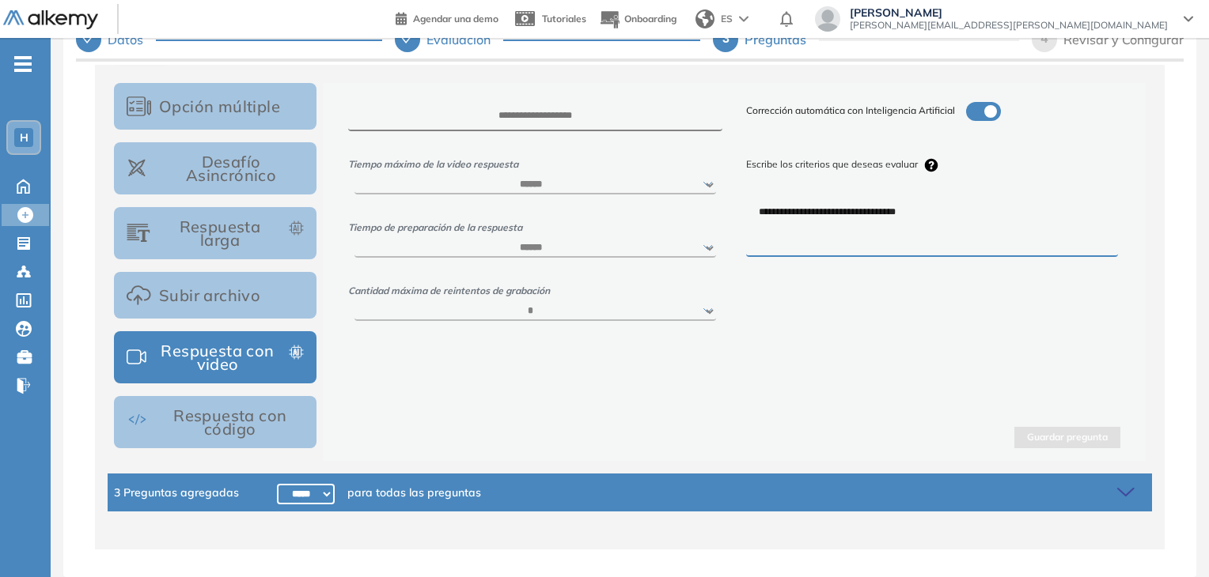
click at [1117, 484] on icon at bounding box center [1128, 493] width 22 height 22
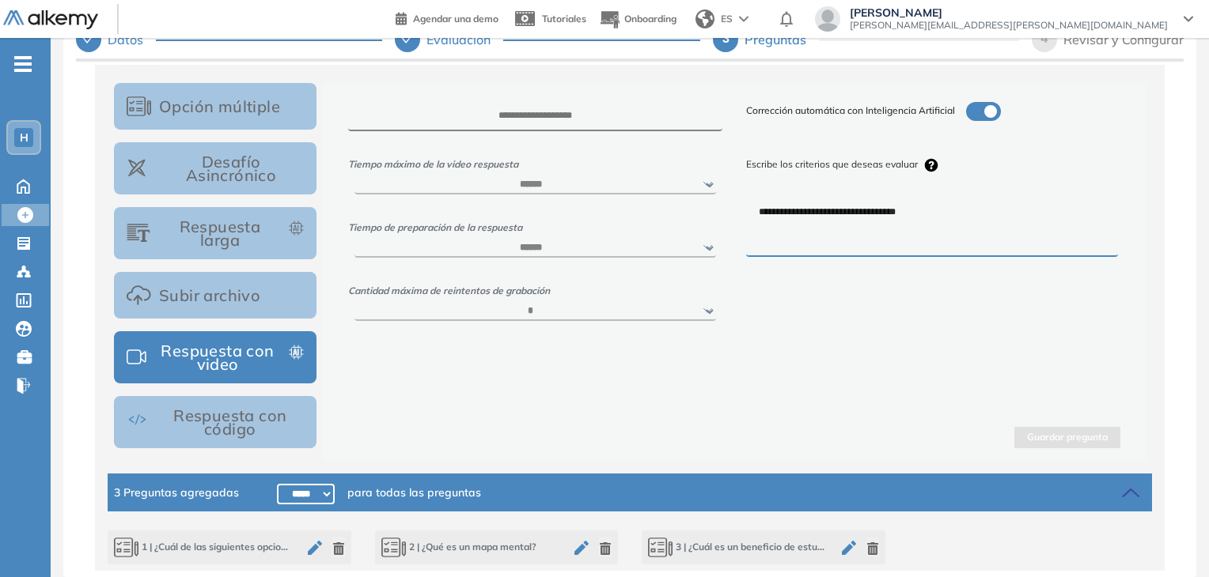
scroll to position [316, 0]
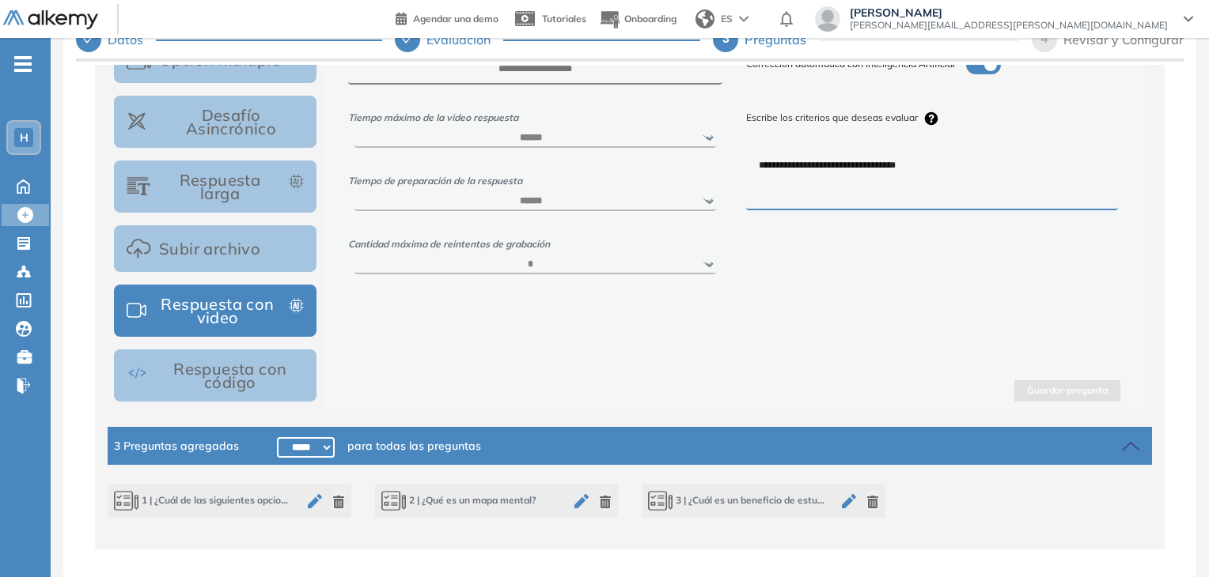
click at [732, 500] on span "3 | ¿Cuál es un beneficio de estudiar en grupo?" at bounding box center [736, 500] width 177 height 21
click at [481, 498] on span "2 | ¿Qué es un mapa mental?" at bounding box center [458, 500] width 155 height 21
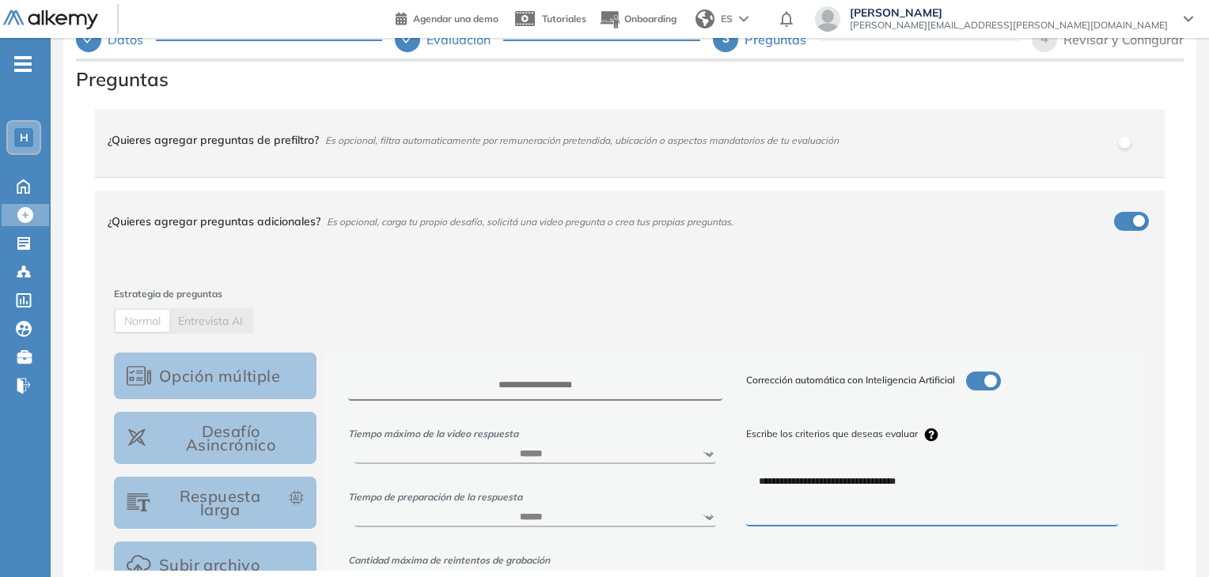
click at [1123, 144] on div "¿Quieres agregar preguntas de prefiltro? Es opcional, filtra automaticamente po…" at bounding box center [620, 140] width 1025 height 43
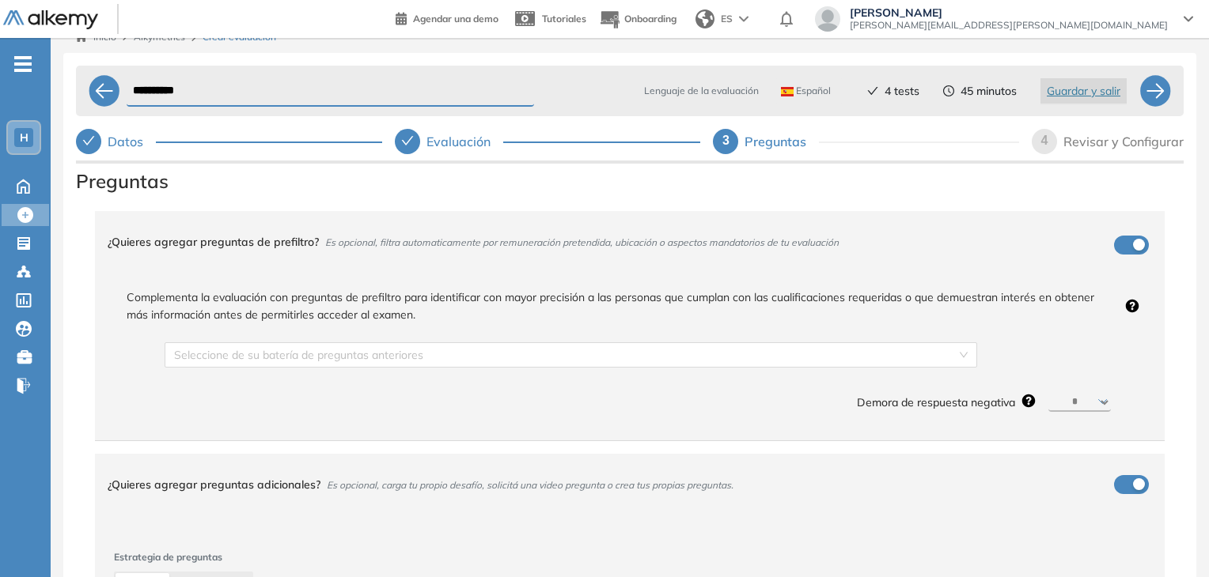
scroll to position [14, 0]
click at [1047, 143] on span "4" at bounding box center [1044, 142] width 7 height 13
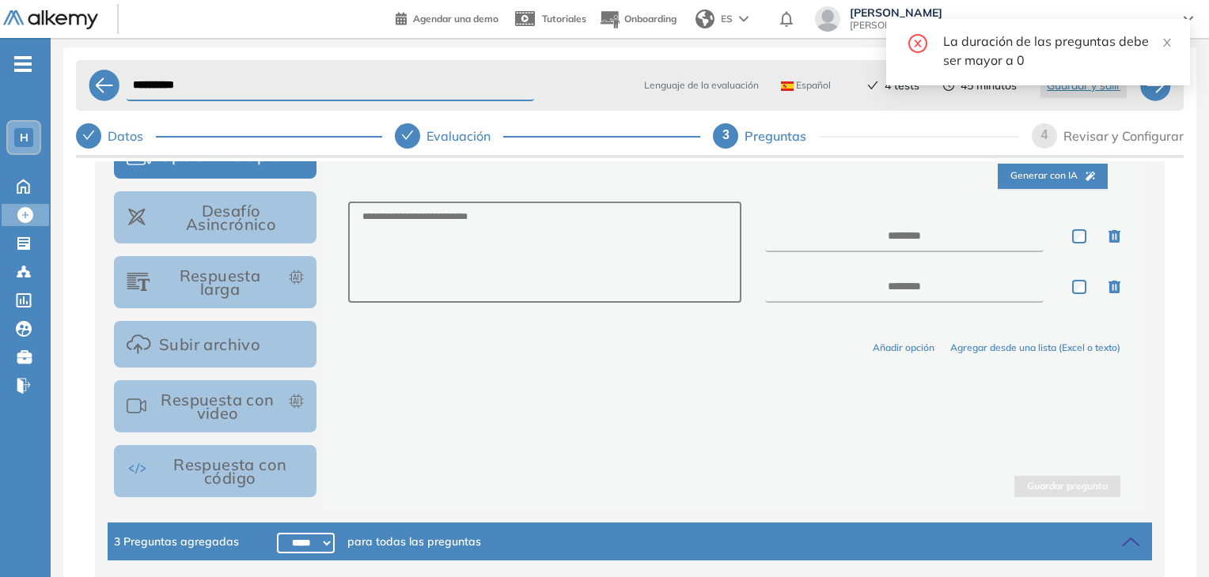
scroll to position [450, 0]
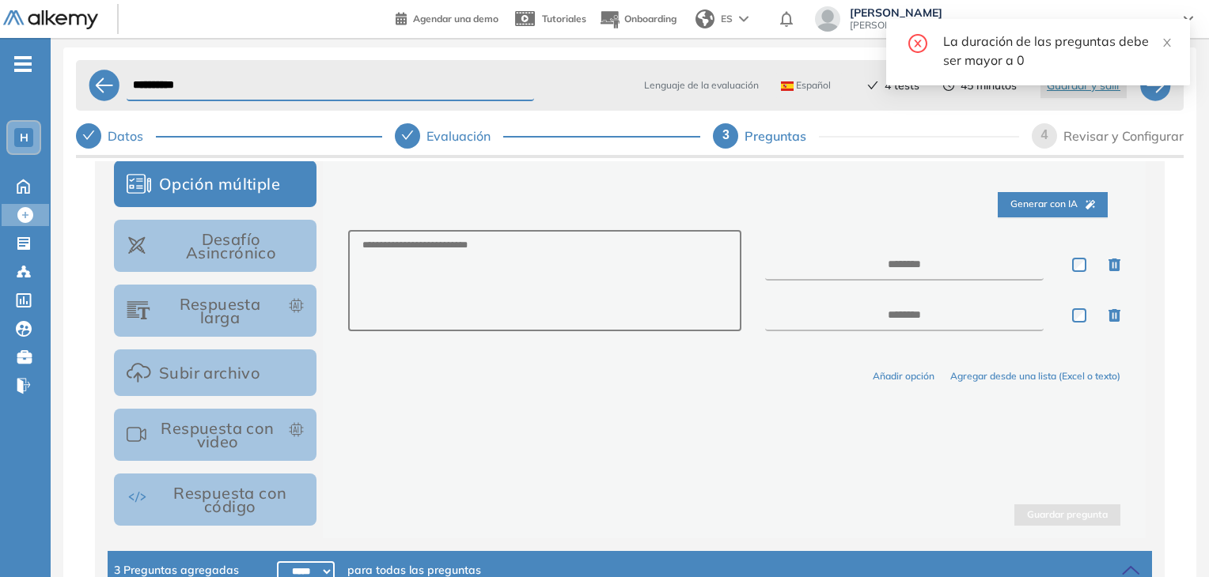
click at [1078, 256] on div at bounding box center [946, 265] width 372 height 32
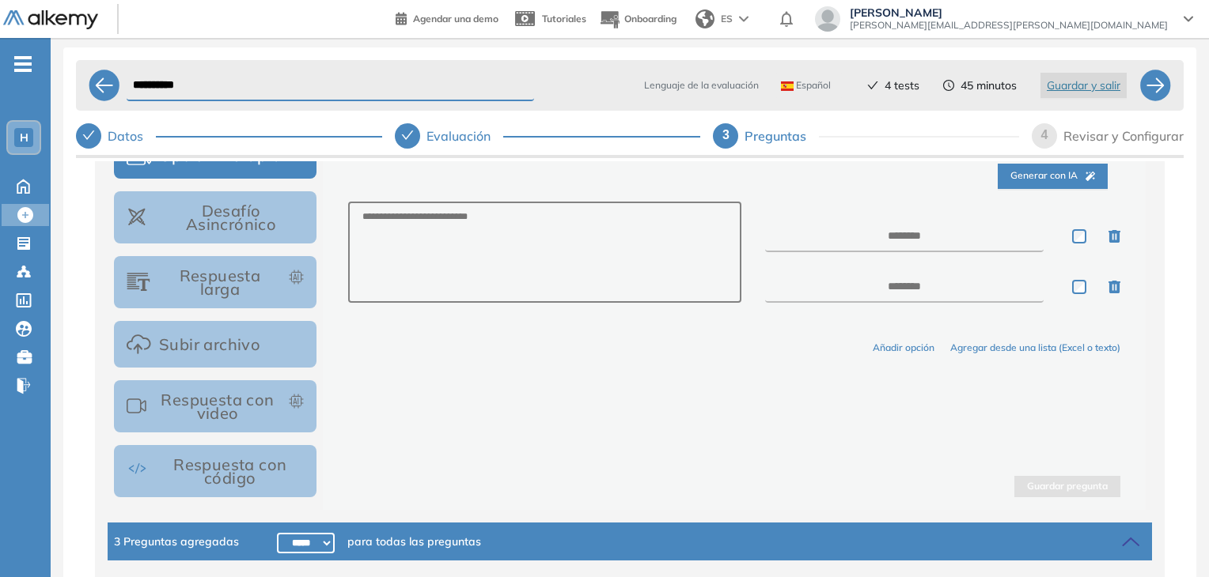
scroll to position [119, 0]
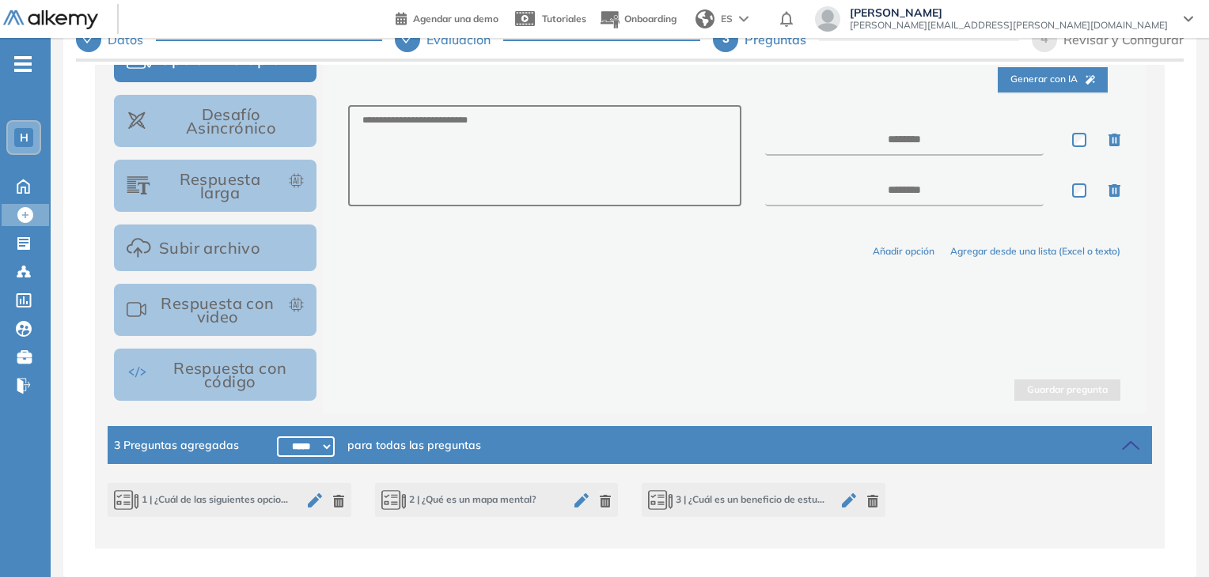
click at [307, 450] on select "***** ***** ****** ****** ****** ****** ****** ****** ****** ****** ****** ****…" at bounding box center [306, 447] width 58 height 21
click at [277, 437] on select "***** ***** ****** ****** ****** ****** ****** ****** ****** ****** ****** ****…" at bounding box center [306, 447] width 58 height 21
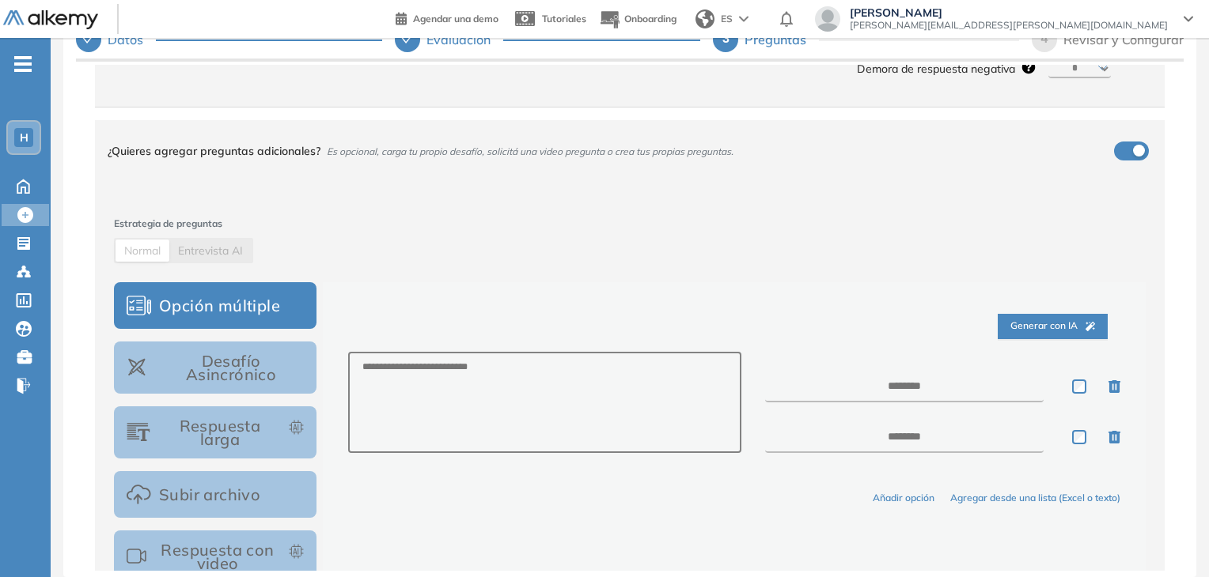
scroll to position [233, 0]
click at [1108, 392] on icon "button" at bounding box center [1114, 386] width 12 height 13
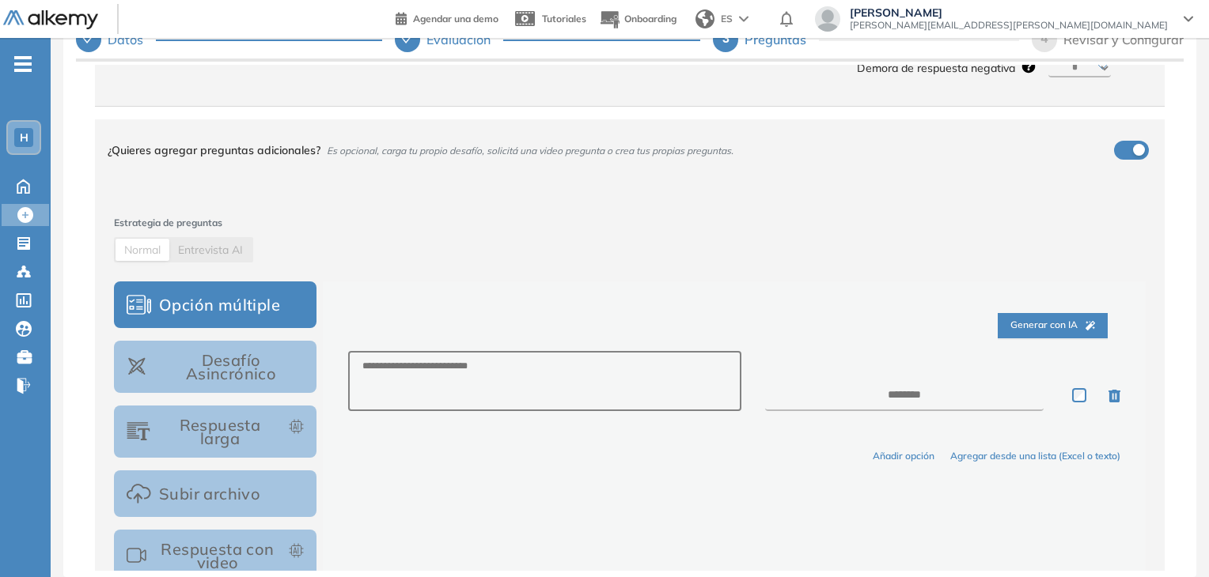
click at [1108, 396] on icon "button" at bounding box center [1114, 396] width 12 height 13
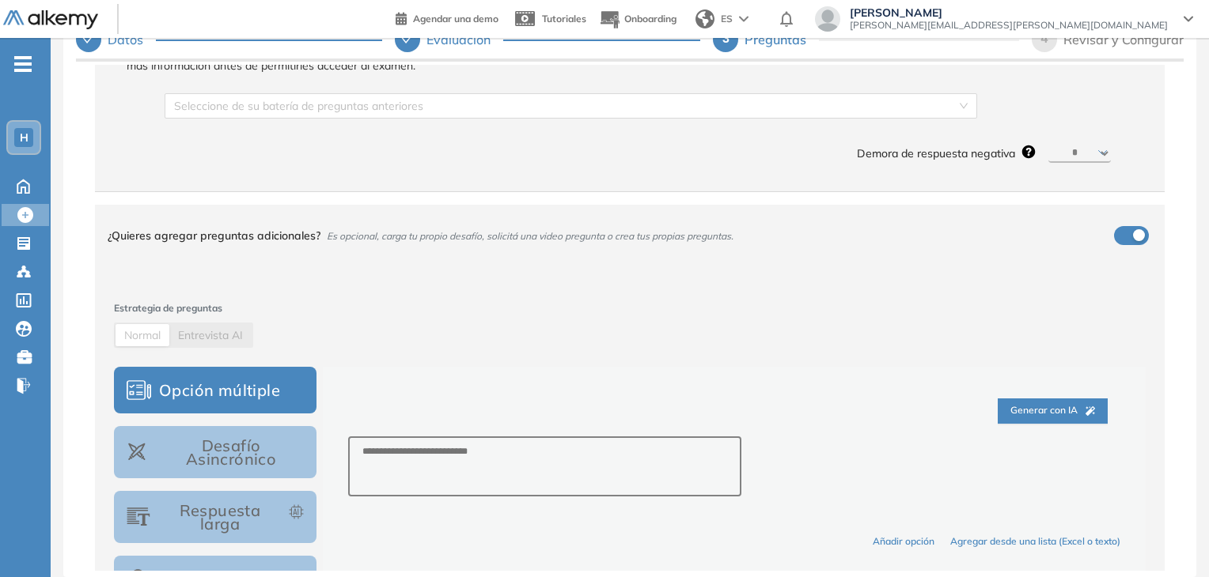
scroll to position [141, 0]
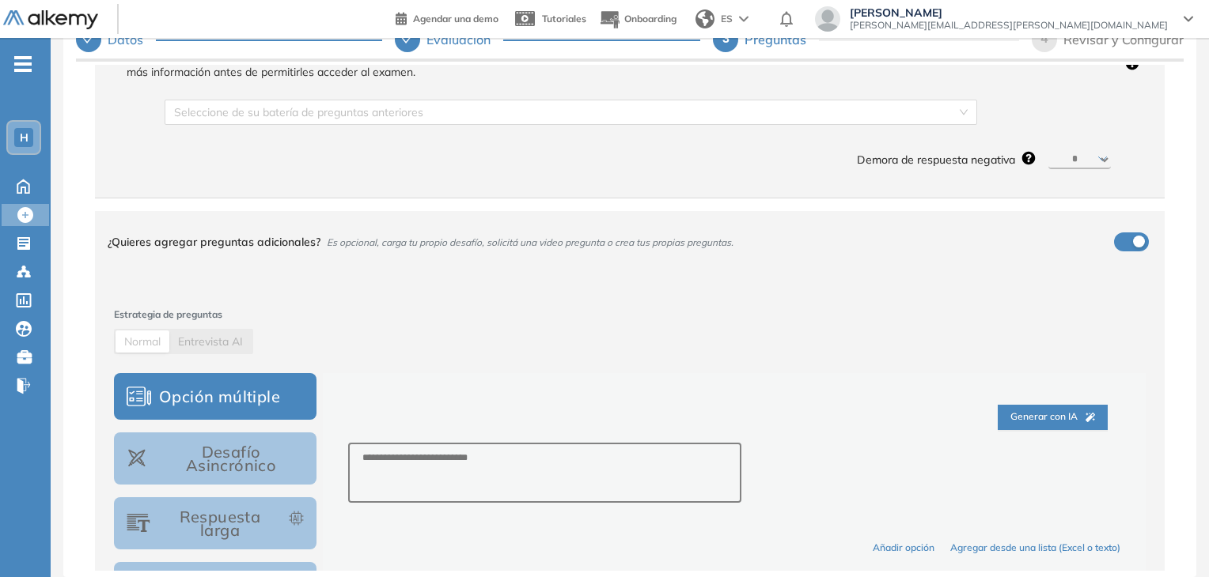
click at [1132, 252] on button "button" at bounding box center [1131, 242] width 35 height 19
click at [1133, 248] on div "button" at bounding box center [1139, 242] width 12 height 12
drag, startPoint x: 1129, startPoint y: 250, endPoint x: 997, endPoint y: 259, distance: 132.4
click at [997, 259] on div "¿Quieres agregar preguntas adicionales? Es opcional, carga tu propio desafío, s…" at bounding box center [629, 242] width 1069 height 62
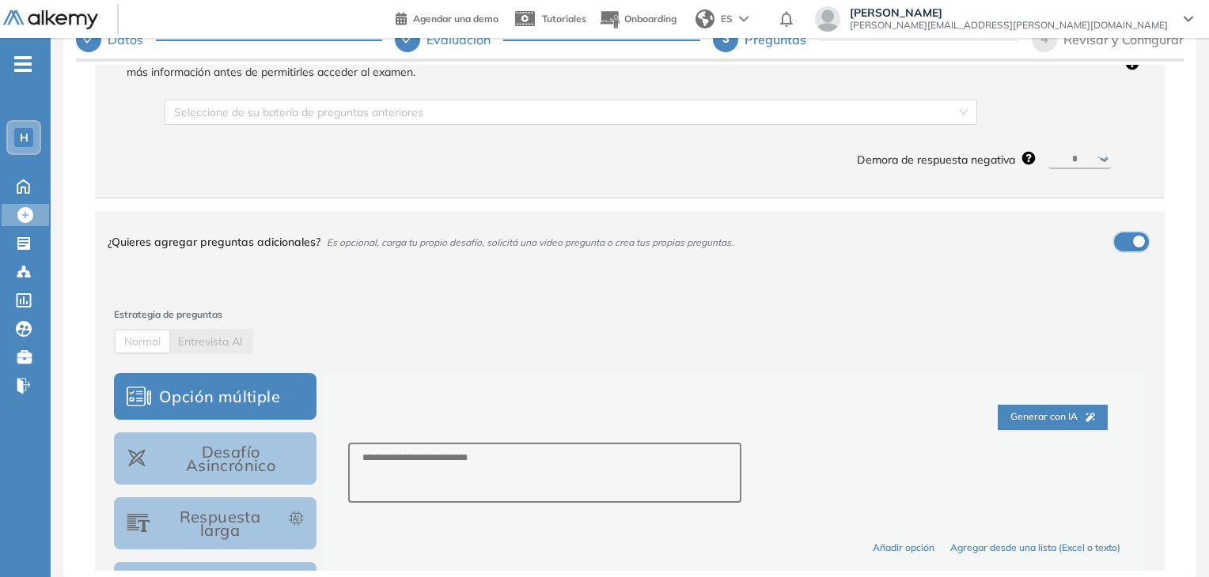
scroll to position [0, 0]
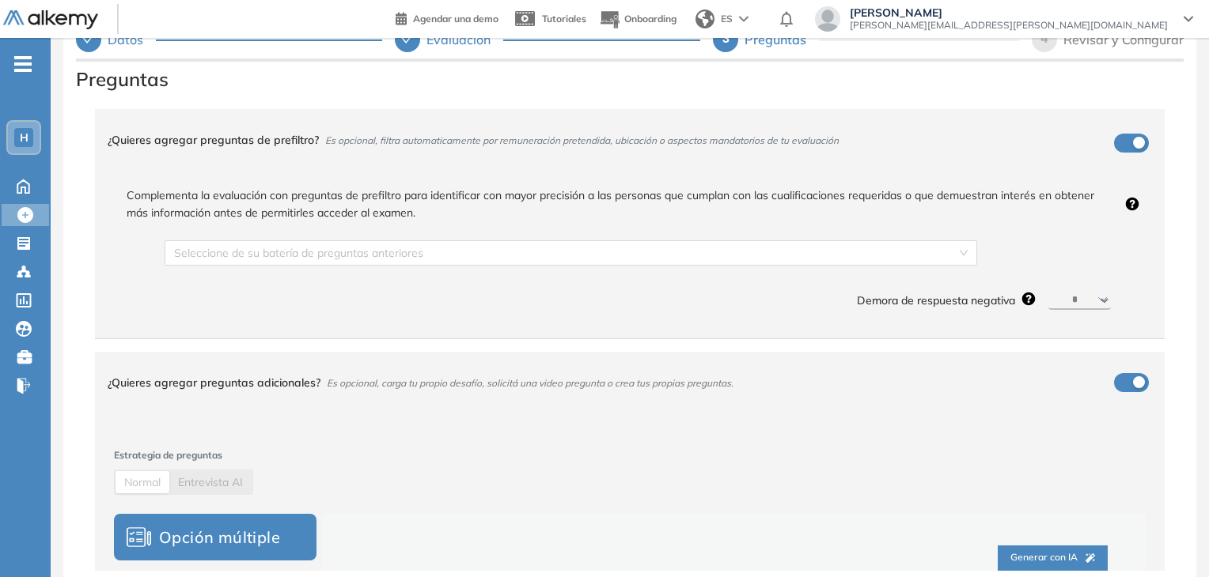
click at [1123, 140] on div "¿Quieres agregar preguntas de prefiltro? Es opcional, filtra automaticamente po…" at bounding box center [620, 140] width 1025 height 43
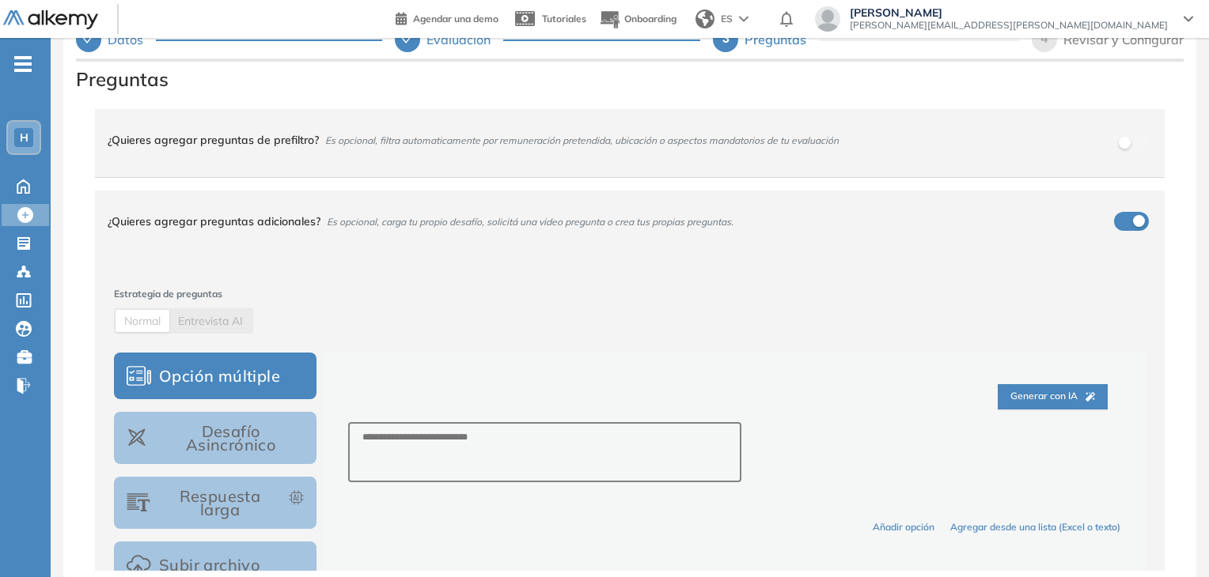
click at [1133, 221] on div "button" at bounding box center [1139, 221] width 12 height 12
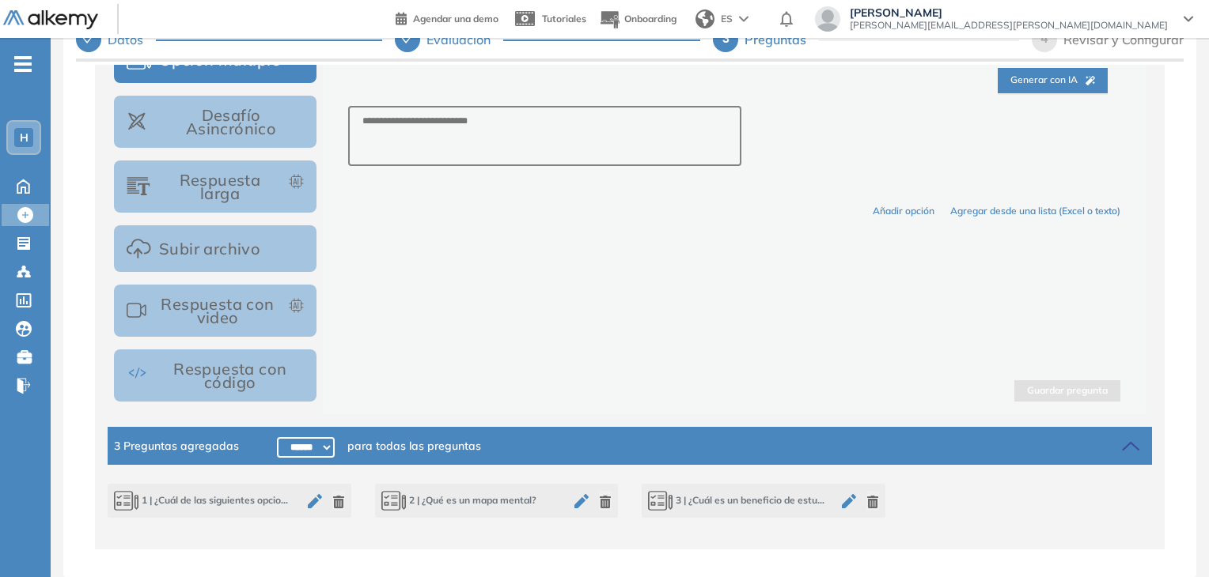
click at [868, 501] on icon "button" at bounding box center [872, 502] width 11 height 13
click at [607, 498] on icon "button" at bounding box center [605, 502] width 13 height 13
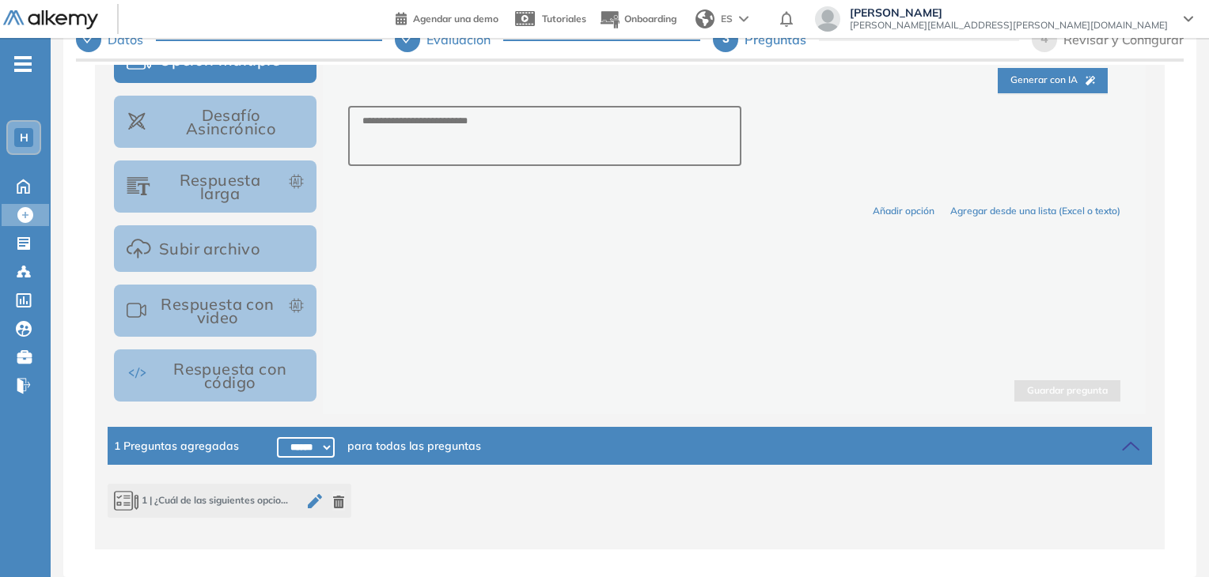
click at [340, 504] on icon "button" at bounding box center [338, 502] width 11 height 13
select select "*****"
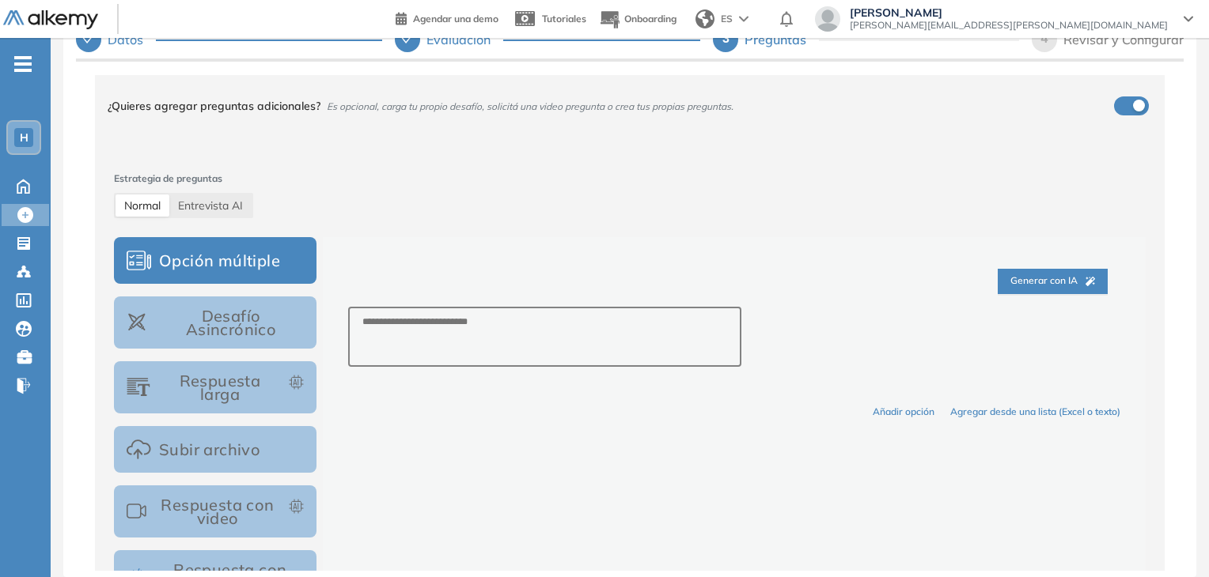
scroll to position [115, 0]
click at [1127, 112] on button "button" at bounding box center [1131, 106] width 35 height 19
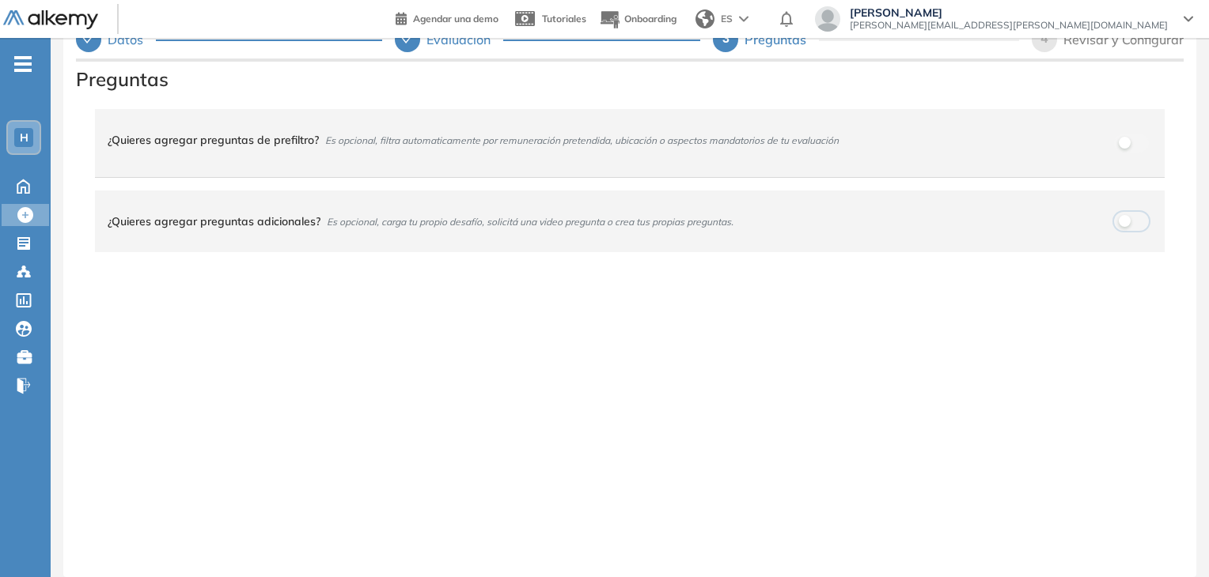
scroll to position [0, 0]
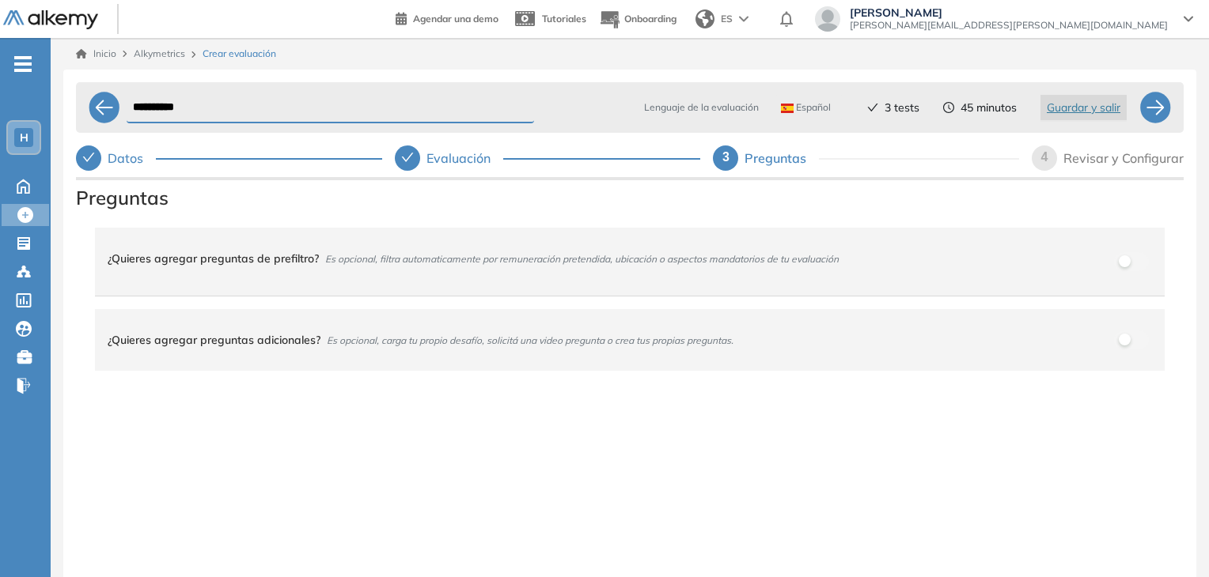
click at [1047, 156] on span "4" at bounding box center [1044, 156] width 7 height 13
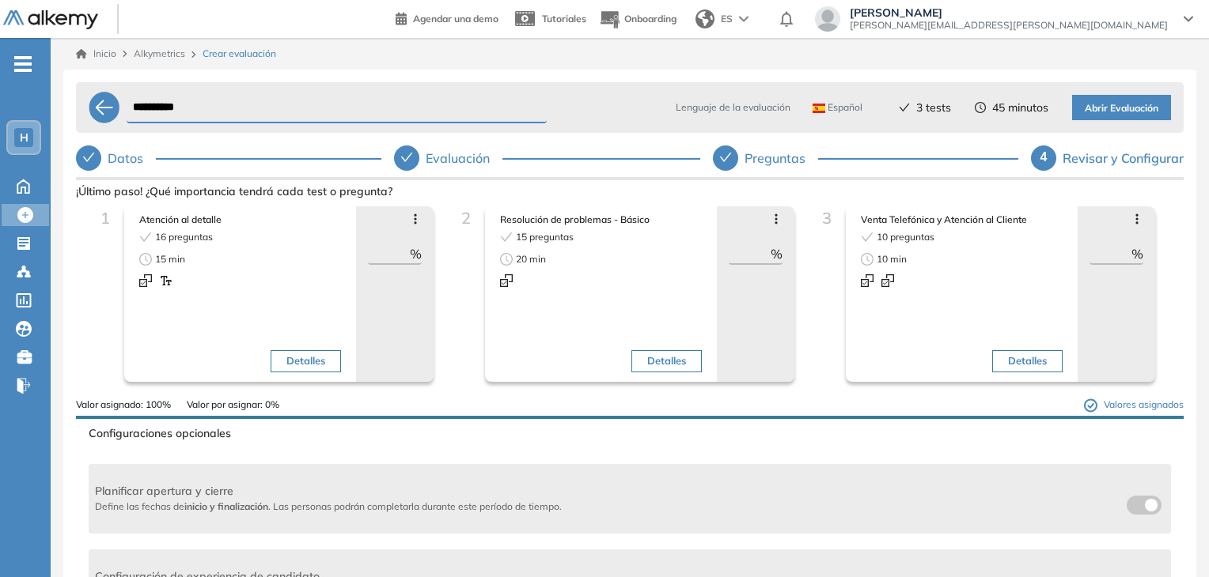
click at [1107, 162] on div "Revisar y Configurar" at bounding box center [1122, 158] width 121 height 25
click at [1092, 113] on span "Abrir Evaluación" at bounding box center [1121, 108] width 74 height 15
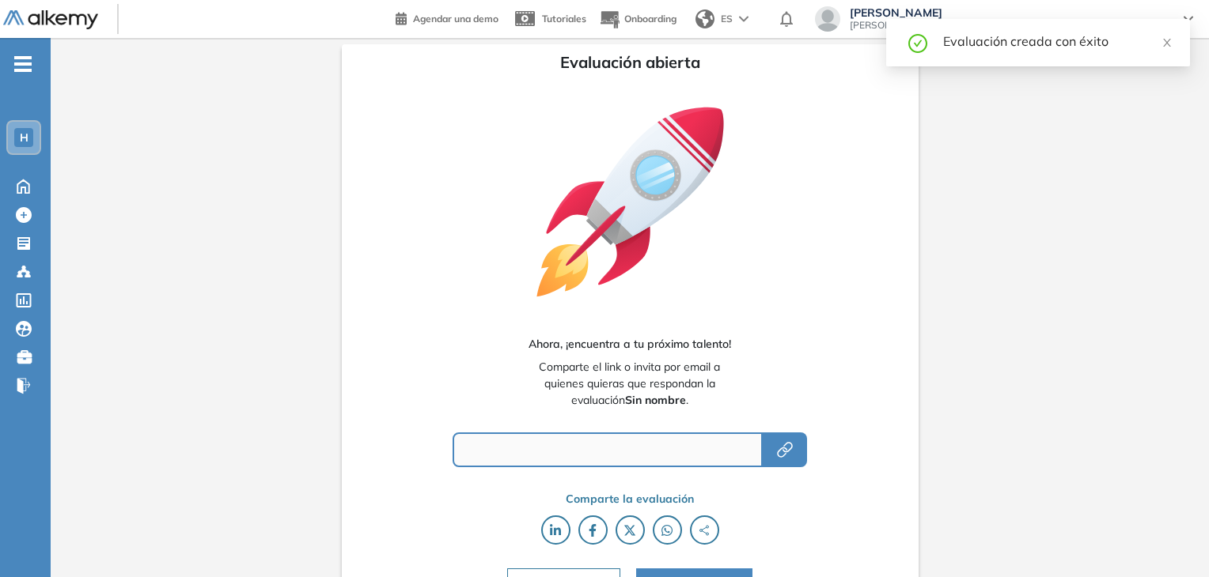
type input "**********"
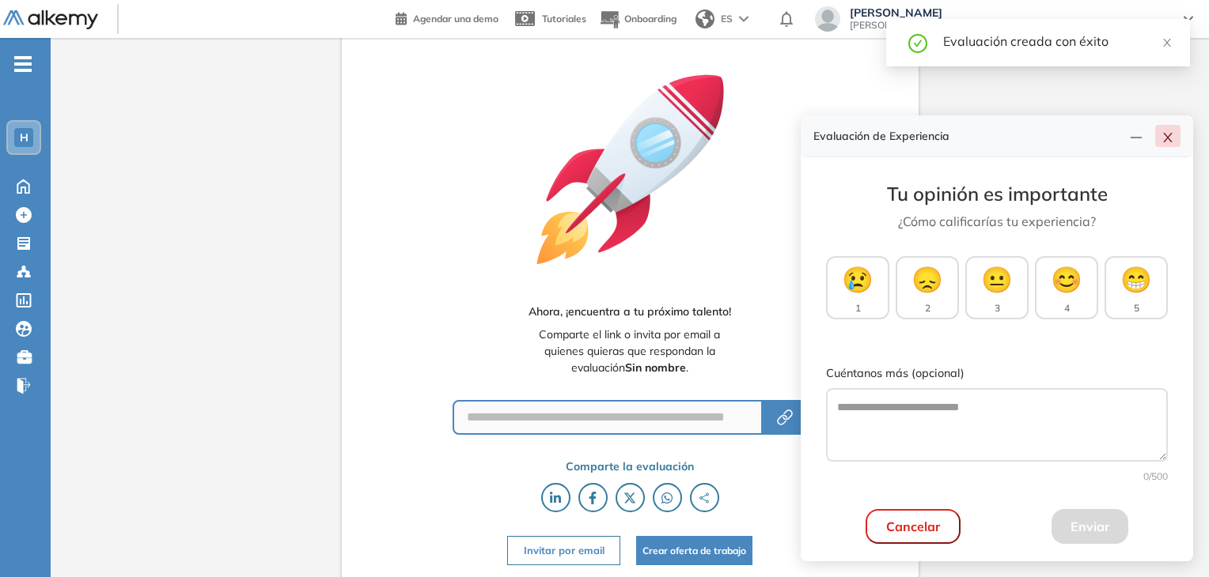
click at [1173, 143] on icon "close" at bounding box center [1167, 137] width 13 height 13
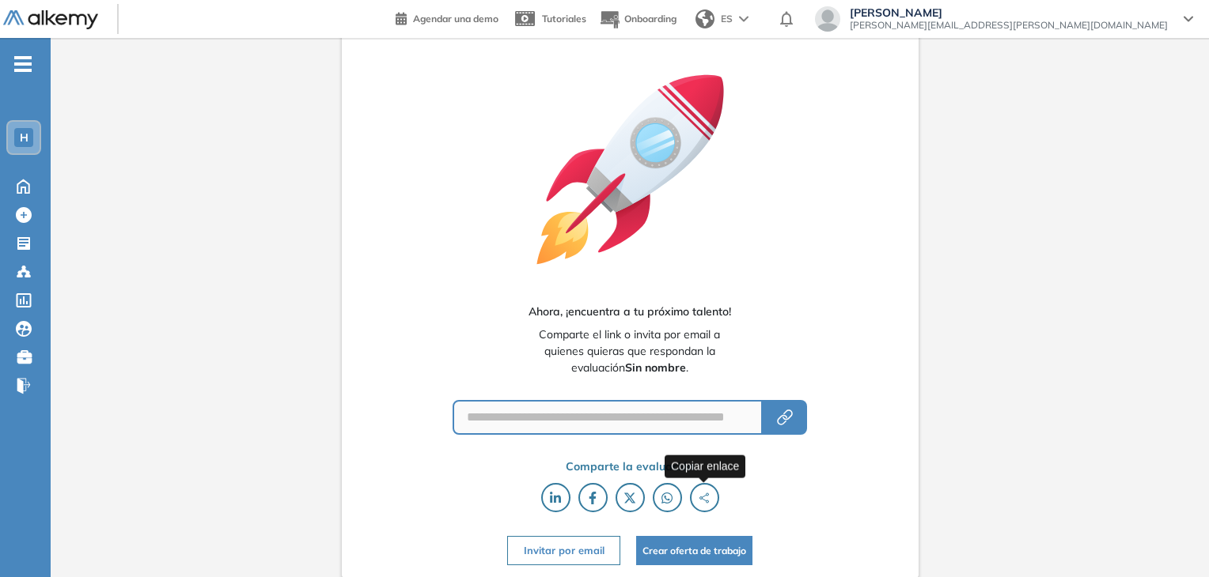
click at [701, 497] on circle "button" at bounding box center [701, 498] width 2 height 2
click at [50, 19] on img at bounding box center [50, 20] width 95 height 20
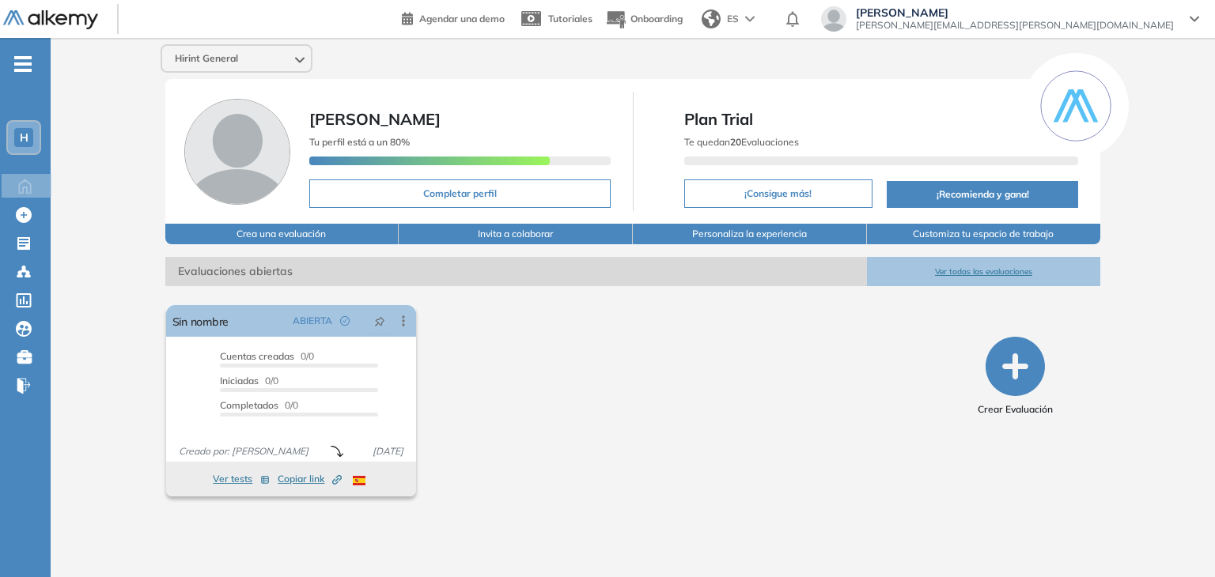
click at [67, 17] on img at bounding box center [50, 20] width 95 height 20
click at [23, 381] on icon at bounding box center [24, 386] width 16 height 20
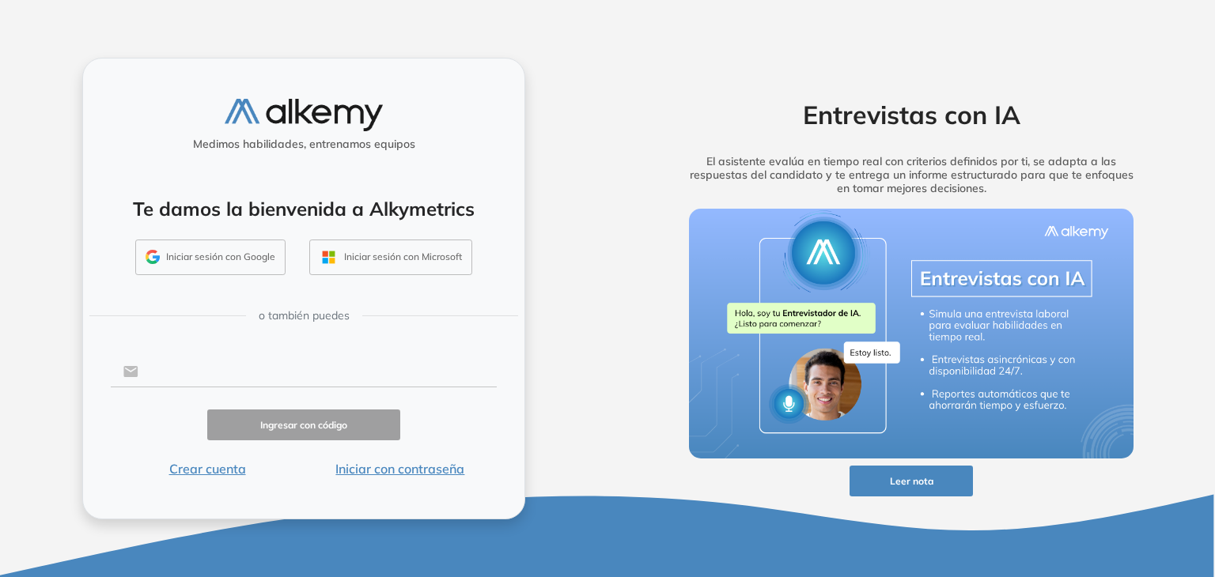
click at [247, 363] on input "text" at bounding box center [317, 372] width 358 height 30
paste input "**********"
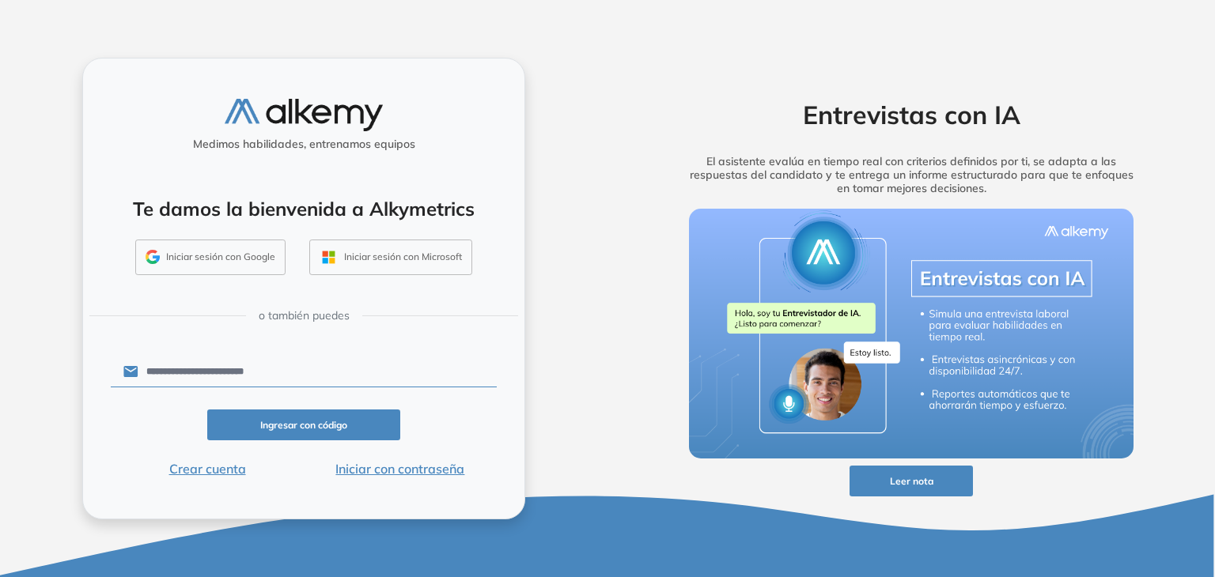
type input "**********"
click at [335, 421] on button "Ingresar con código" at bounding box center [303, 425] width 193 height 31
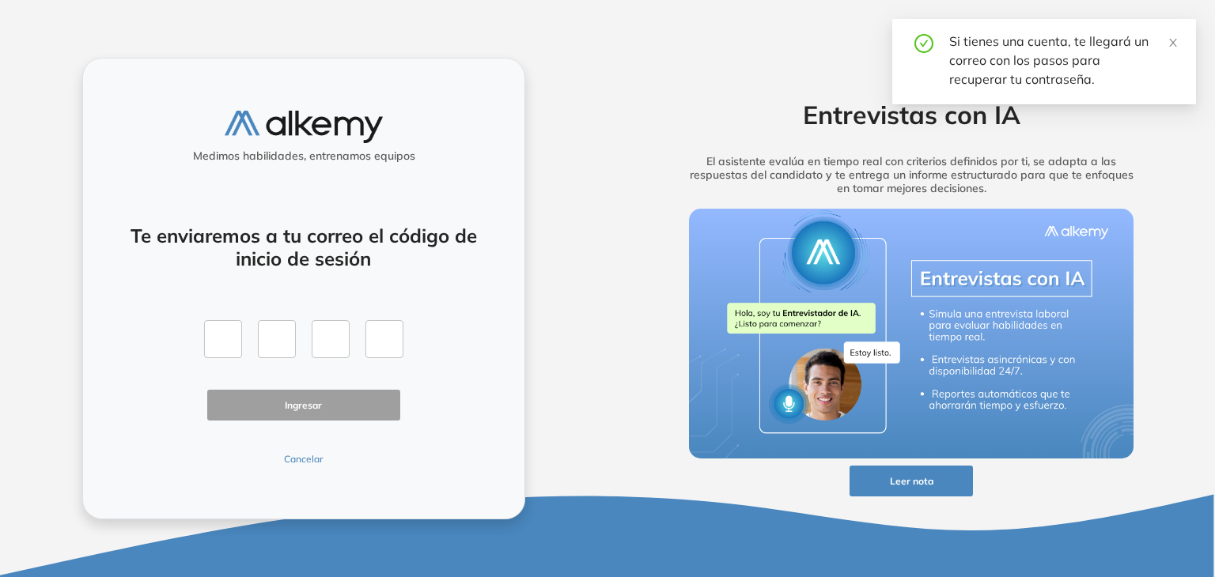
click at [316, 461] on button "Cancelar" at bounding box center [303, 459] width 193 height 14
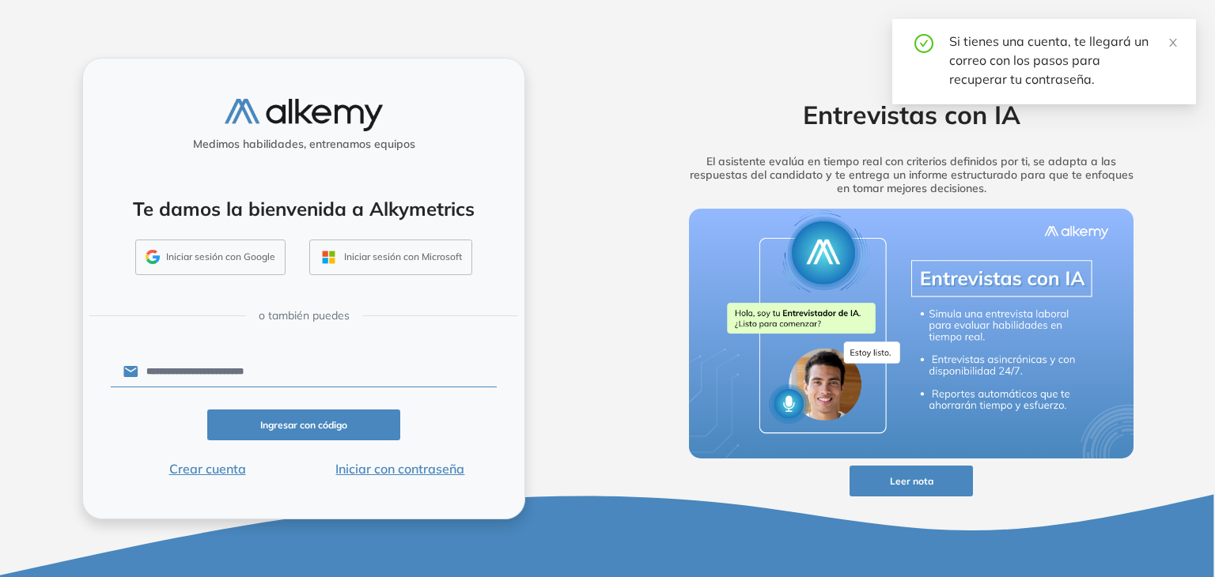
click at [253, 264] on button "Iniciar sesión con Google" at bounding box center [210, 258] width 150 height 36
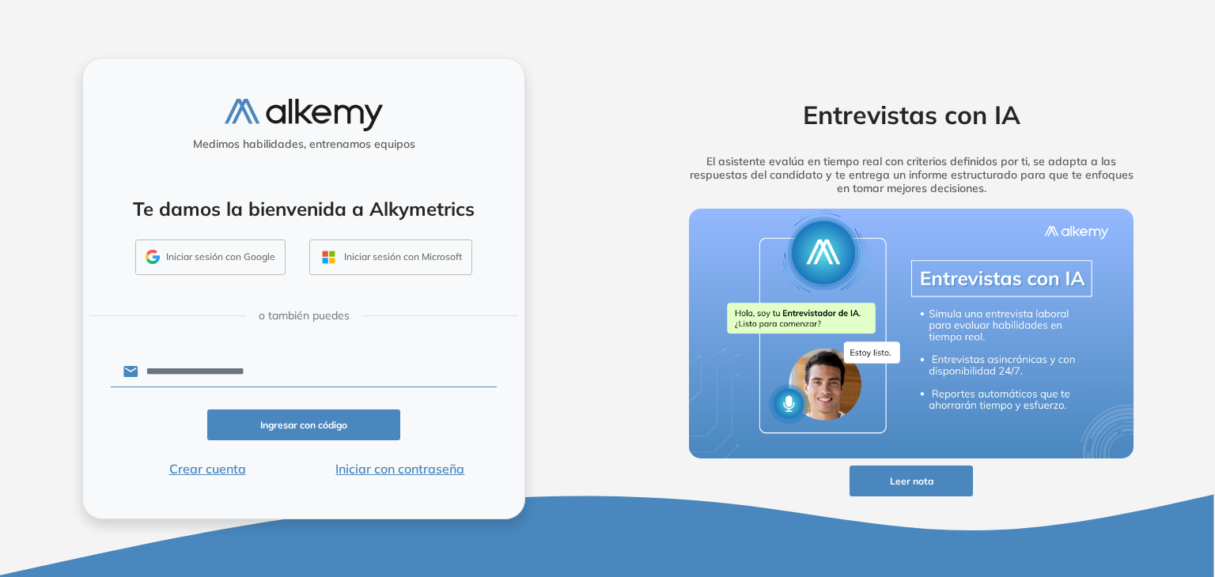
click at [422, 471] on button "Iniciar con contraseña" at bounding box center [400, 469] width 193 height 19
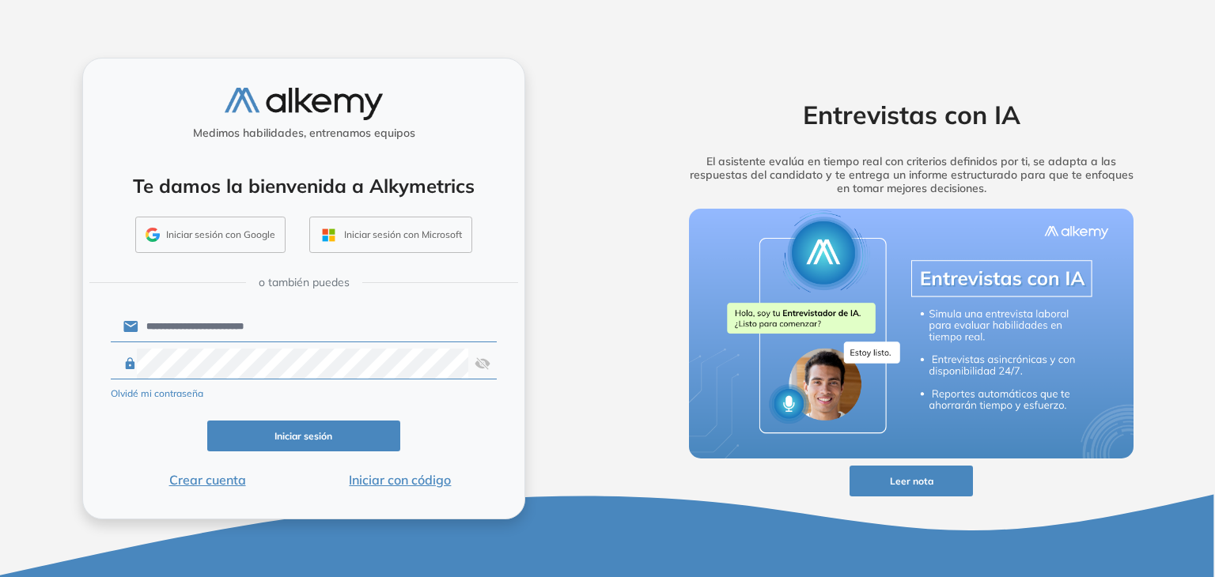
click at [487, 361] on img at bounding box center [483, 364] width 16 height 30
click at [368, 432] on button "Iniciar sesión" at bounding box center [303, 436] width 193 height 31
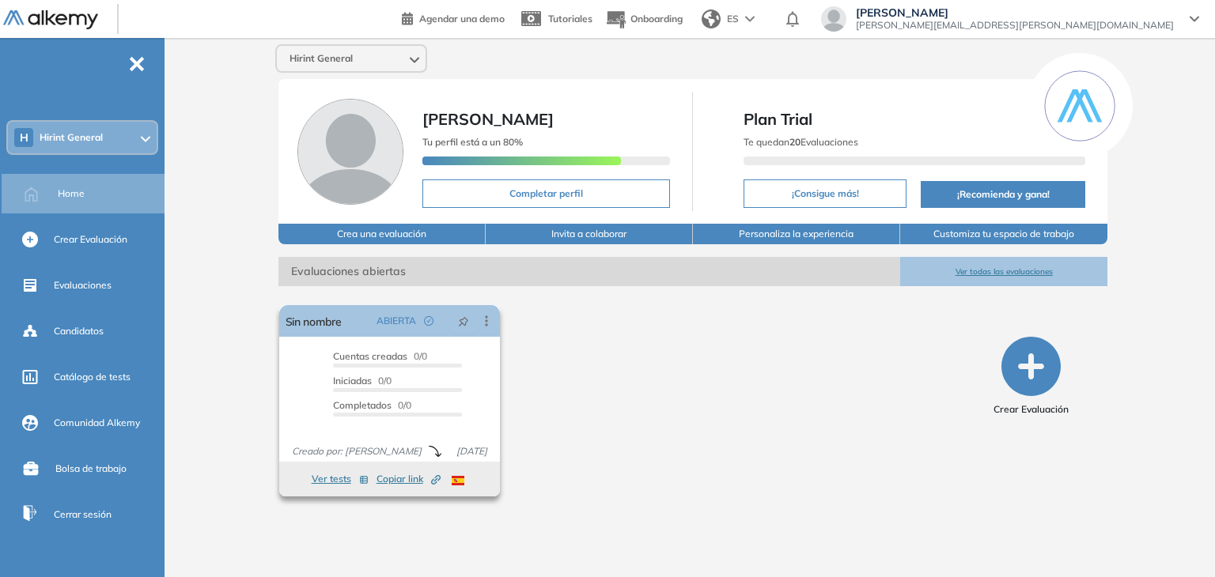
click at [407, 479] on span "Copiar link Created by potrace 1.16, written by Peter Selinger 2001-2019" at bounding box center [408, 479] width 64 height 14
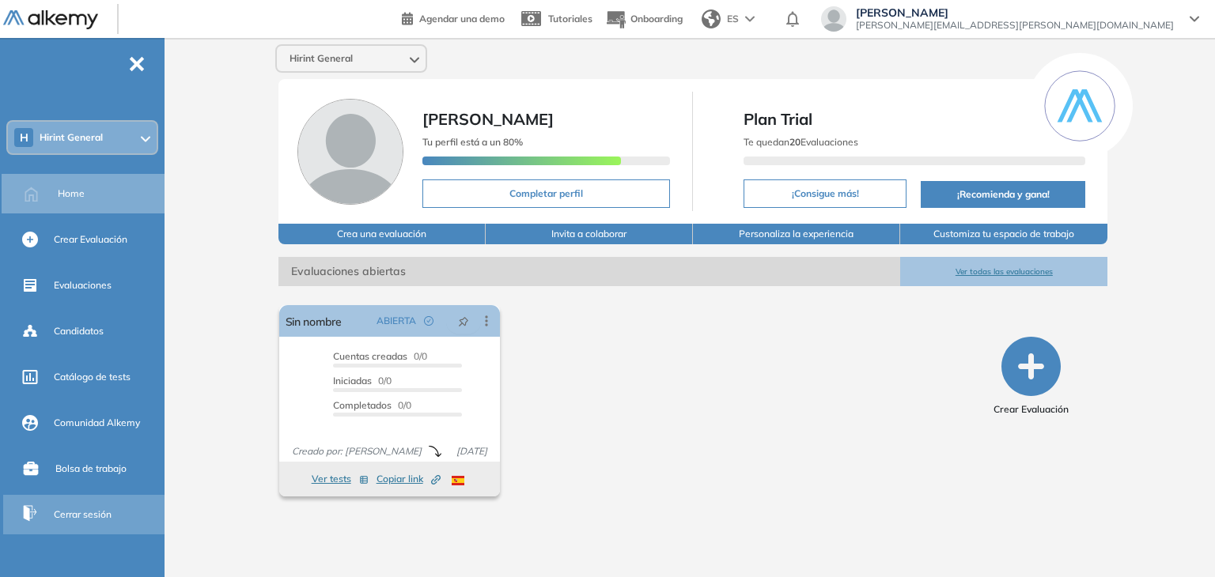
click at [107, 516] on span "Cerrar sesión" at bounding box center [83, 515] width 58 height 14
